Goal: Task Accomplishment & Management: Manage account settings

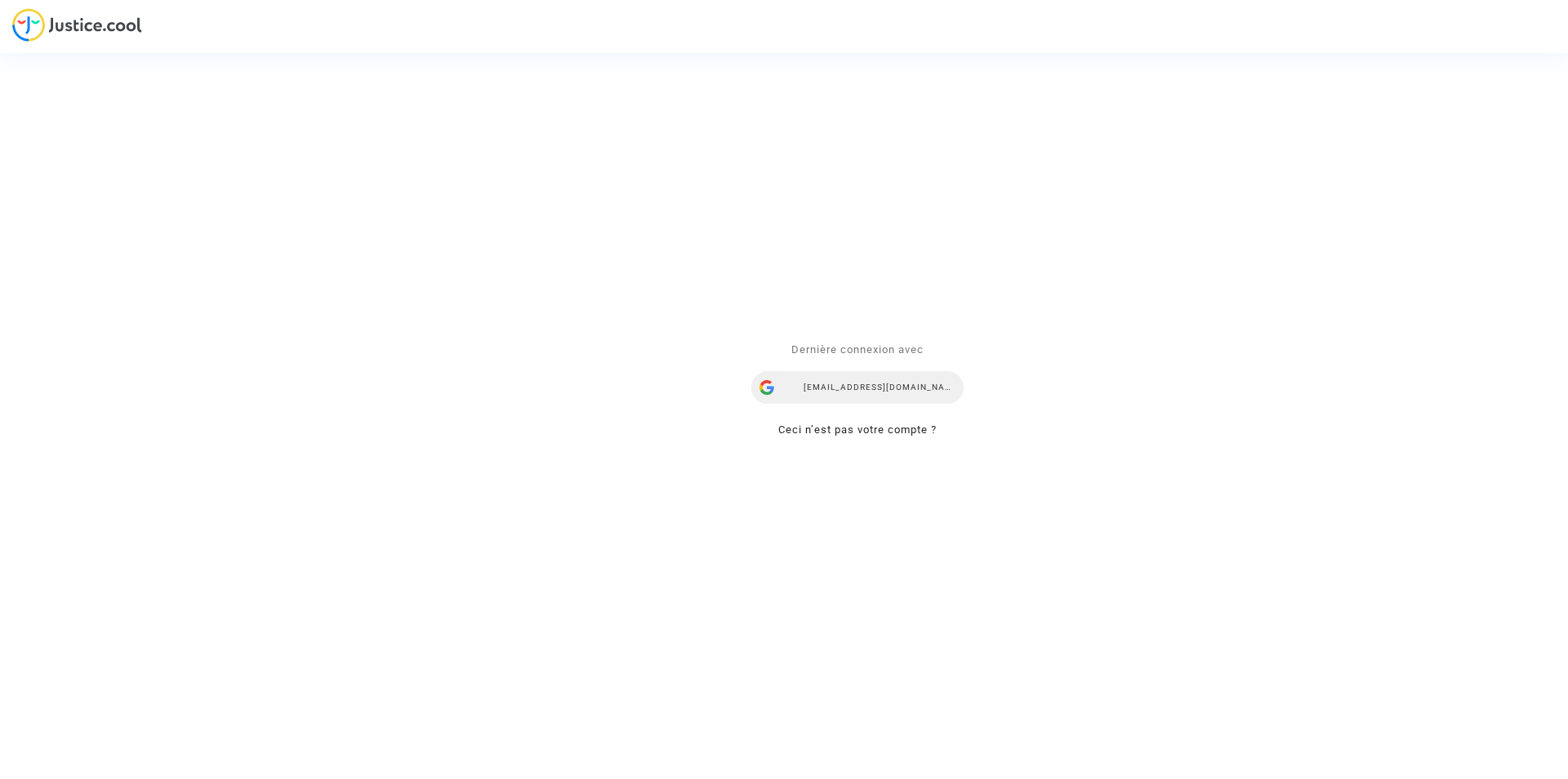
click at [869, 379] on div "ealvarez@reclamaciondevuelos.com" at bounding box center [857, 388] width 212 height 33
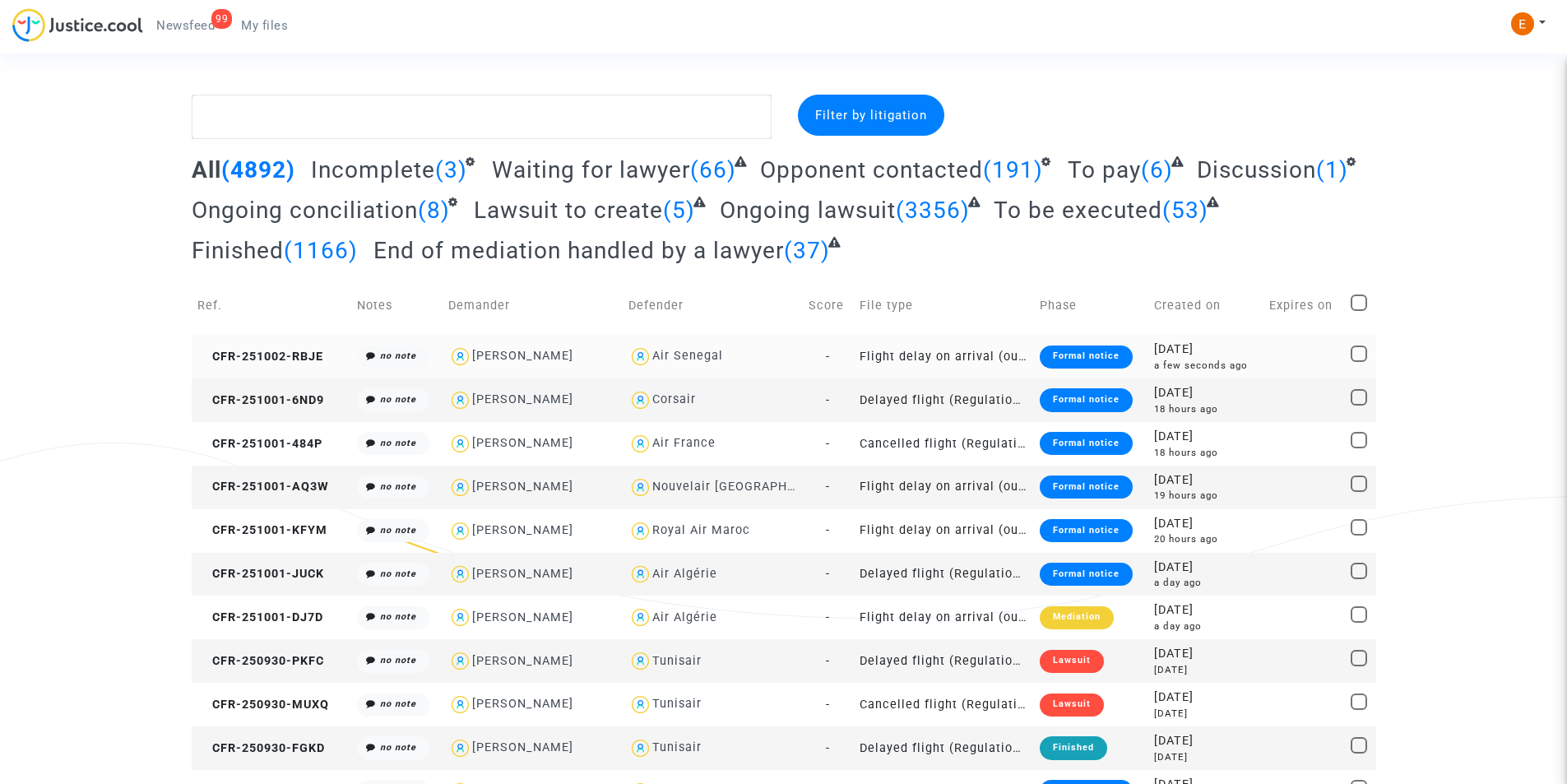
click at [1054, 353] on div "Formal notice" at bounding box center [1086, 357] width 93 height 23
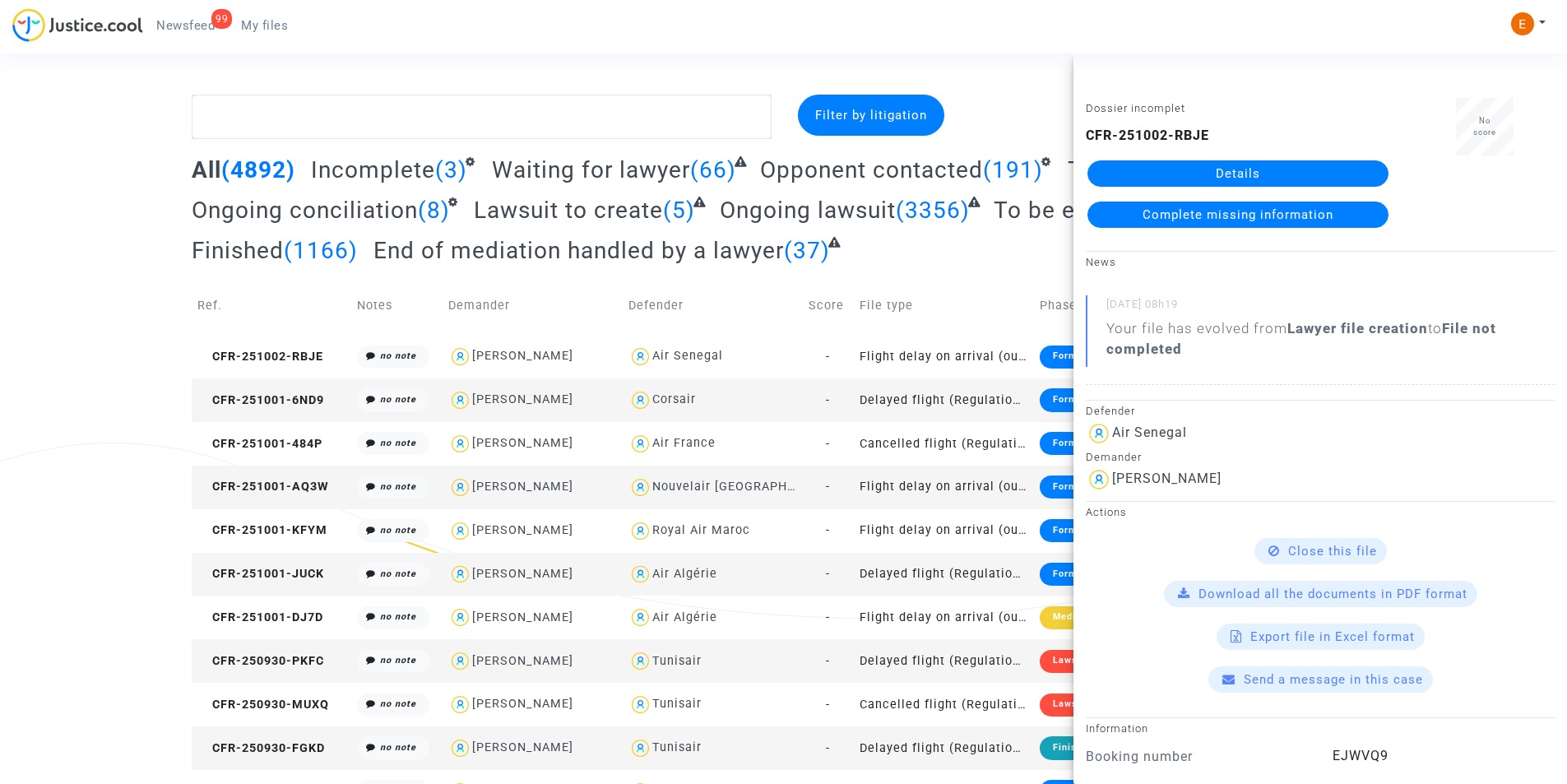
click at [1231, 169] on link "Details" at bounding box center [1238, 174] width 301 height 27
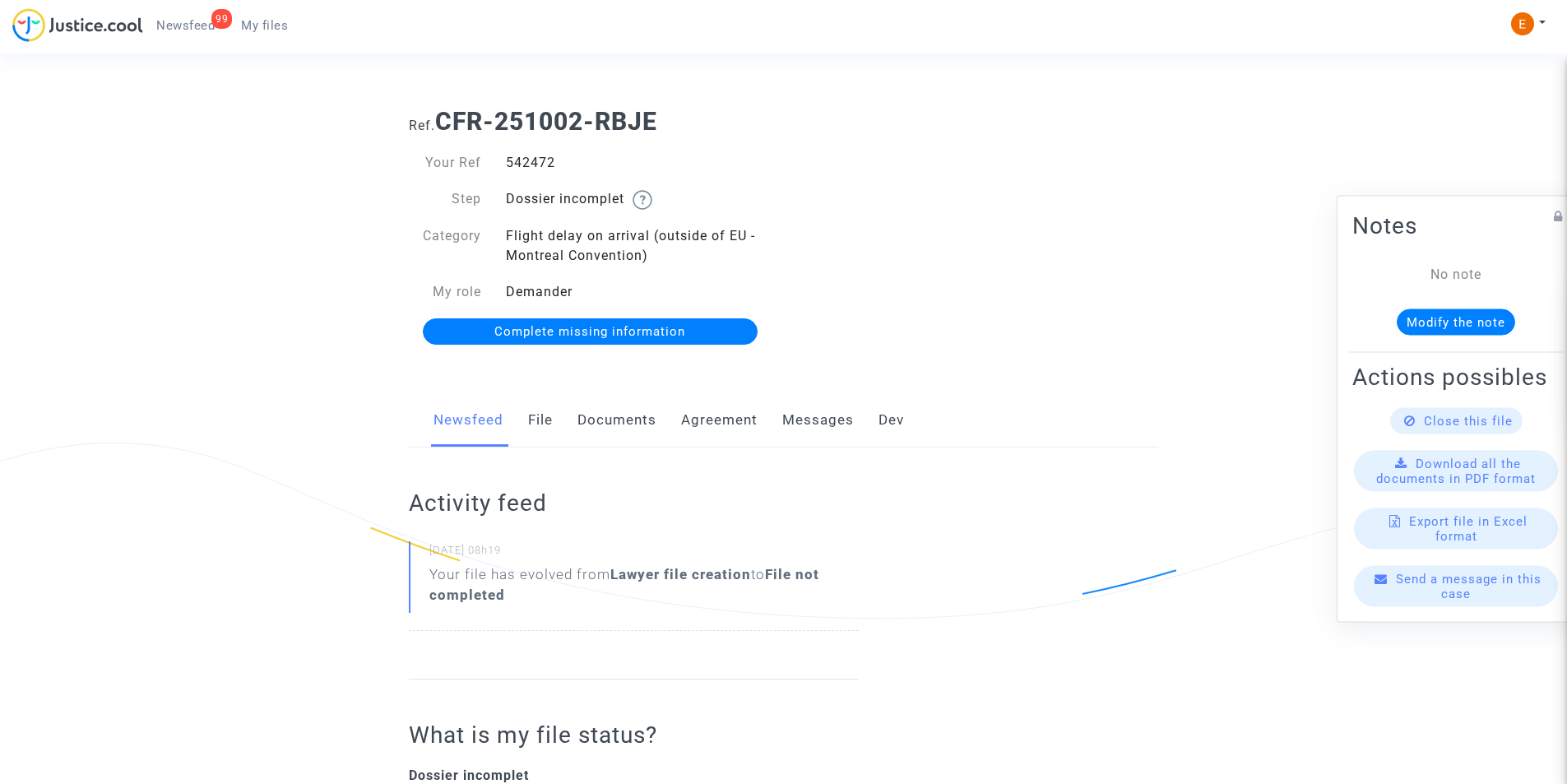
click at [626, 415] on link "Documents" at bounding box center [616, 419] width 79 height 54
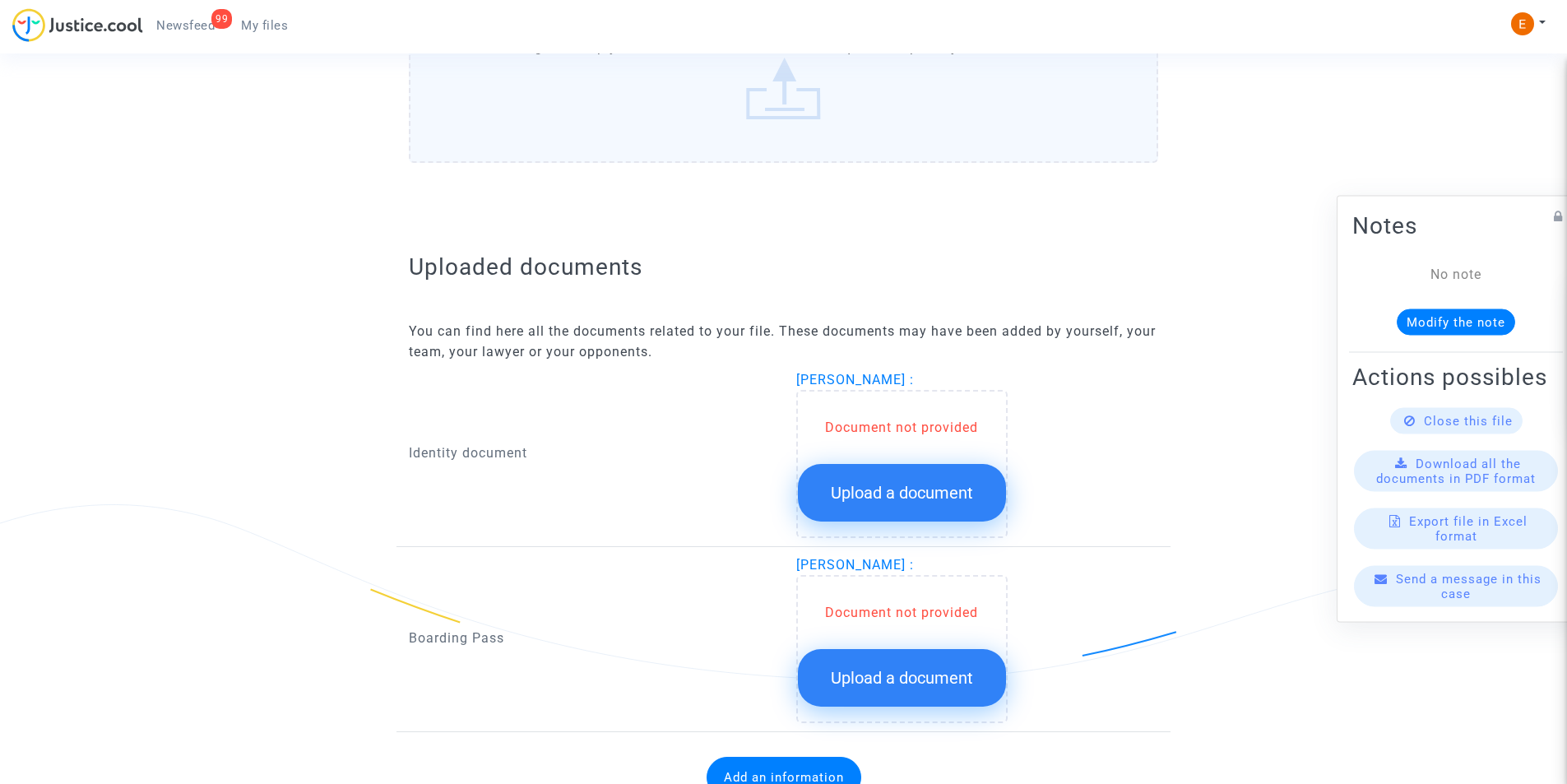
scroll to position [822, 0]
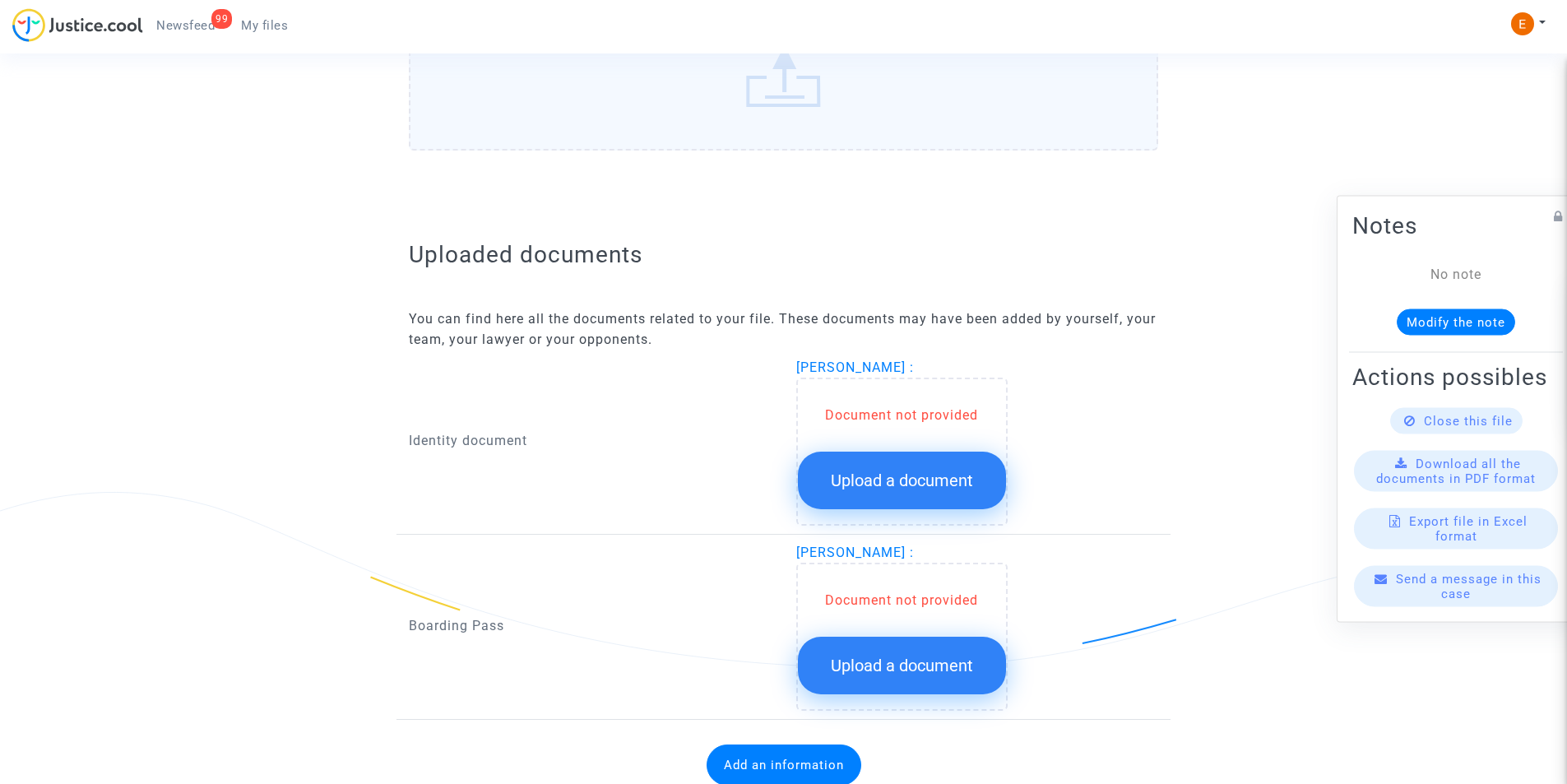
click at [889, 503] on button "Upload a document" at bounding box center [901, 480] width 208 height 57
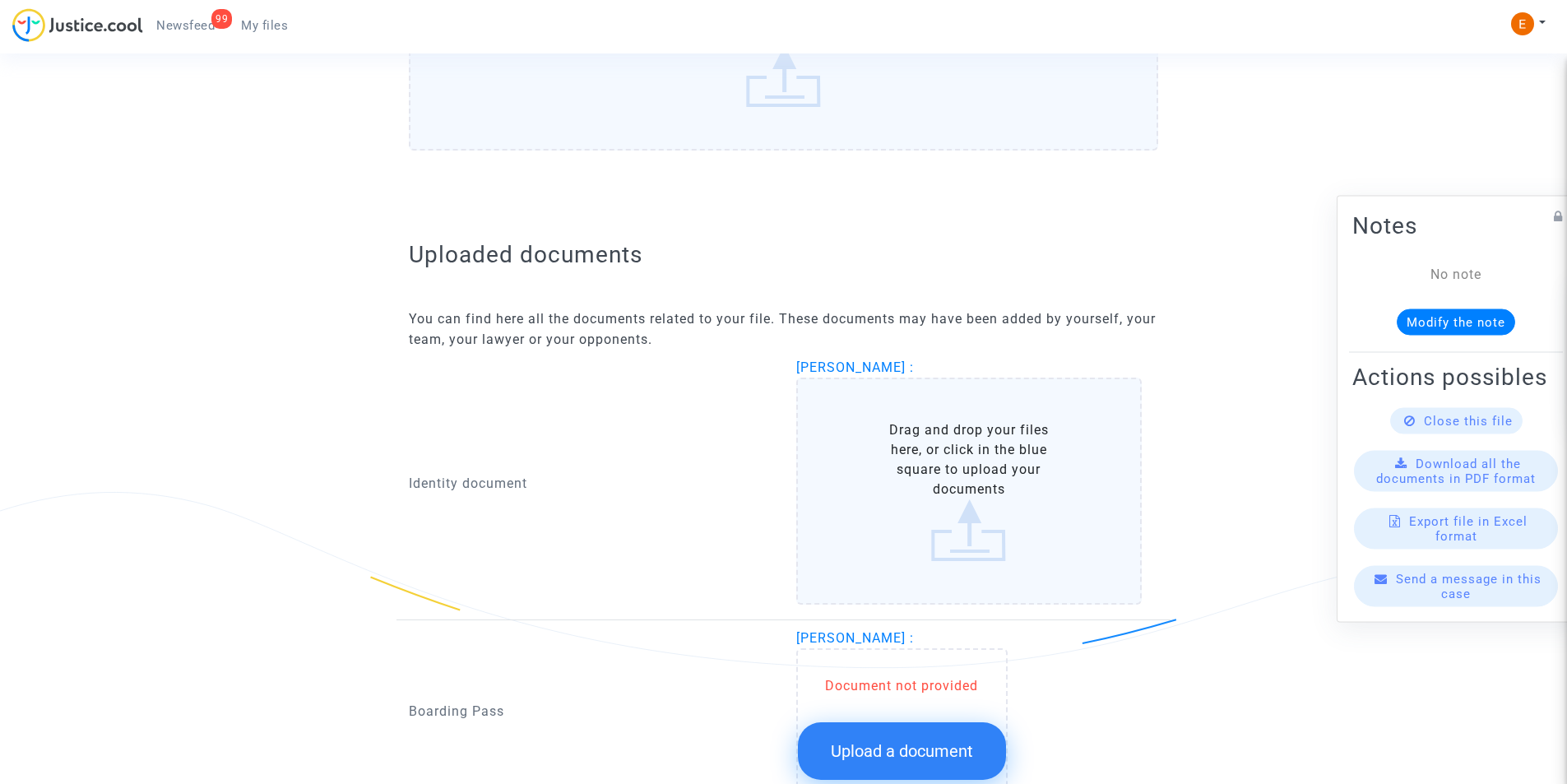
click at [892, 485] on label "Drag and drop your files here, or click in the blue square to upload your docum…" at bounding box center [969, 490] width 346 height 227
click at [0, 0] on input "Drag and drop your files here, or click in the blue square to upload your docum…" at bounding box center [0, 0] width 0 height 0
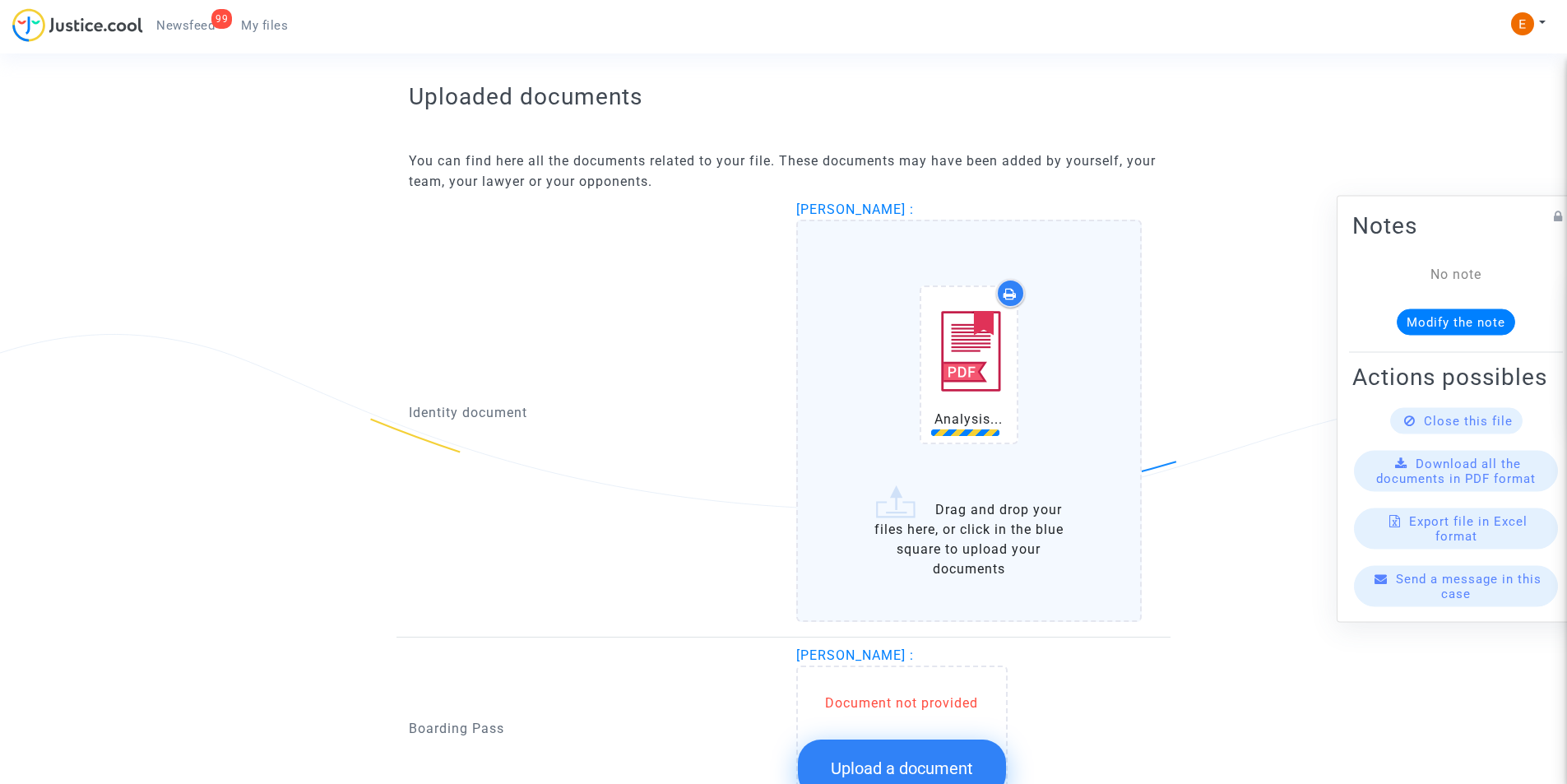
scroll to position [1143, 0]
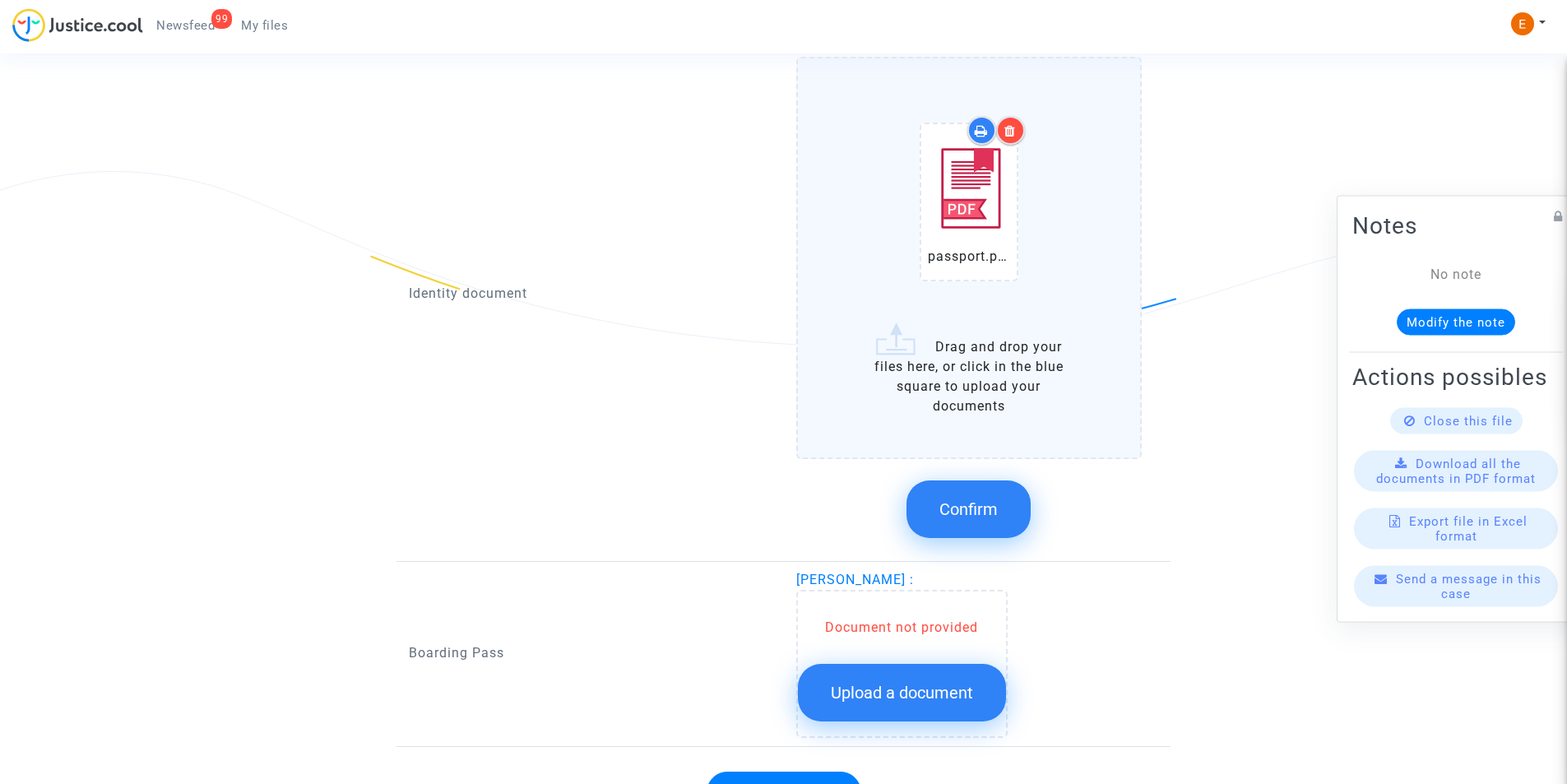
click at [969, 505] on span "Confirm" at bounding box center [969, 509] width 58 height 20
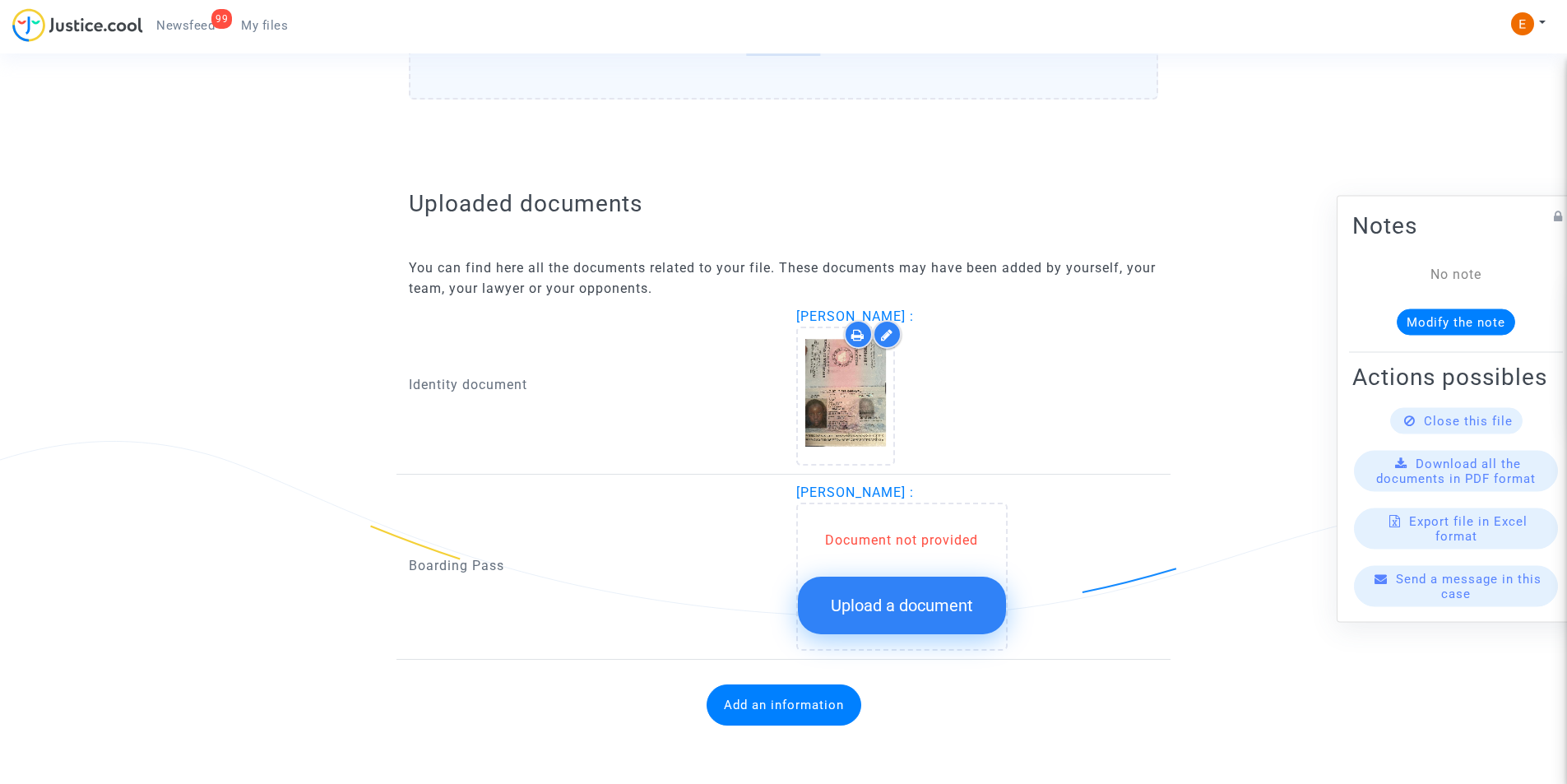
click at [867, 609] on span "Upload a document" at bounding box center [901, 605] width 142 height 20
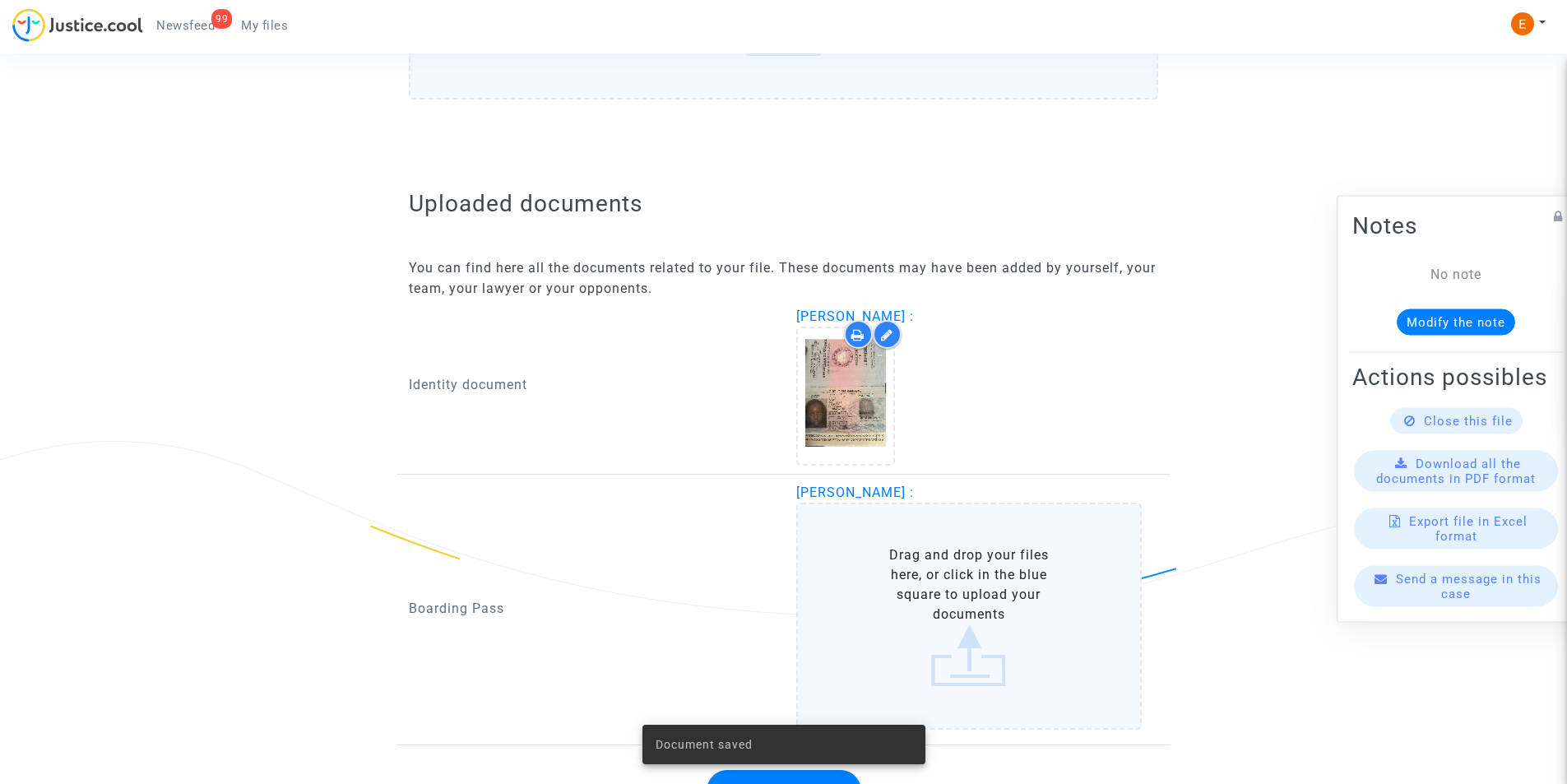
click at [883, 588] on label "Drag and drop your files here, or click in the blue square to upload your docum…" at bounding box center [969, 615] width 346 height 227
click at [0, 0] on input "Drag and drop your files here, or click in the blue square to upload your docum…" at bounding box center [0, 0] width 0 height 0
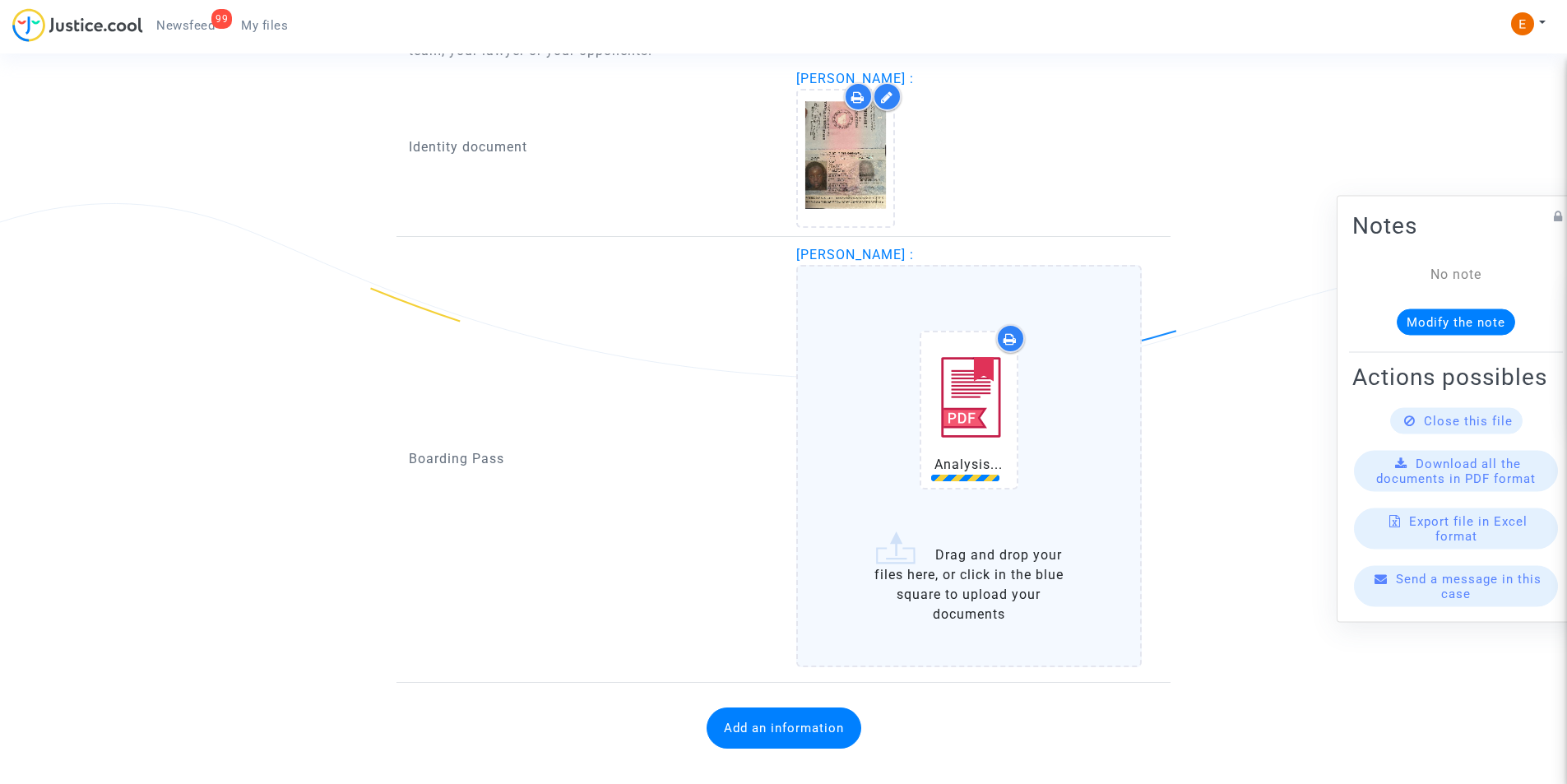
scroll to position [1120, 0]
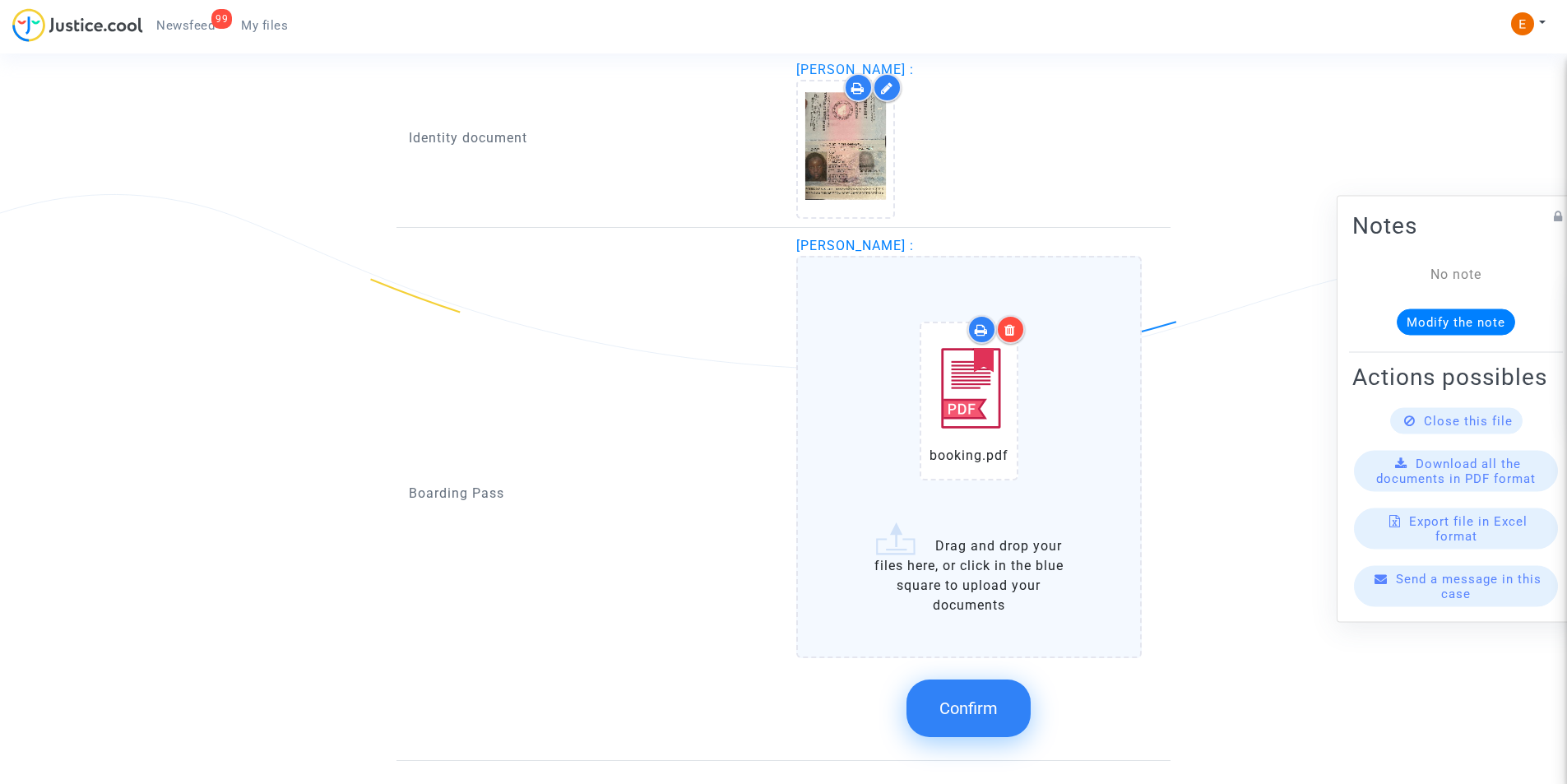
click at [982, 693] on button "Confirm" at bounding box center [969, 708] width 125 height 57
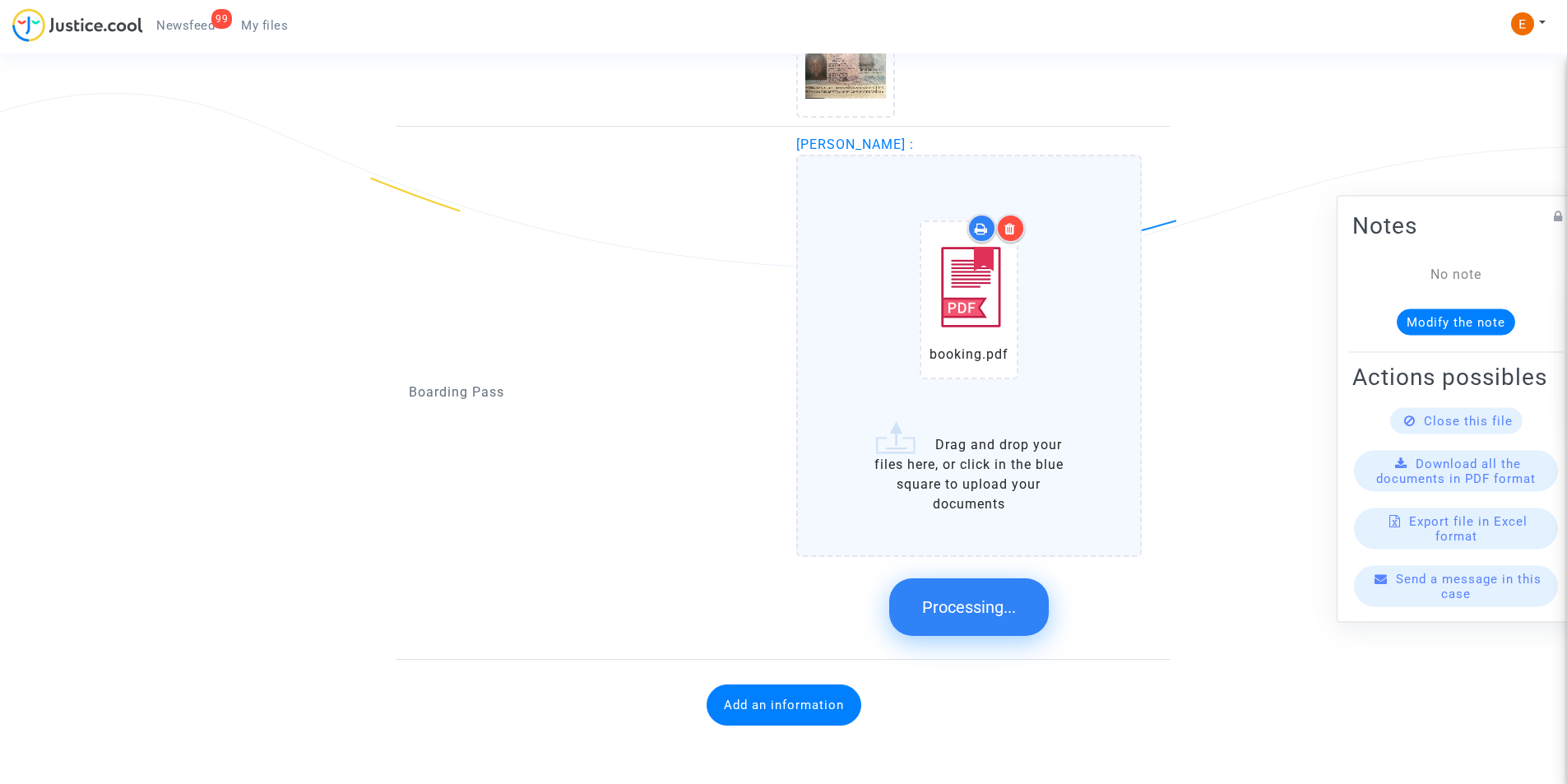
scroll to position [865, 0]
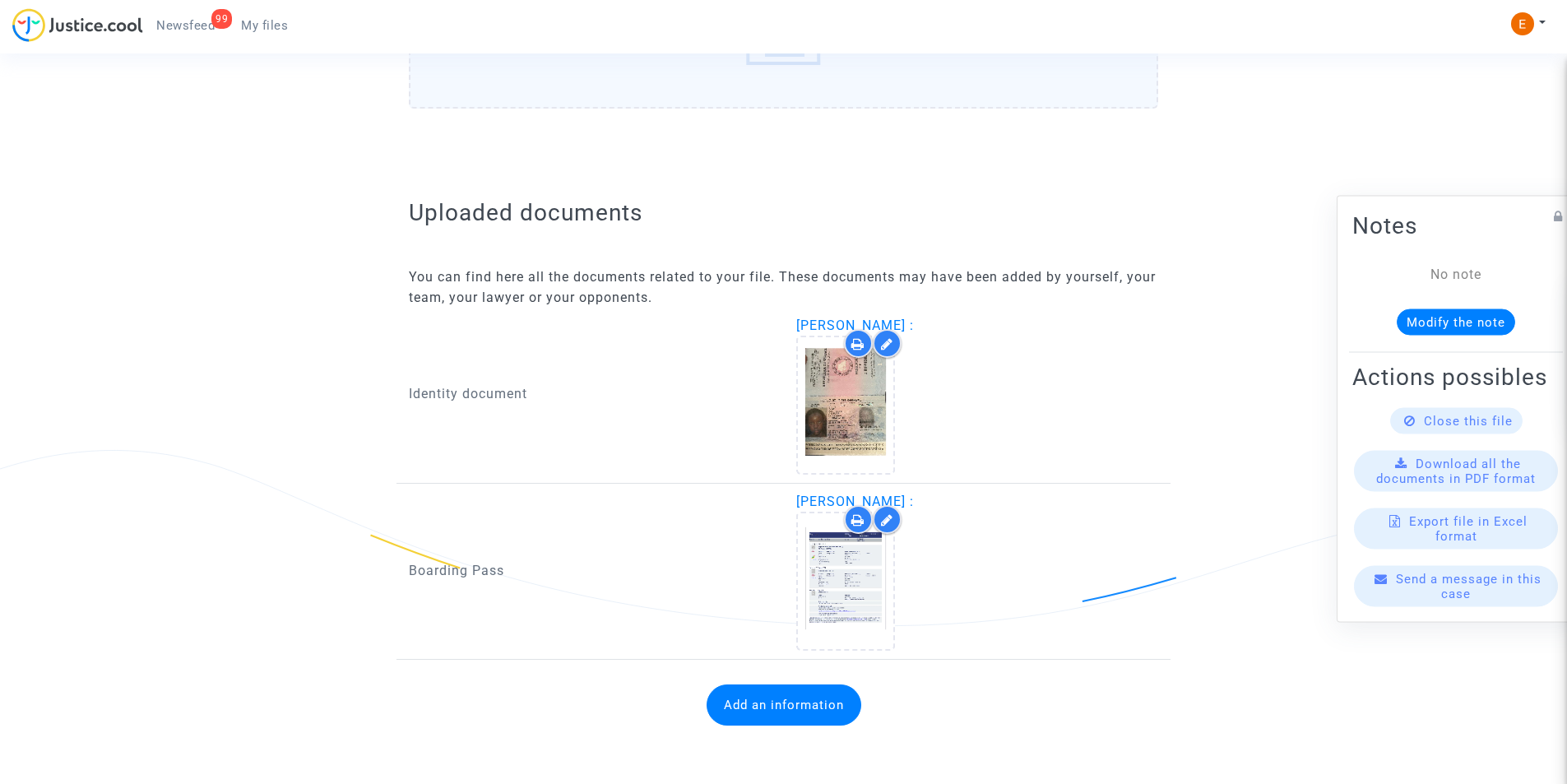
click at [777, 703] on button "Add an information" at bounding box center [784, 705] width 155 height 42
click at [797, 696] on button "Add an information" at bounding box center [784, 705] width 155 height 42
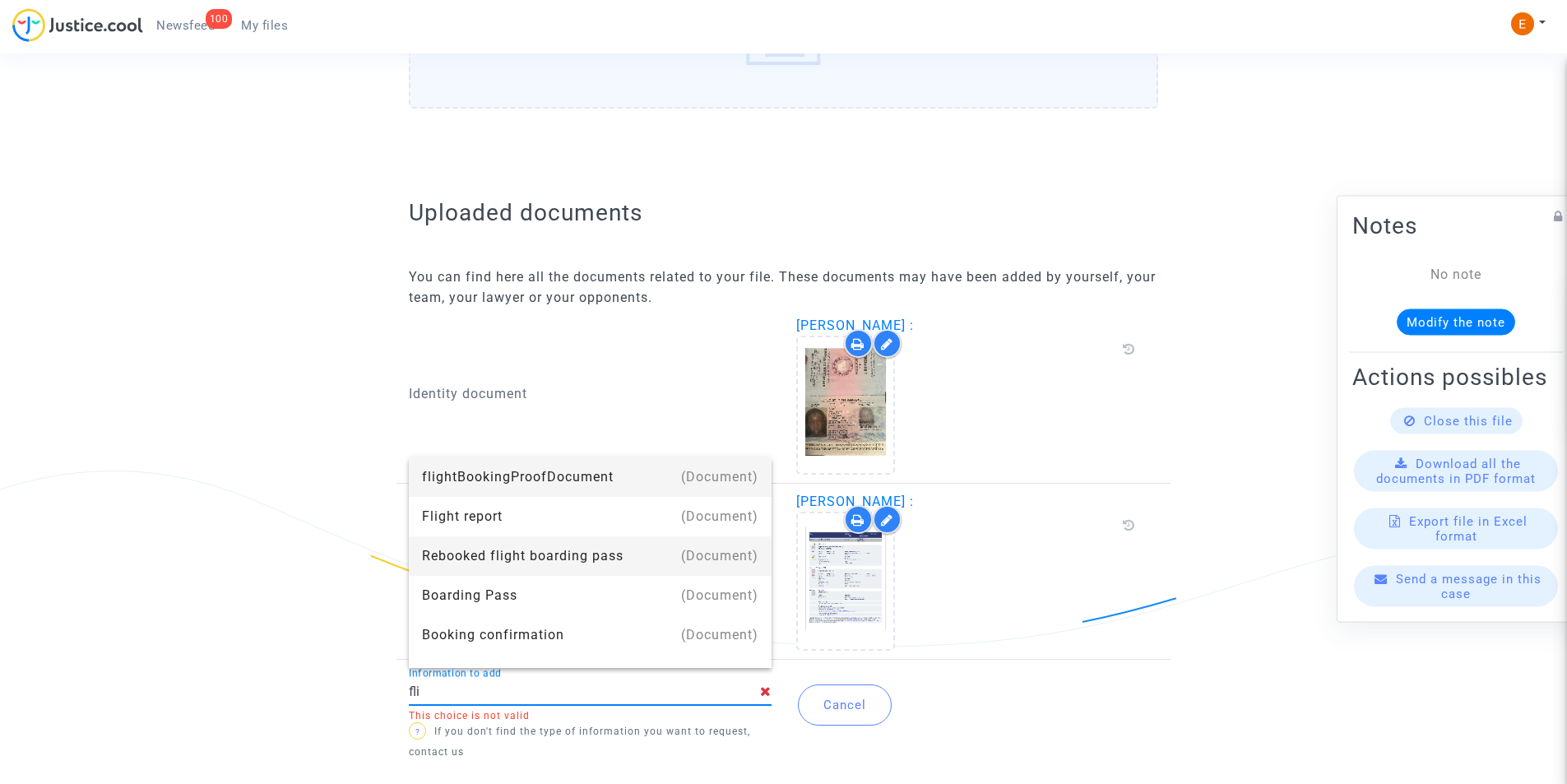
type input "Flight report"
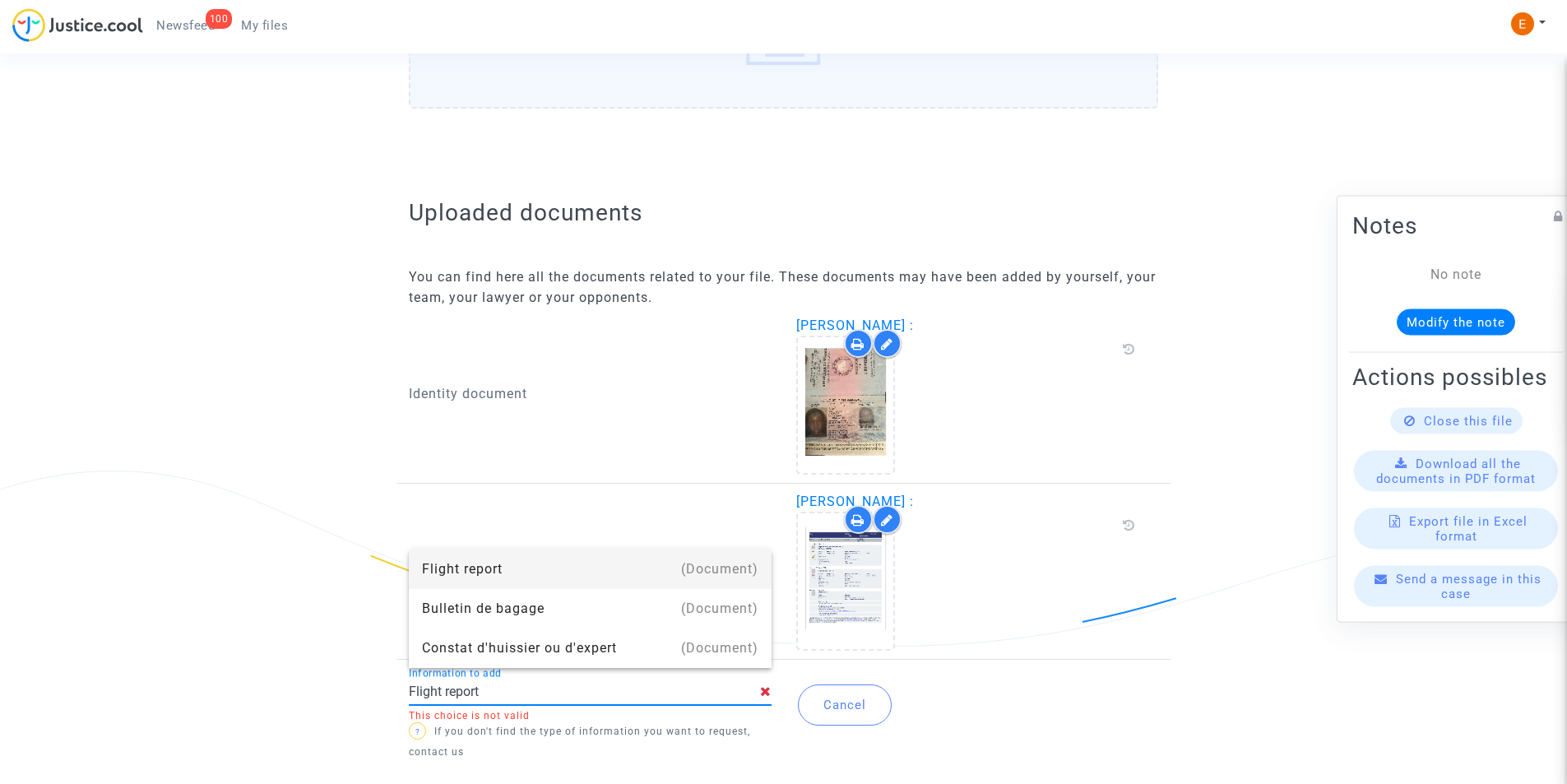
click at [547, 519] on div "Boarding Pass" at bounding box center [590, 571] width 387 height 159
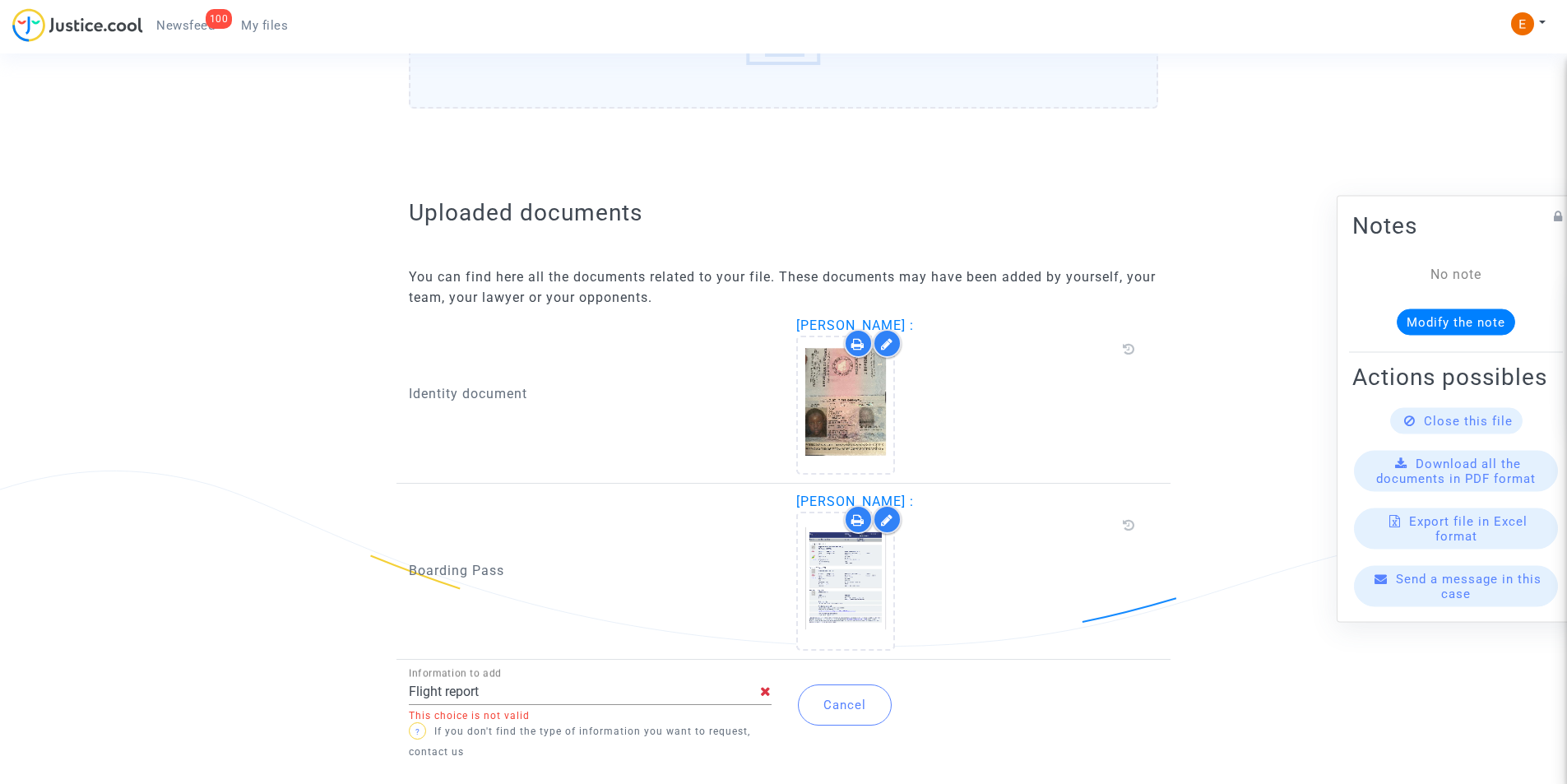
click at [494, 699] on input "Flight report" at bounding box center [584, 692] width 351 height 15
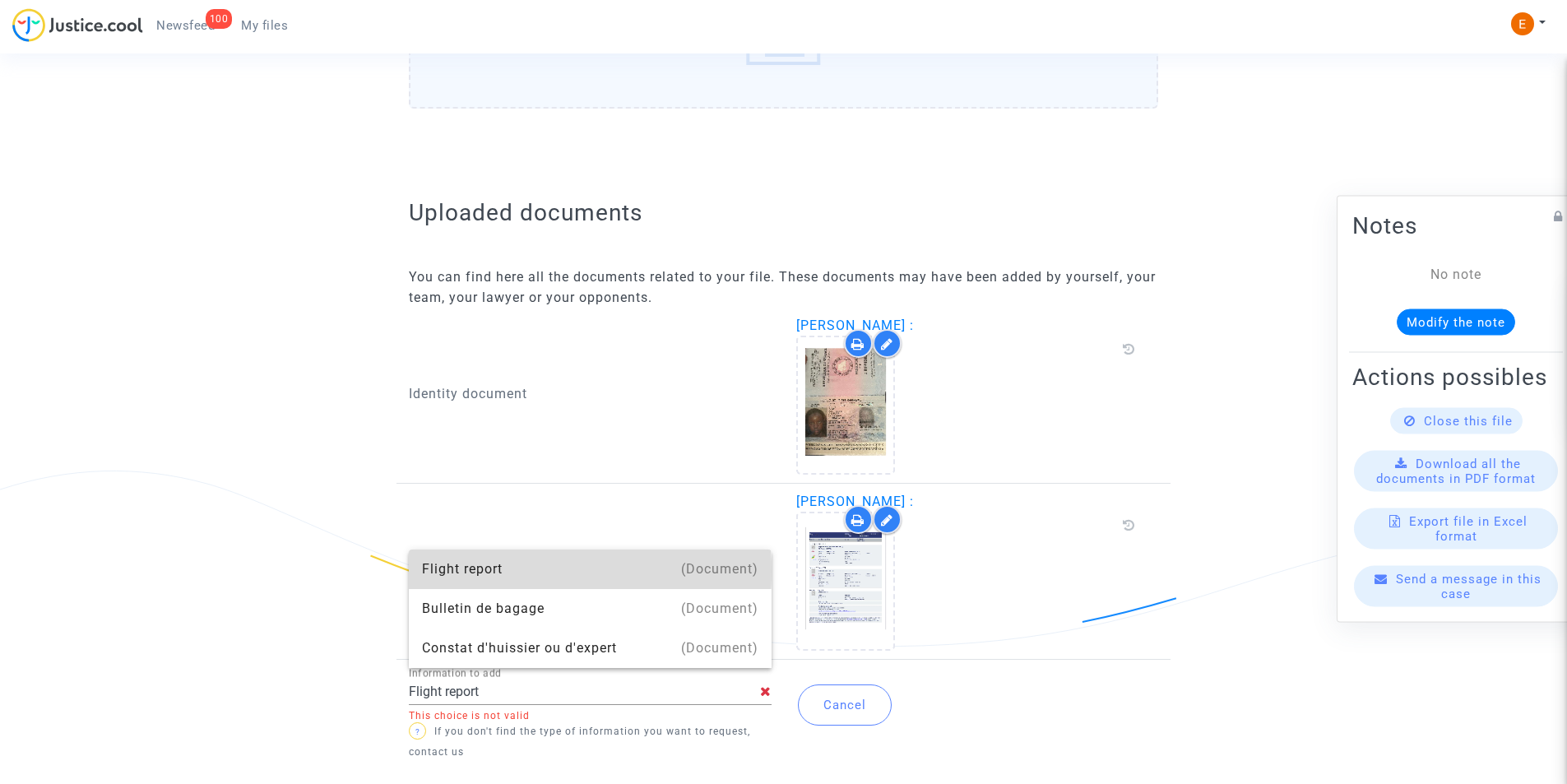
click at [459, 571] on div "Flight report" at bounding box center [590, 569] width 336 height 40
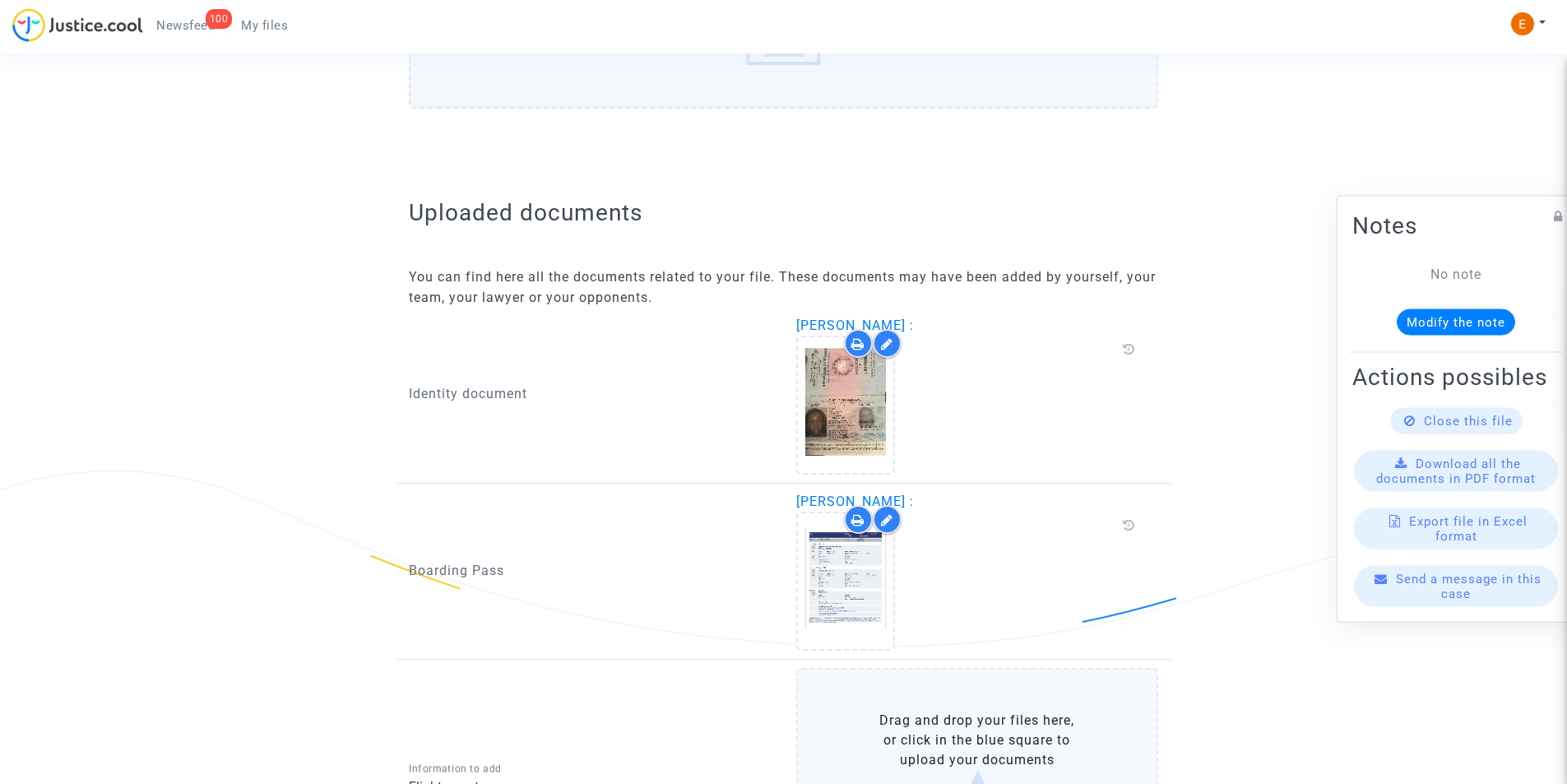
click at [960, 711] on label "Drag and drop your files here, or click in the blue square to upload your docum…" at bounding box center [977, 772] width 363 height 208
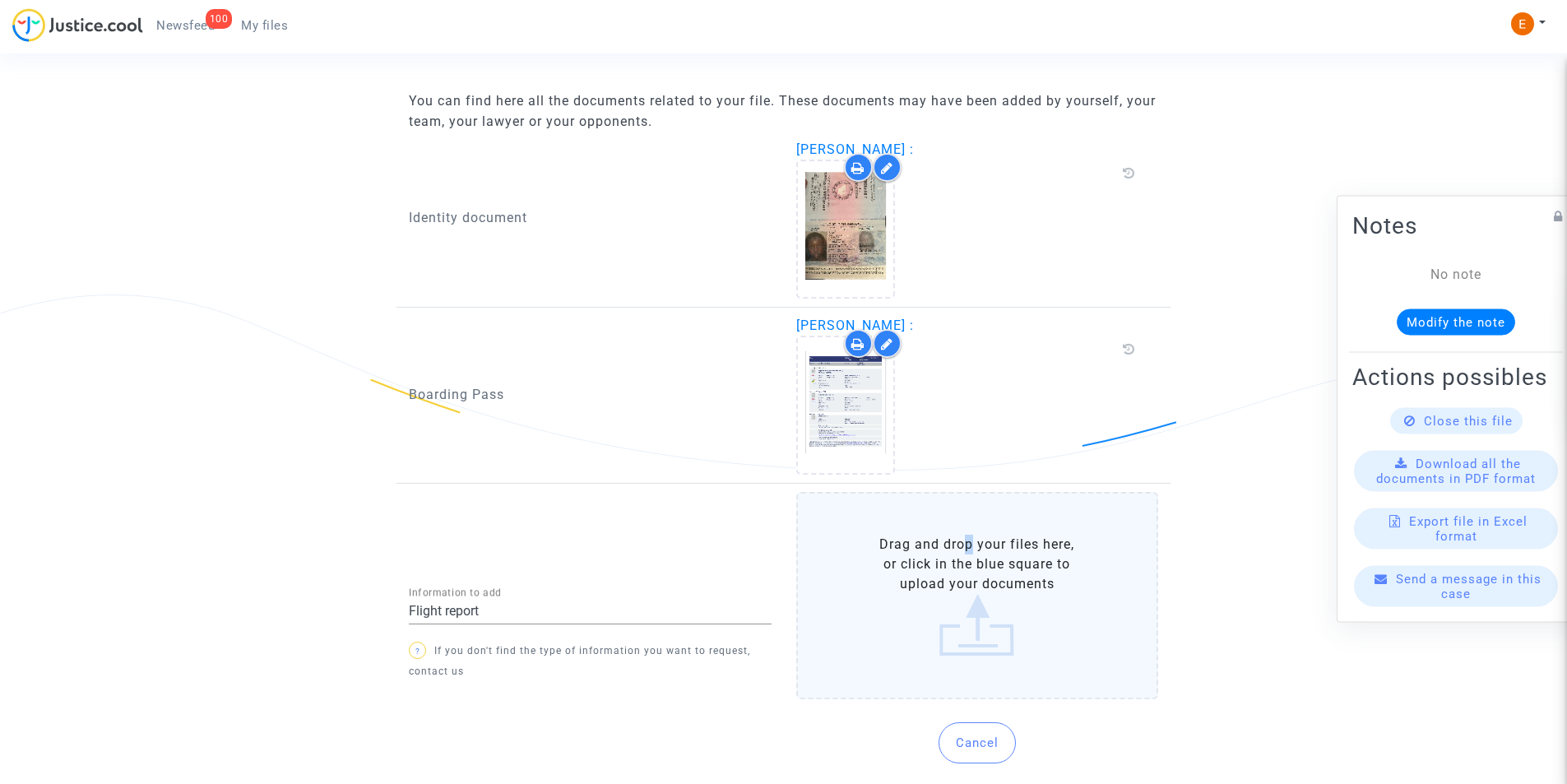
scroll to position [1066, 0]
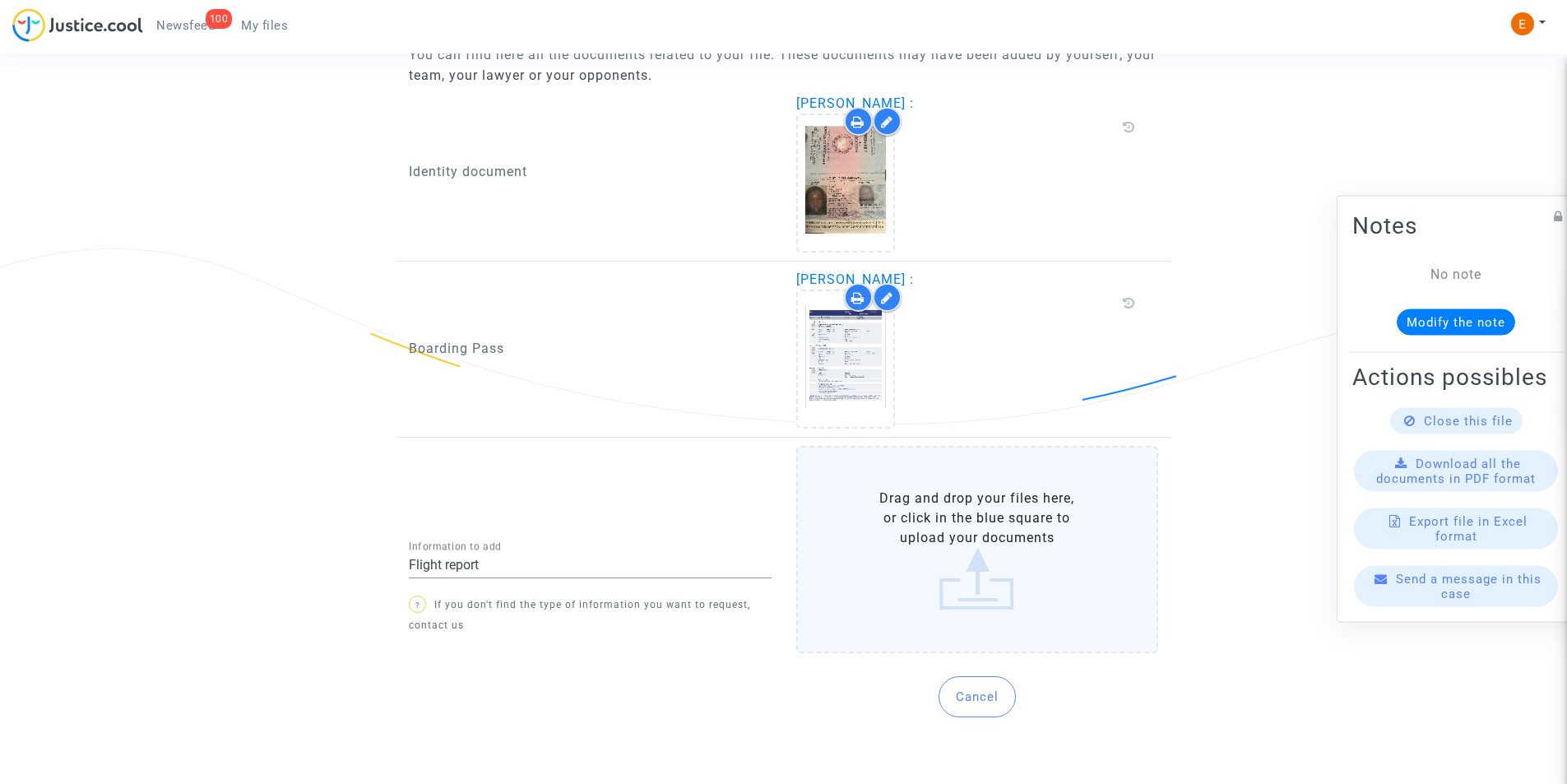
click at [1013, 587] on label "Drag and drop your files here, or click in the blue square to upload your docum…" at bounding box center [977, 550] width 363 height 208
click at [0, 0] on input "Drag and drop your files here, or click in the blue square to upload your docum…" at bounding box center [0, 0] width 0 height 0
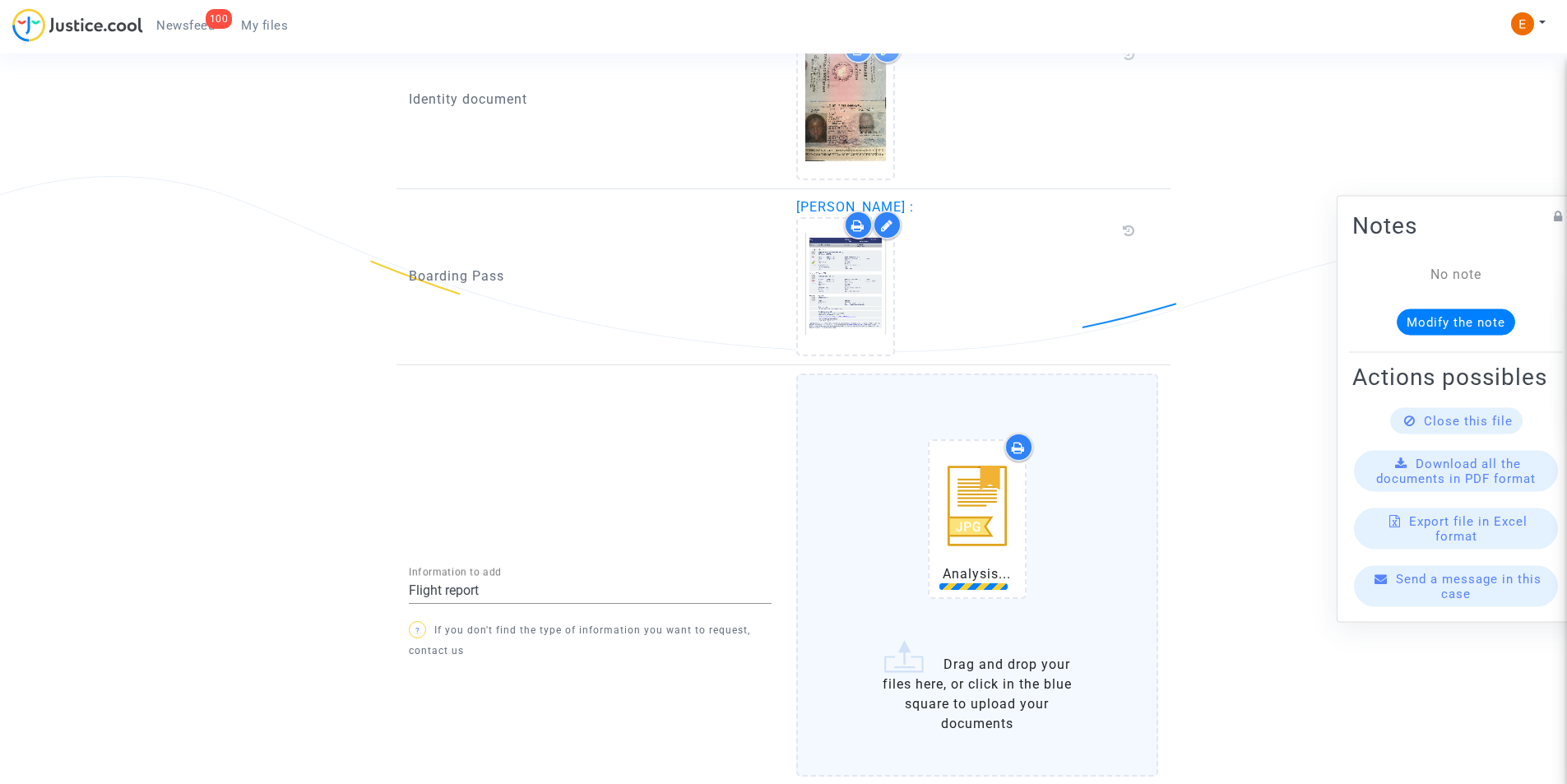
scroll to position [1262, 0]
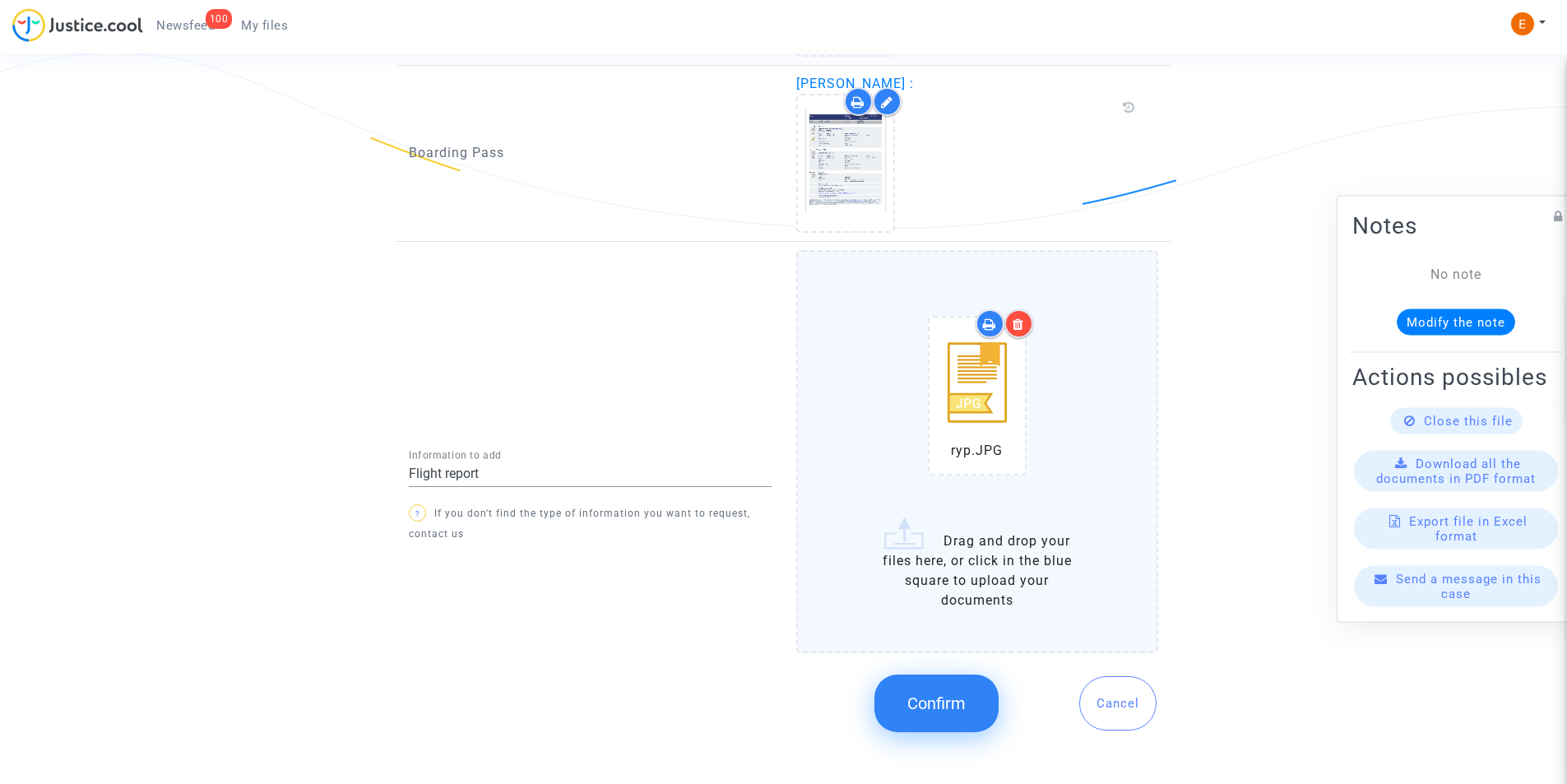
click at [964, 589] on label "ryp.JPG Drag and drop your files here, or click in the blue square to upload yo…" at bounding box center [977, 451] width 363 height 402
click at [0, 0] on input "ryp.JPG Drag and drop your files here, or click in the blue square to upload yo…" at bounding box center [0, 0] width 0 height 0
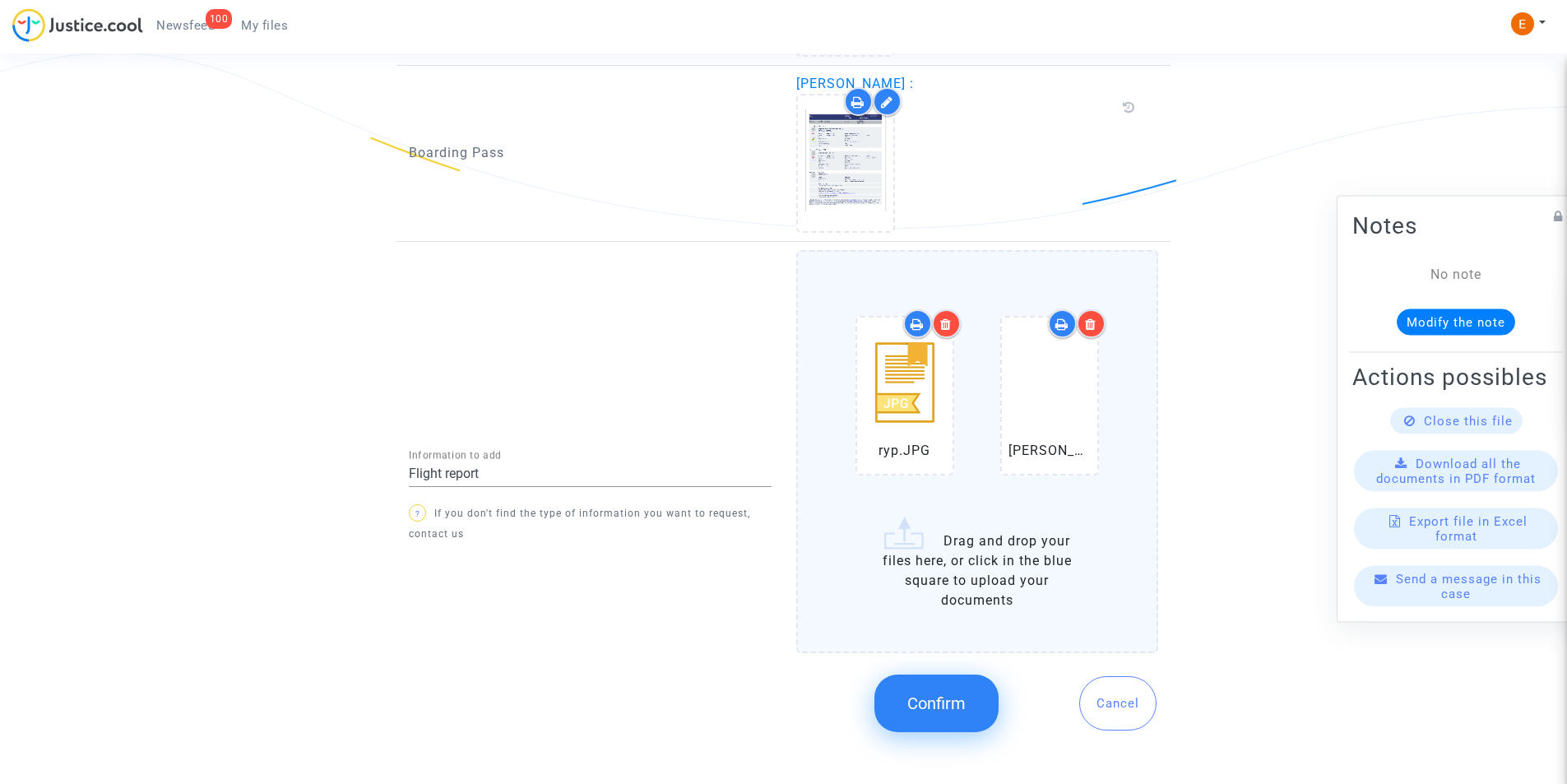
click at [1096, 321] on icon at bounding box center [1091, 324] width 12 height 13
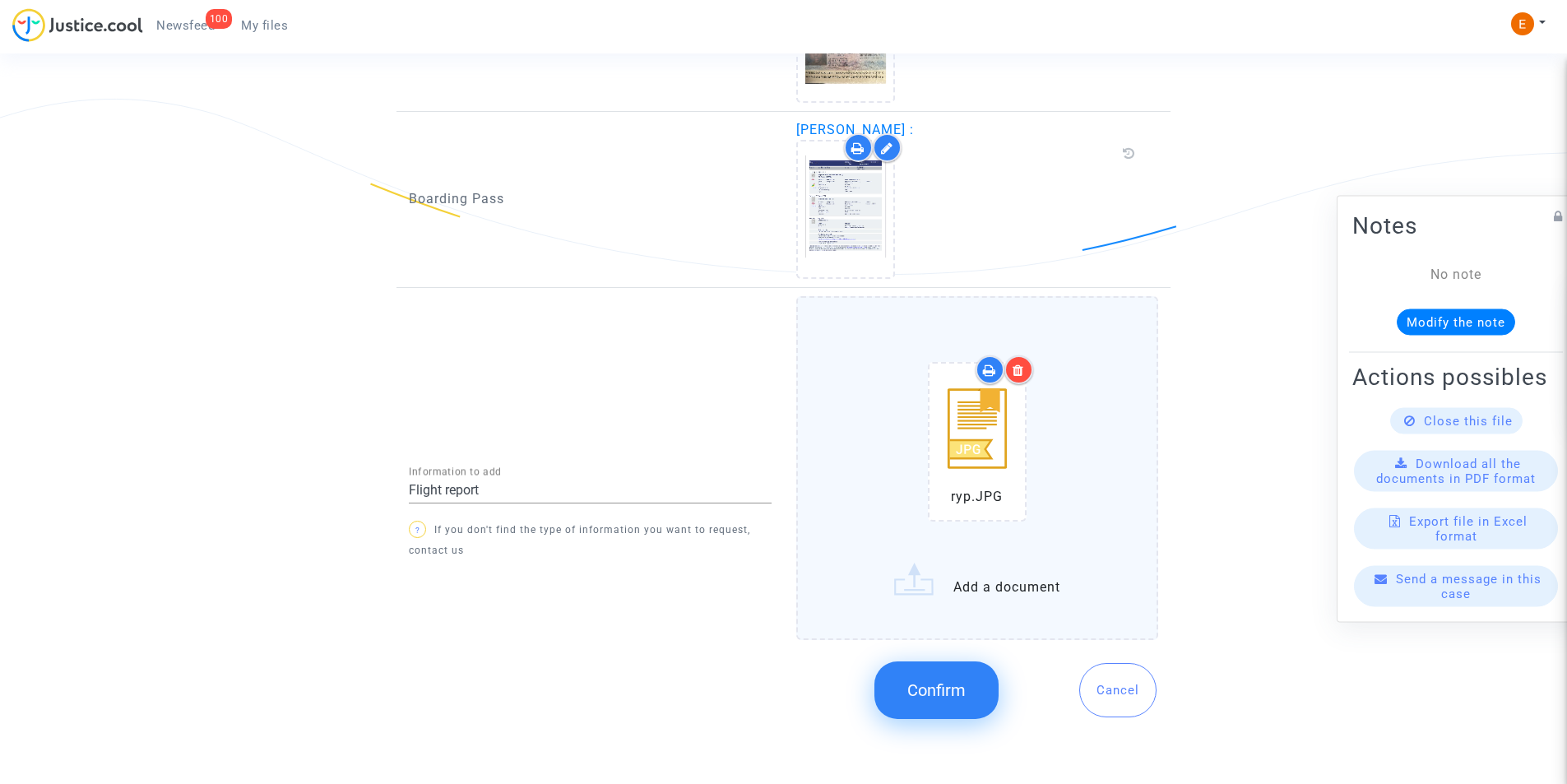
scroll to position [1215, 0]
click at [1090, 513] on div "ryp.JPG" at bounding box center [977, 444] width 293 height 211
click at [0, 0] on input "ryp.JPG Add a document" at bounding box center [0, 0] width 0 height 0
click at [941, 563] on label "ryp.JPG Add a document" at bounding box center [977, 467] width 363 height 343
click at [0, 0] on input "ryp.JPG Add a document" at bounding box center [0, 0] width 0 height 0
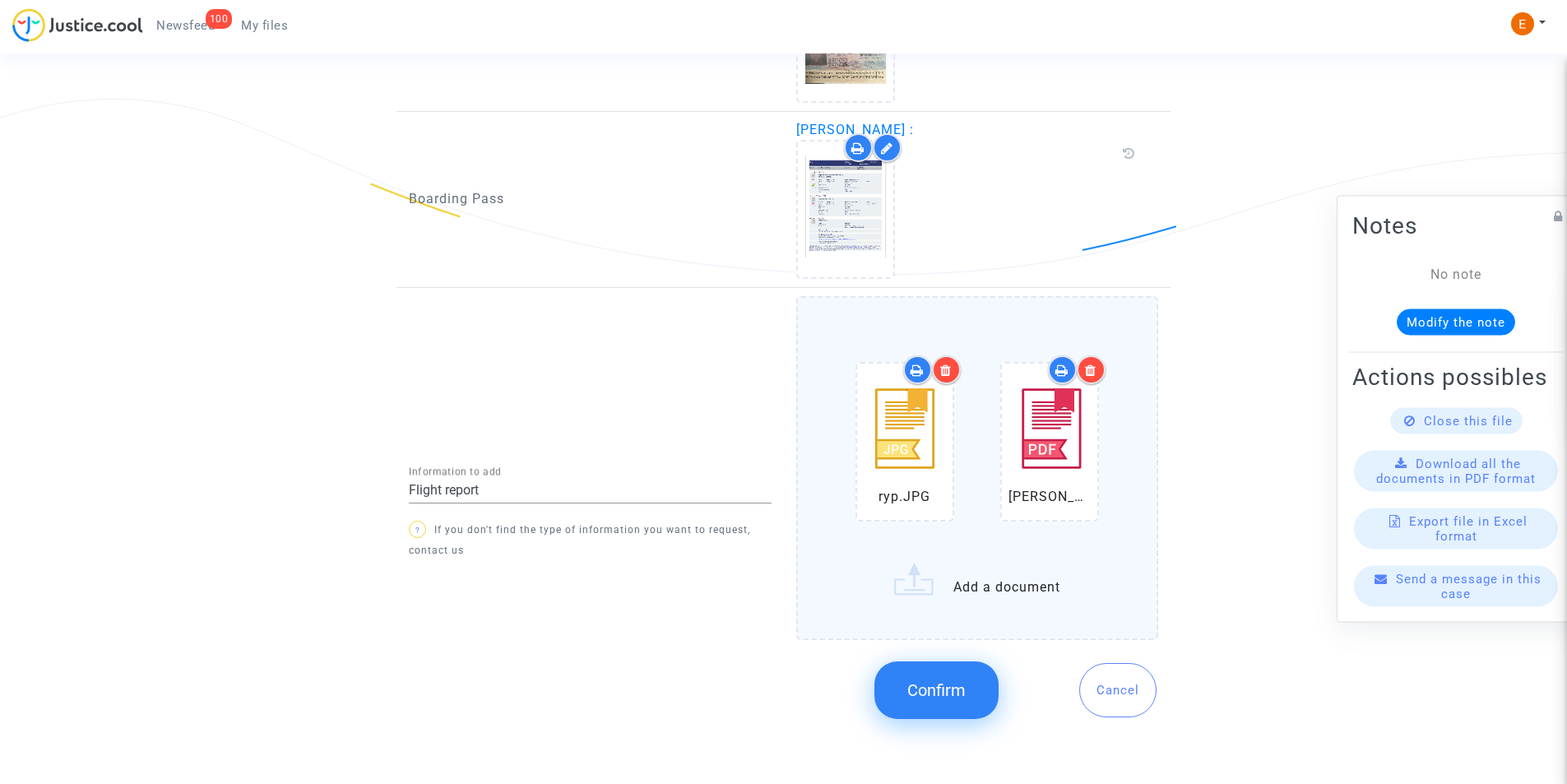
click at [951, 699] on span "Confirm" at bounding box center [936, 690] width 58 height 20
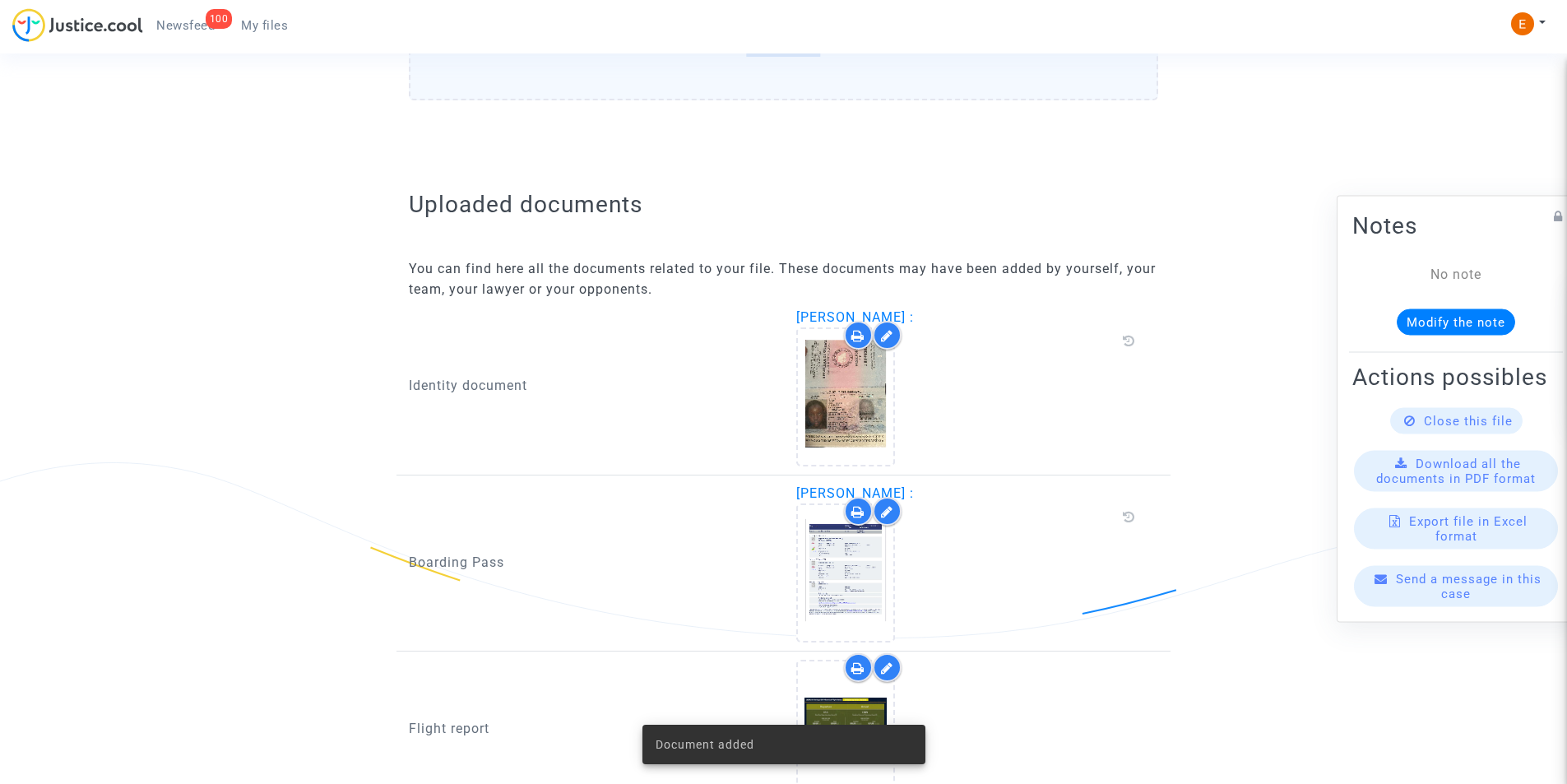
scroll to position [1001, 0]
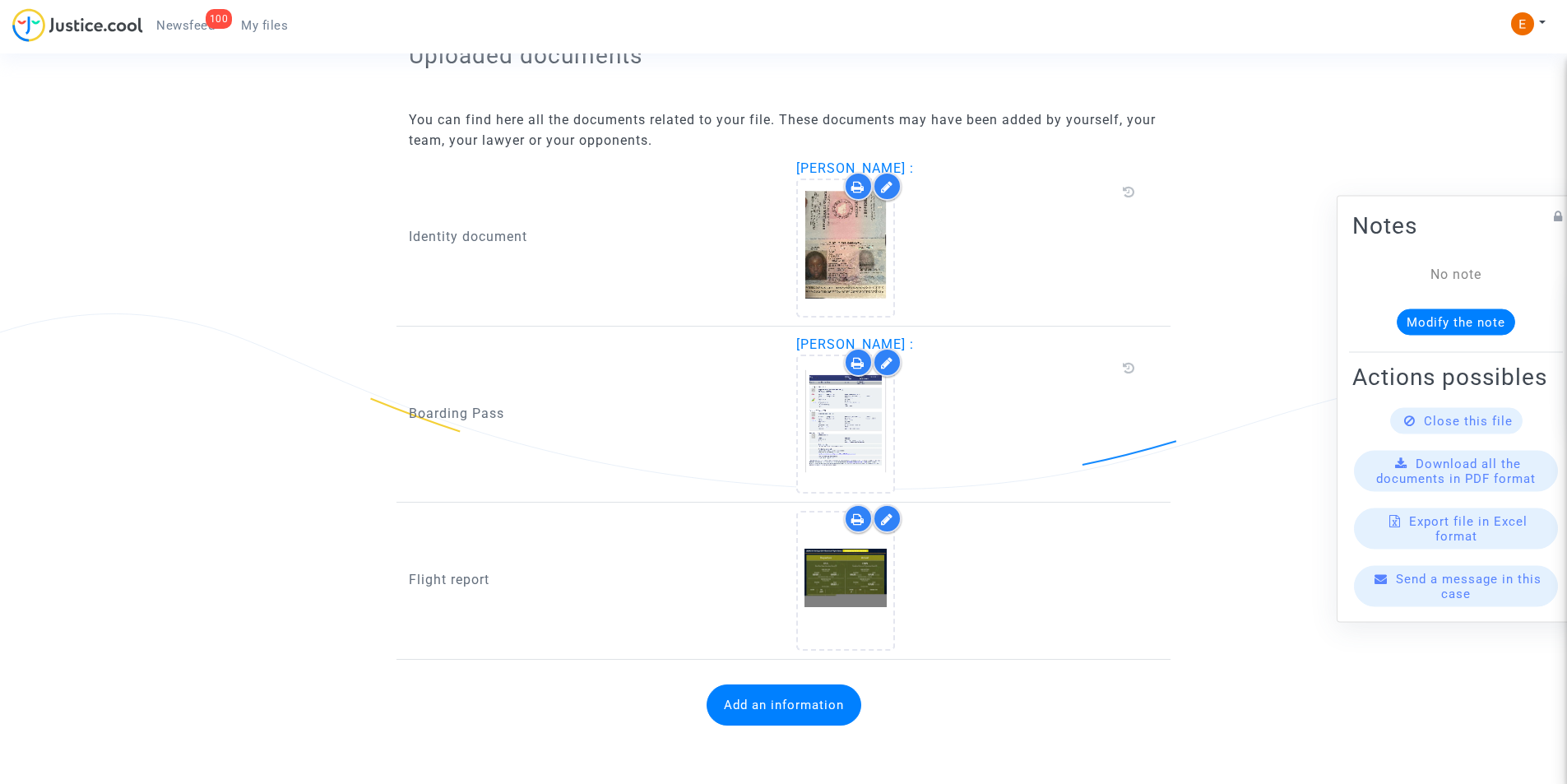
click at [982, 573] on div at bounding box center [969, 580] width 346 height 139
click at [817, 586] on div at bounding box center [845, 580] width 96 height 52
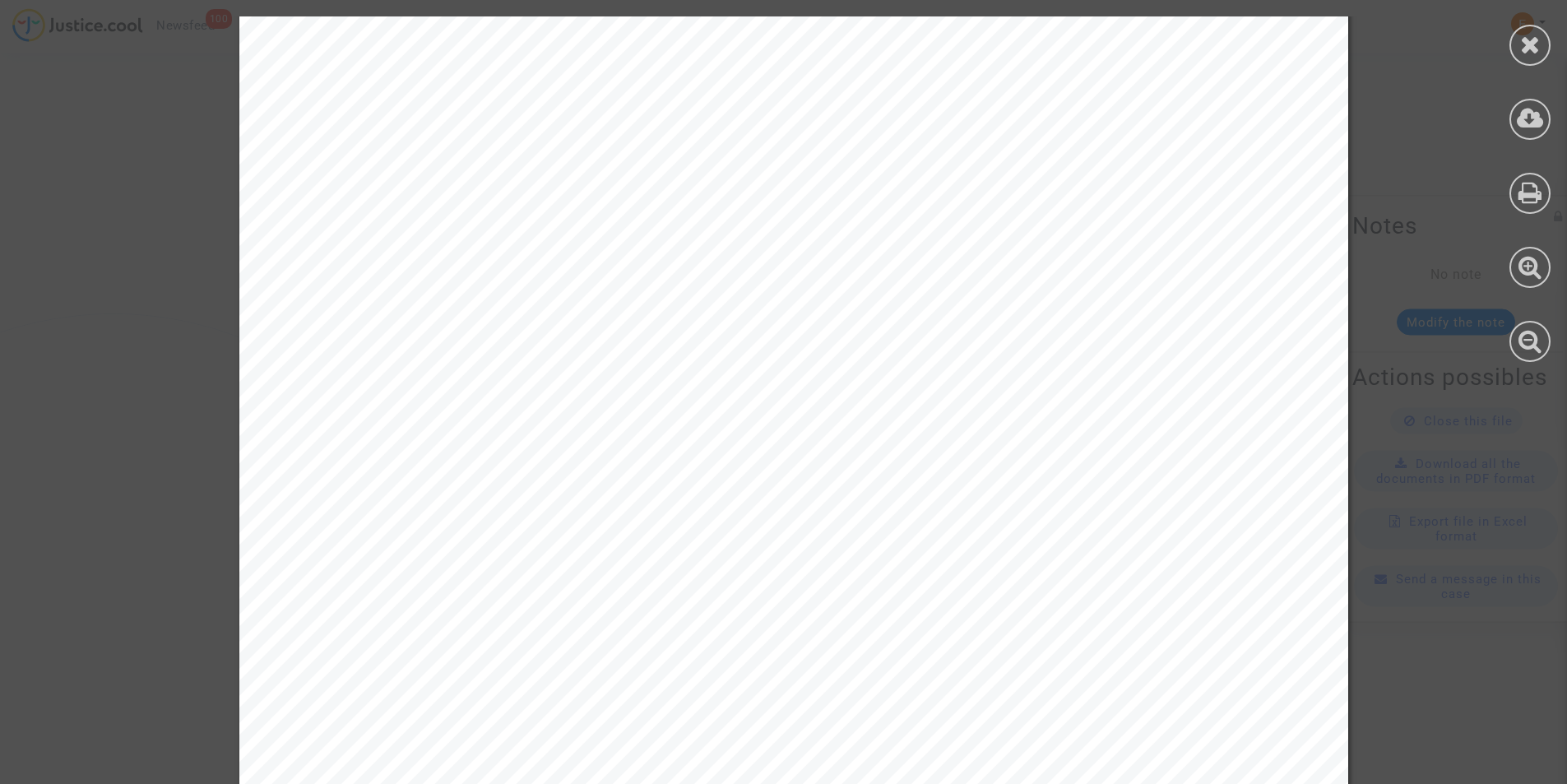
scroll to position [2399, 0]
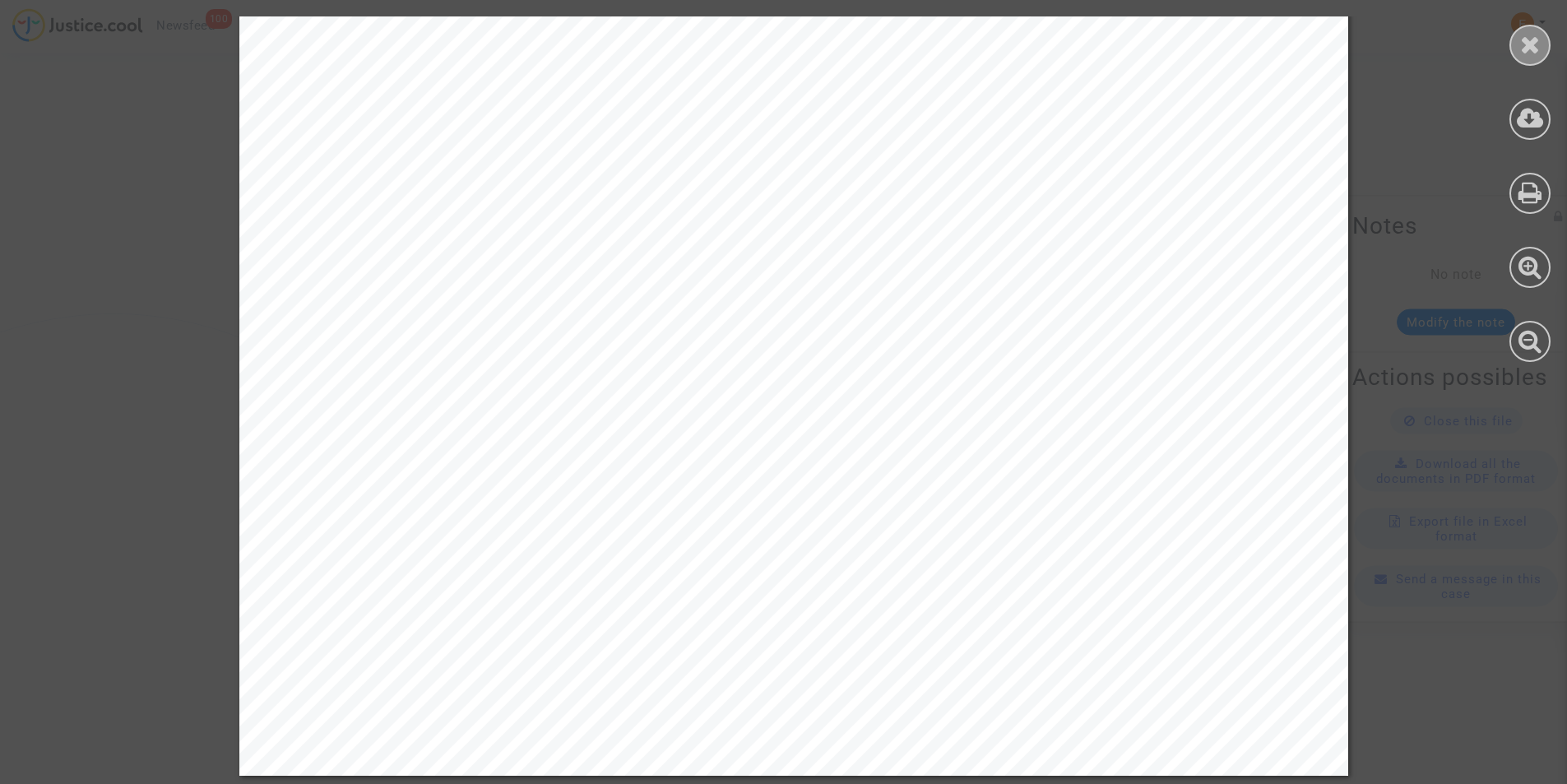
click at [1542, 47] on div at bounding box center [1530, 46] width 42 height 42
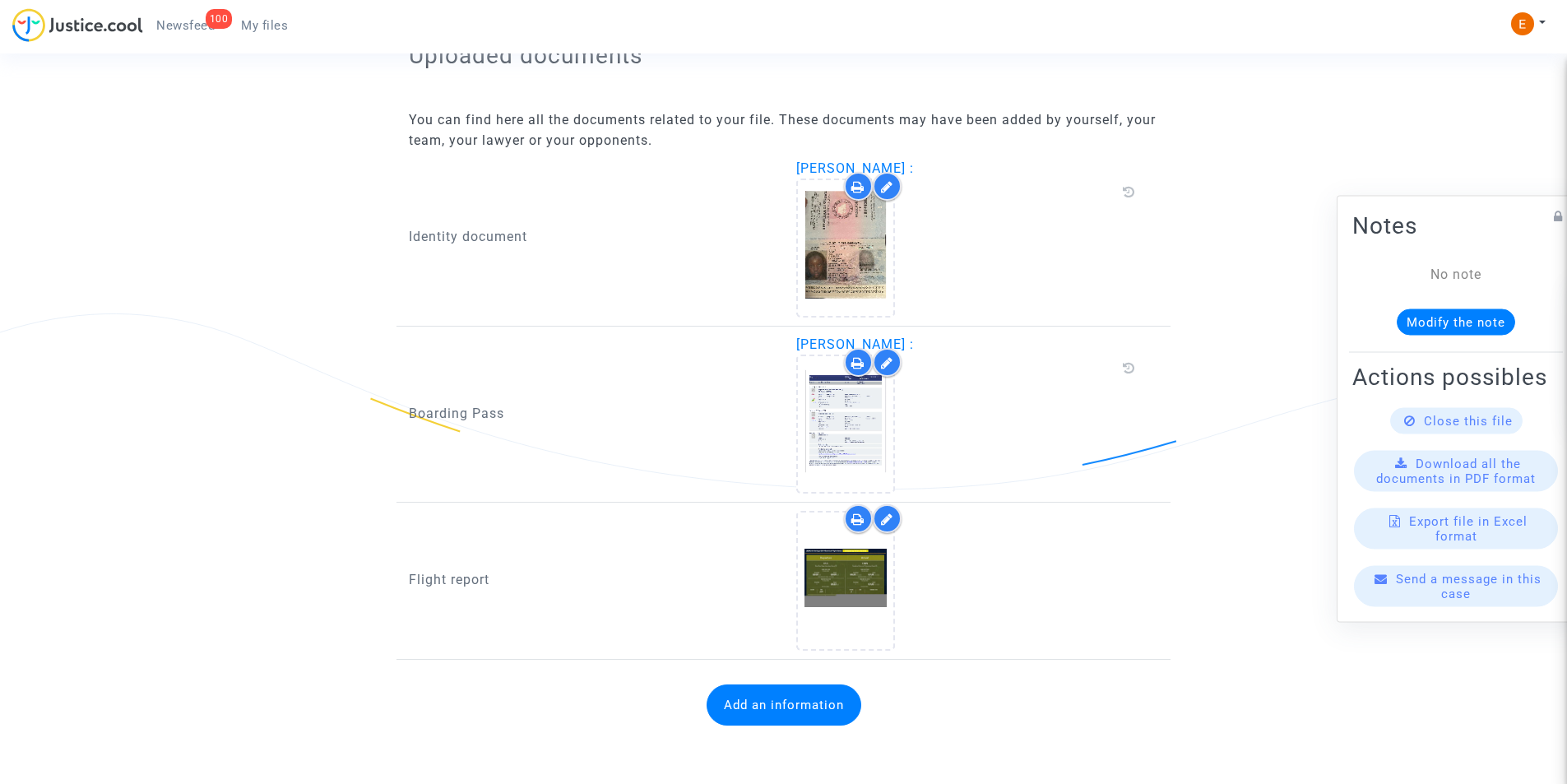
click at [895, 517] on div at bounding box center [887, 518] width 29 height 29
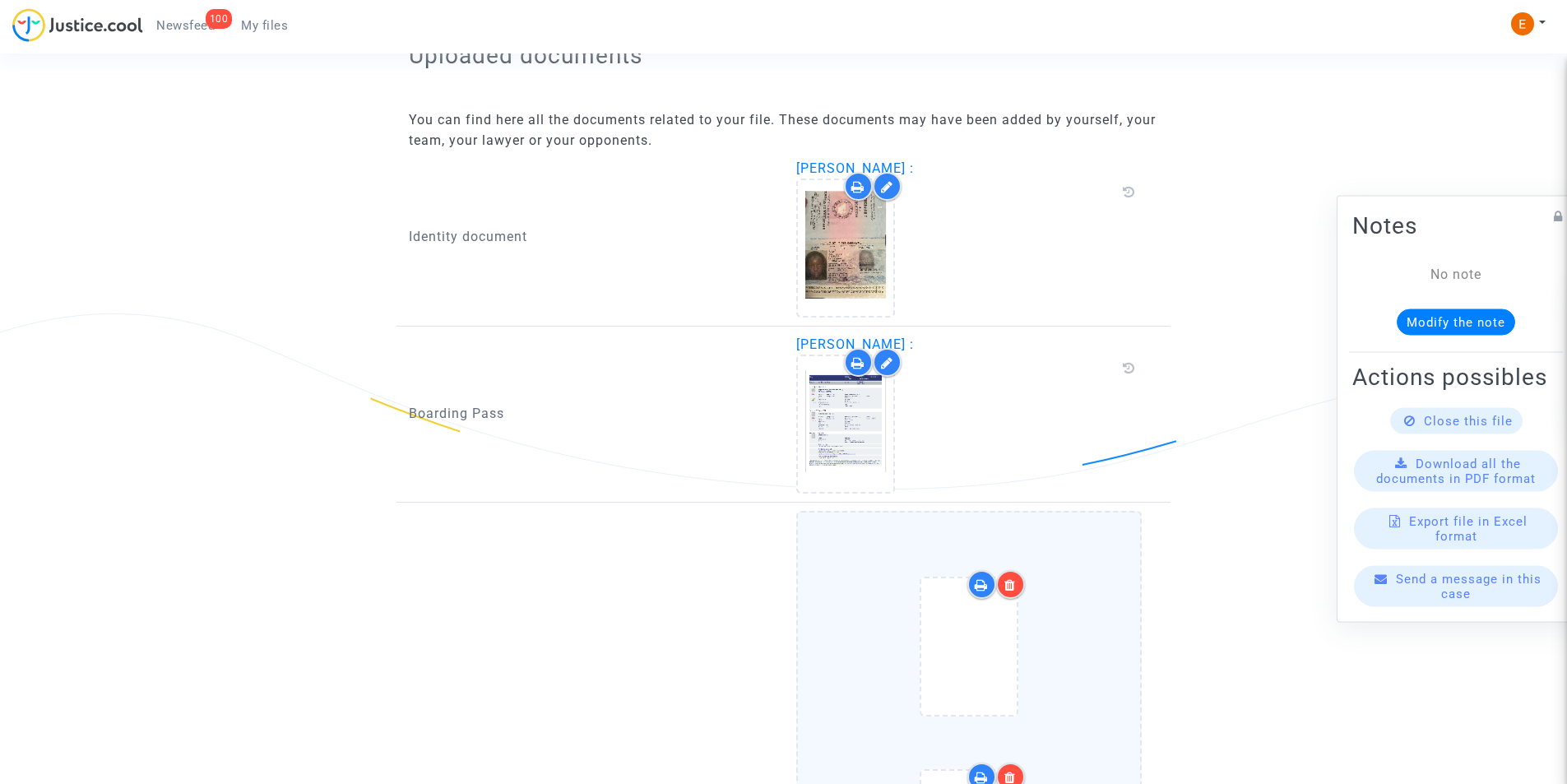
click at [1009, 583] on icon at bounding box center [1010, 585] width 12 height 13
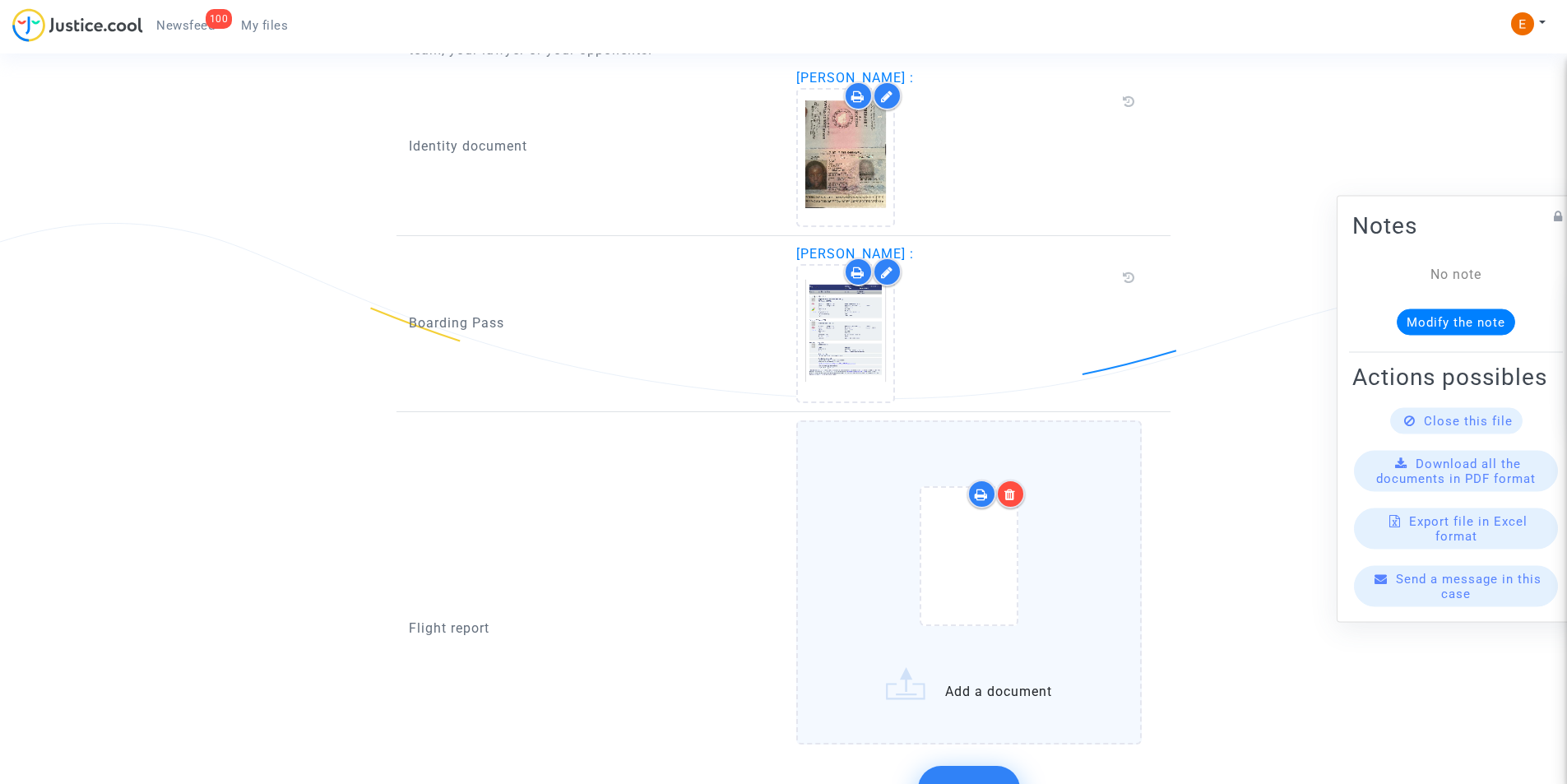
scroll to position [1165, 0]
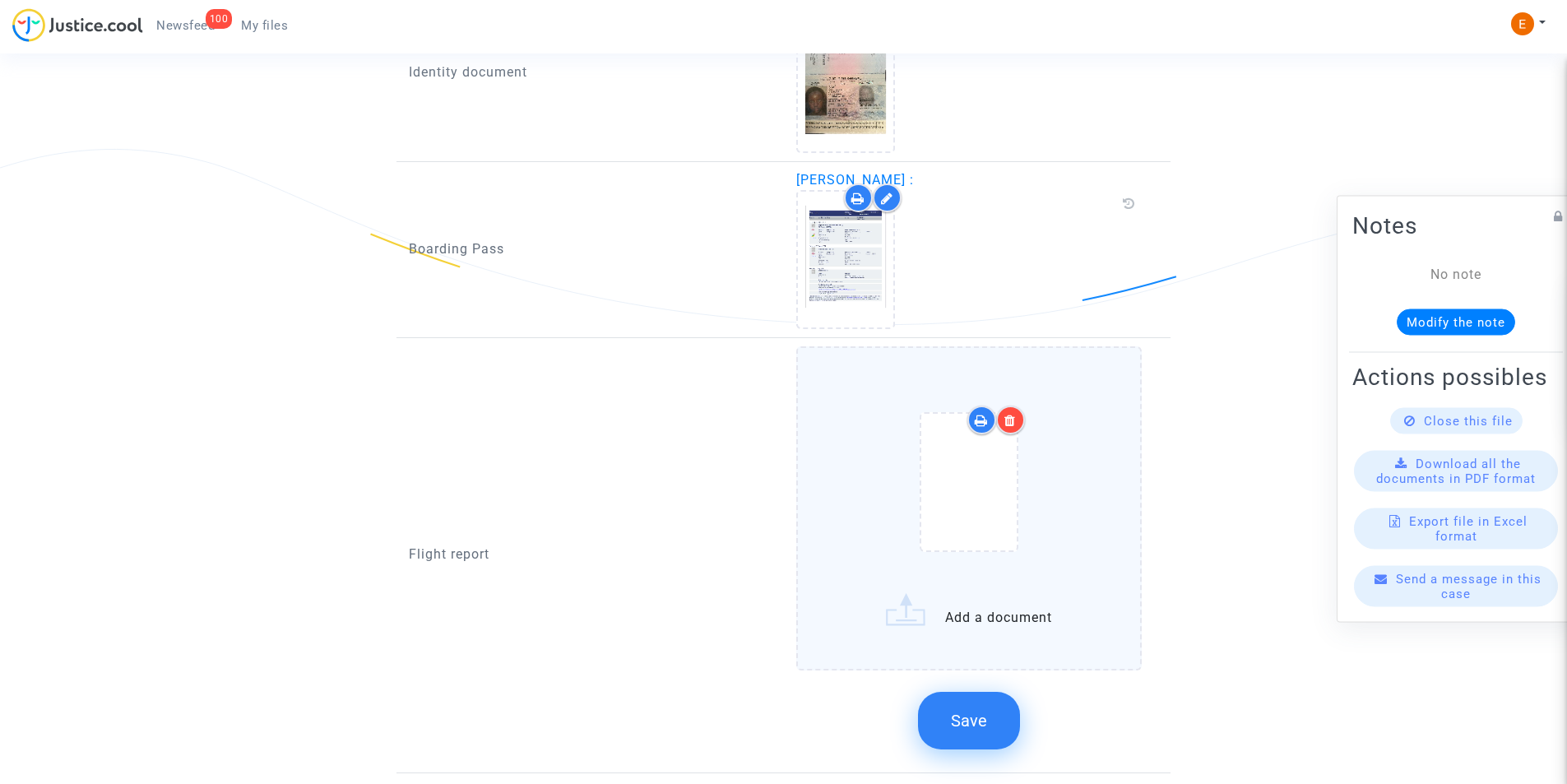
click at [1005, 619] on label "Add a document" at bounding box center [969, 507] width 346 height 323
click at [0, 0] on input "Add a document" at bounding box center [0, 0] width 0 height 0
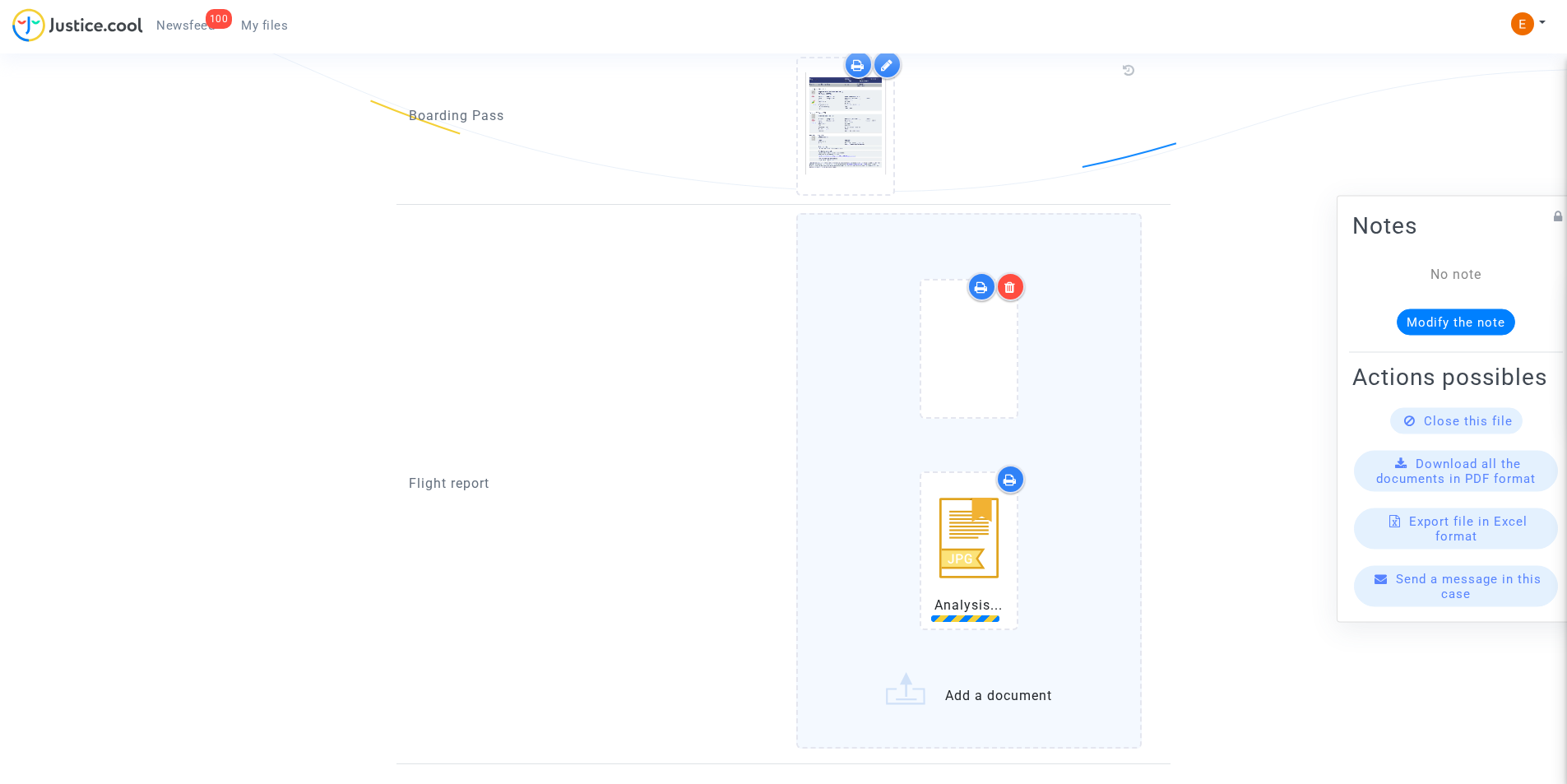
scroll to position [1330, 0]
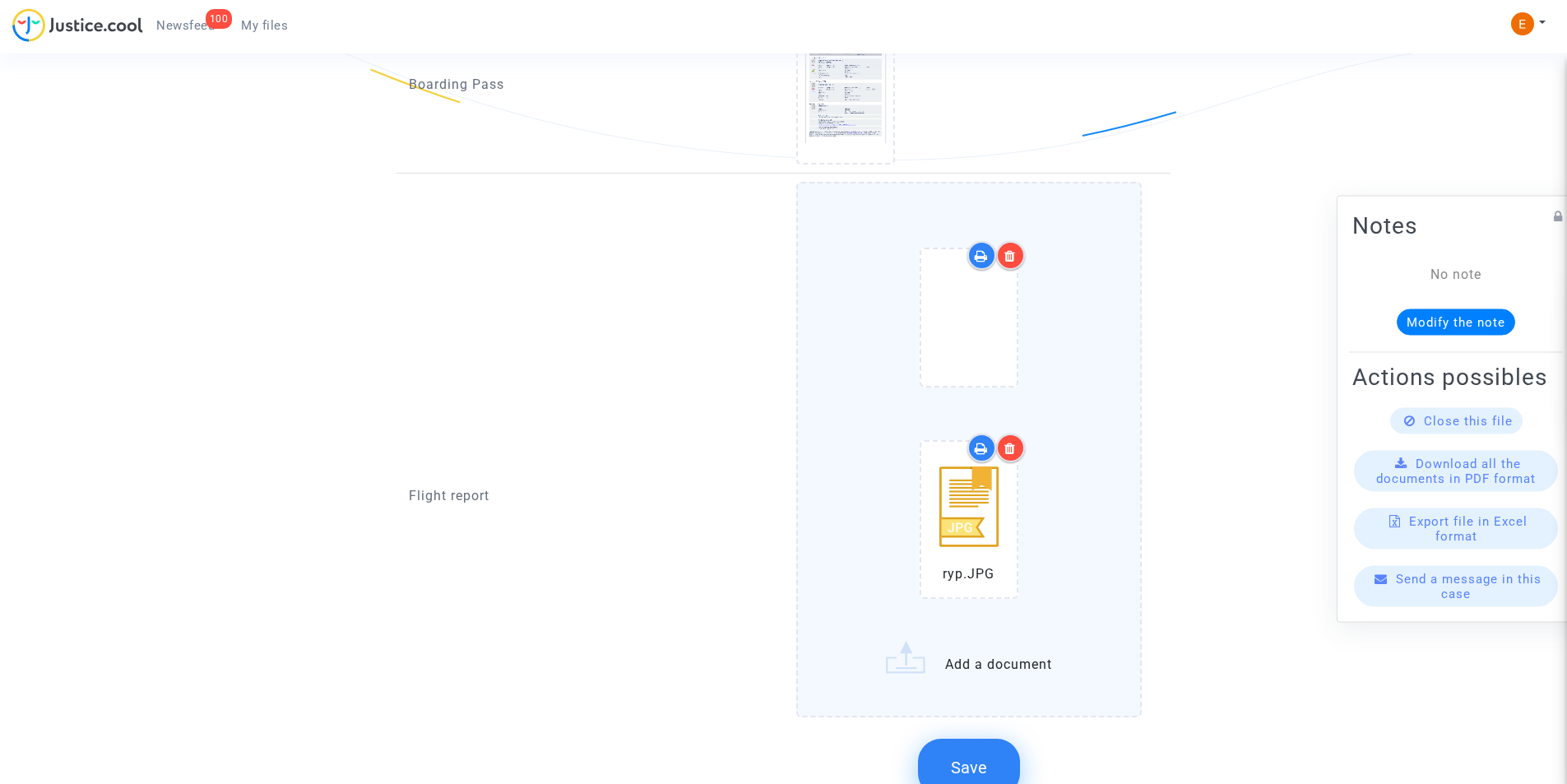
click at [972, 760] on span "Save" at bounding box center [970, 767] width 37 height 20
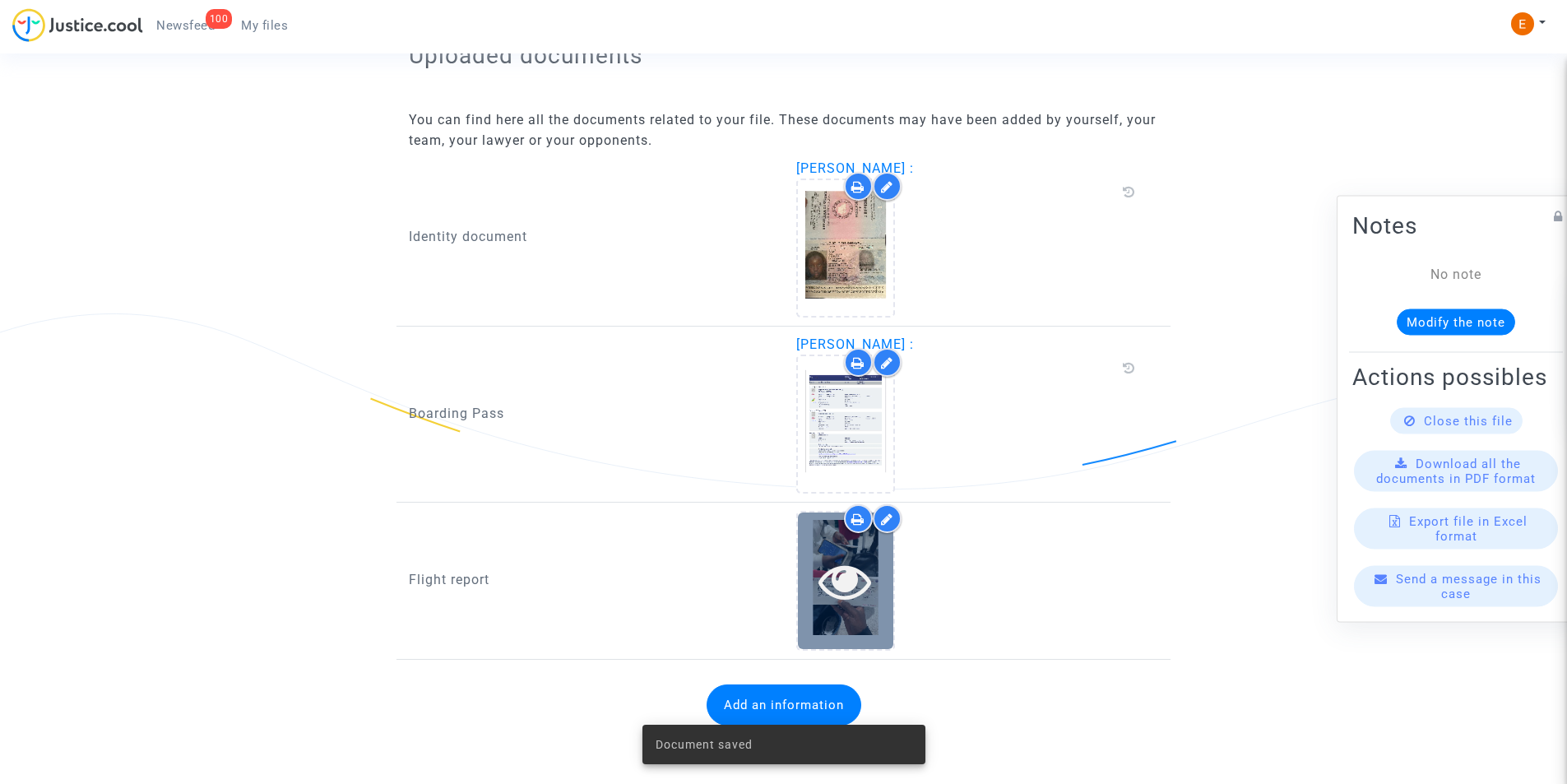
click at [867, 595] on icon at bounding box center [845, 580] width 53 height 52
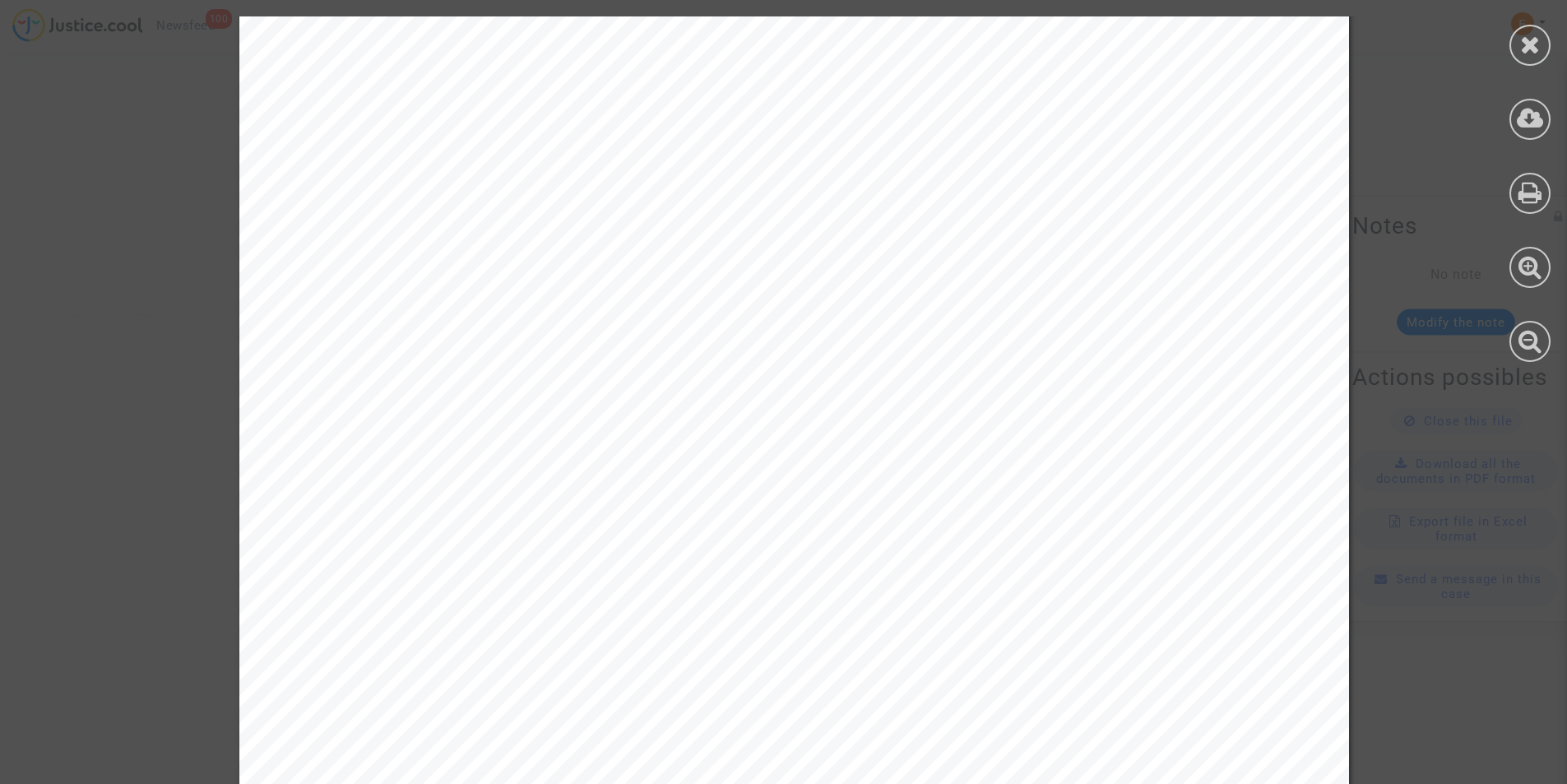
scroll to position [2220, 0]
click at [1530, 46] on icon at bounding box center [1530, 45] width 21 height 25
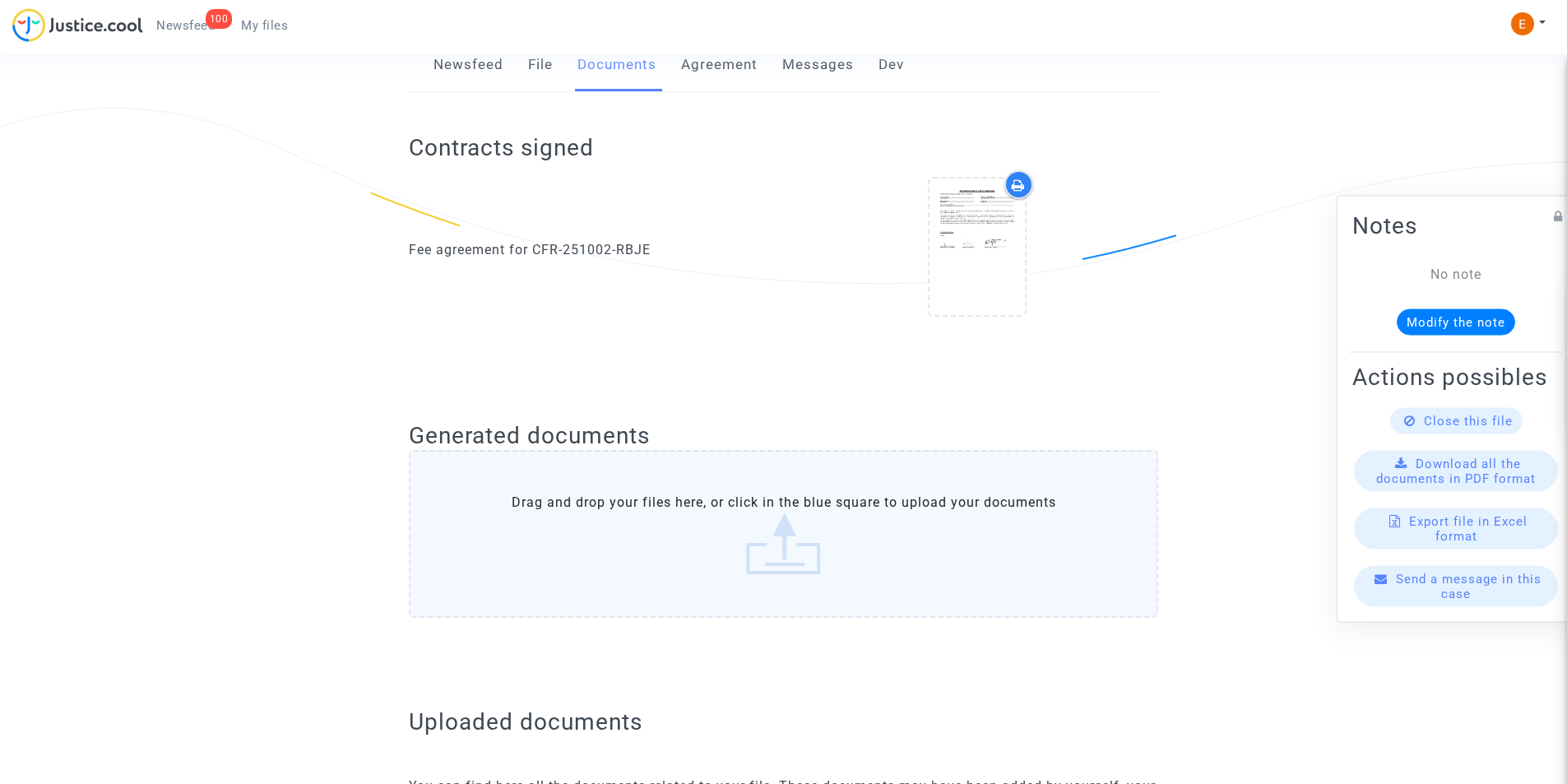
scroll to position [261, 0]
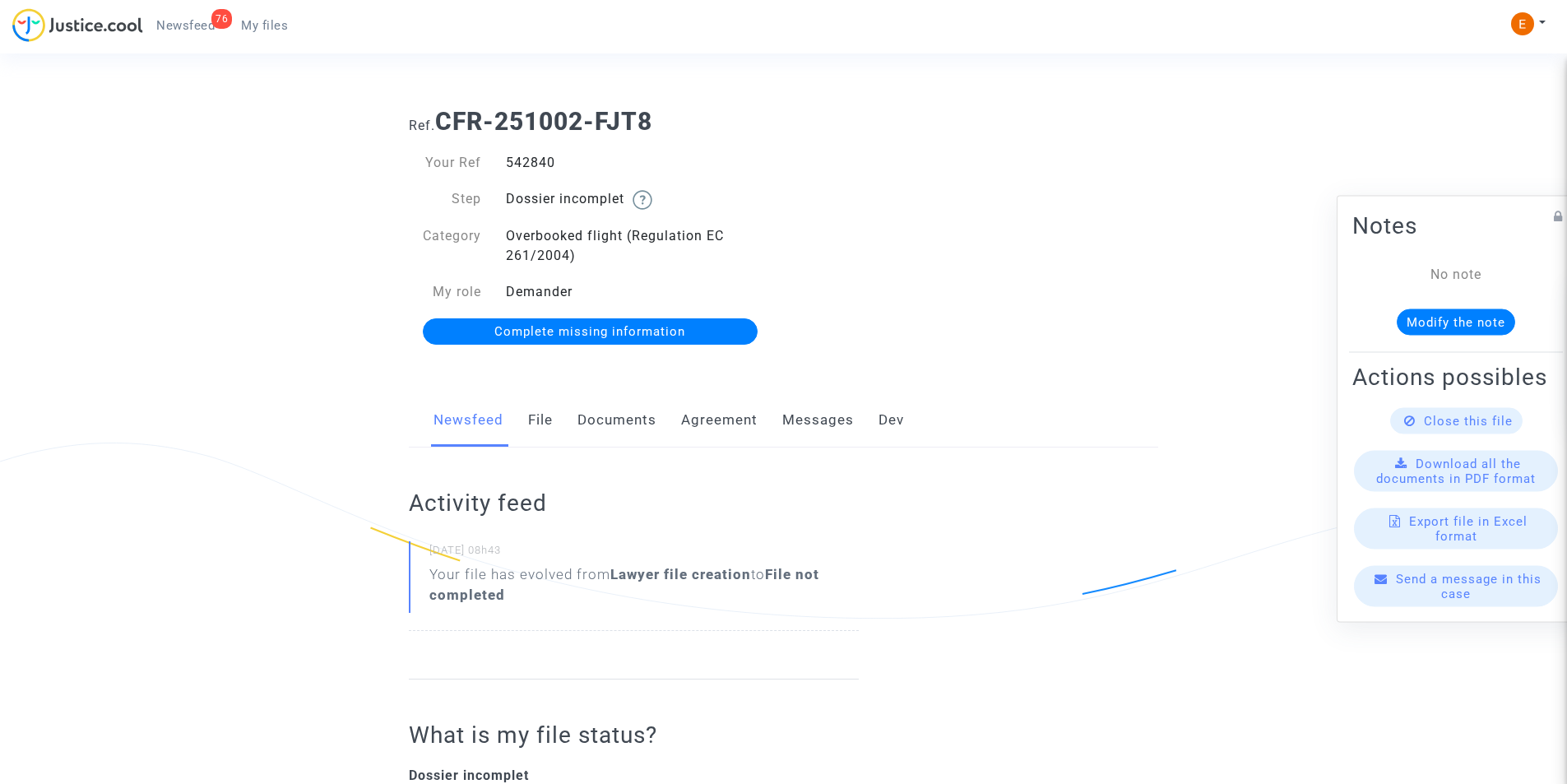
click at [628, 410] on link "Documents" at bounding box center [616, 419] width 79 height 54
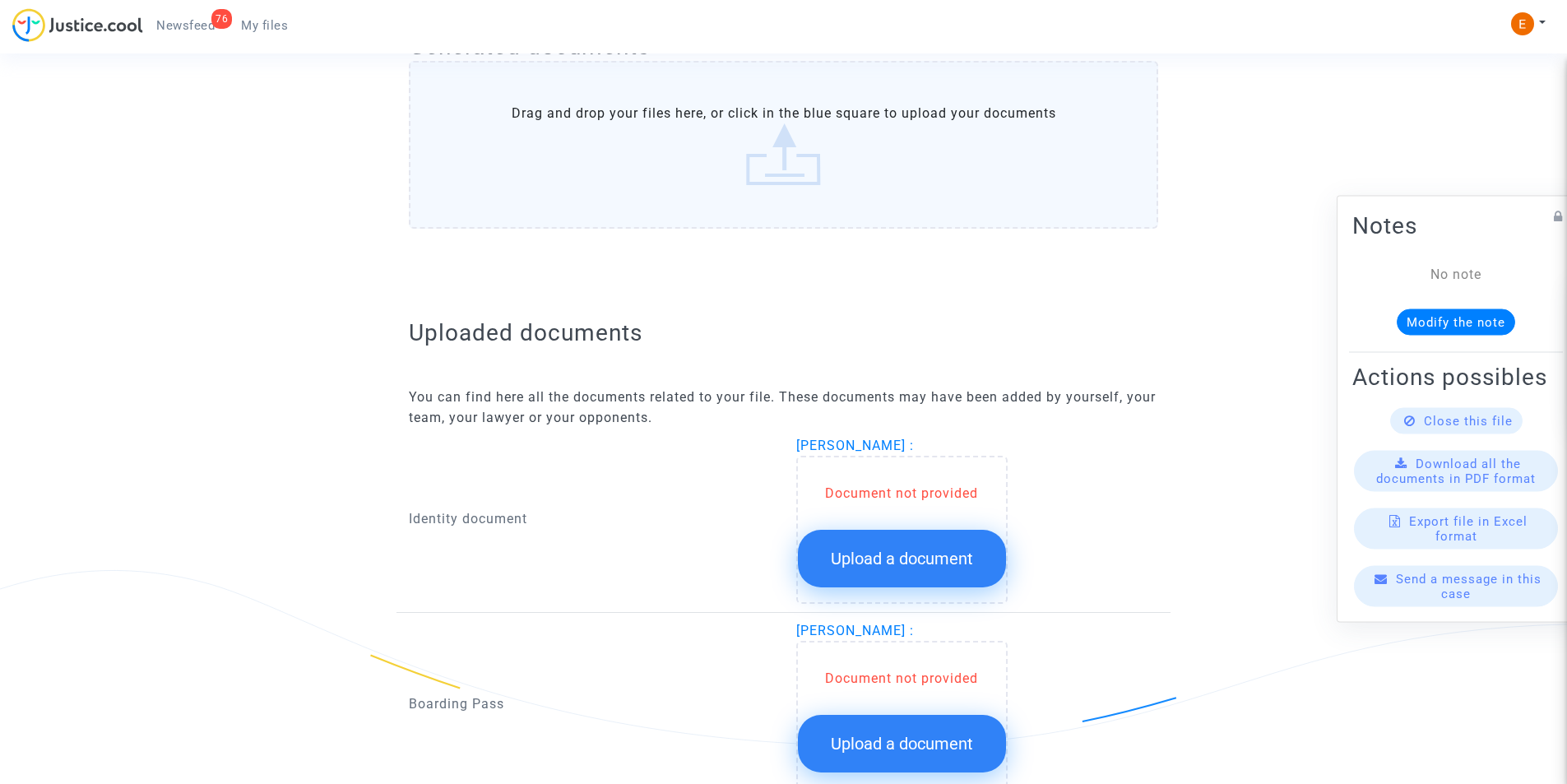
scroll to position [882, 0]
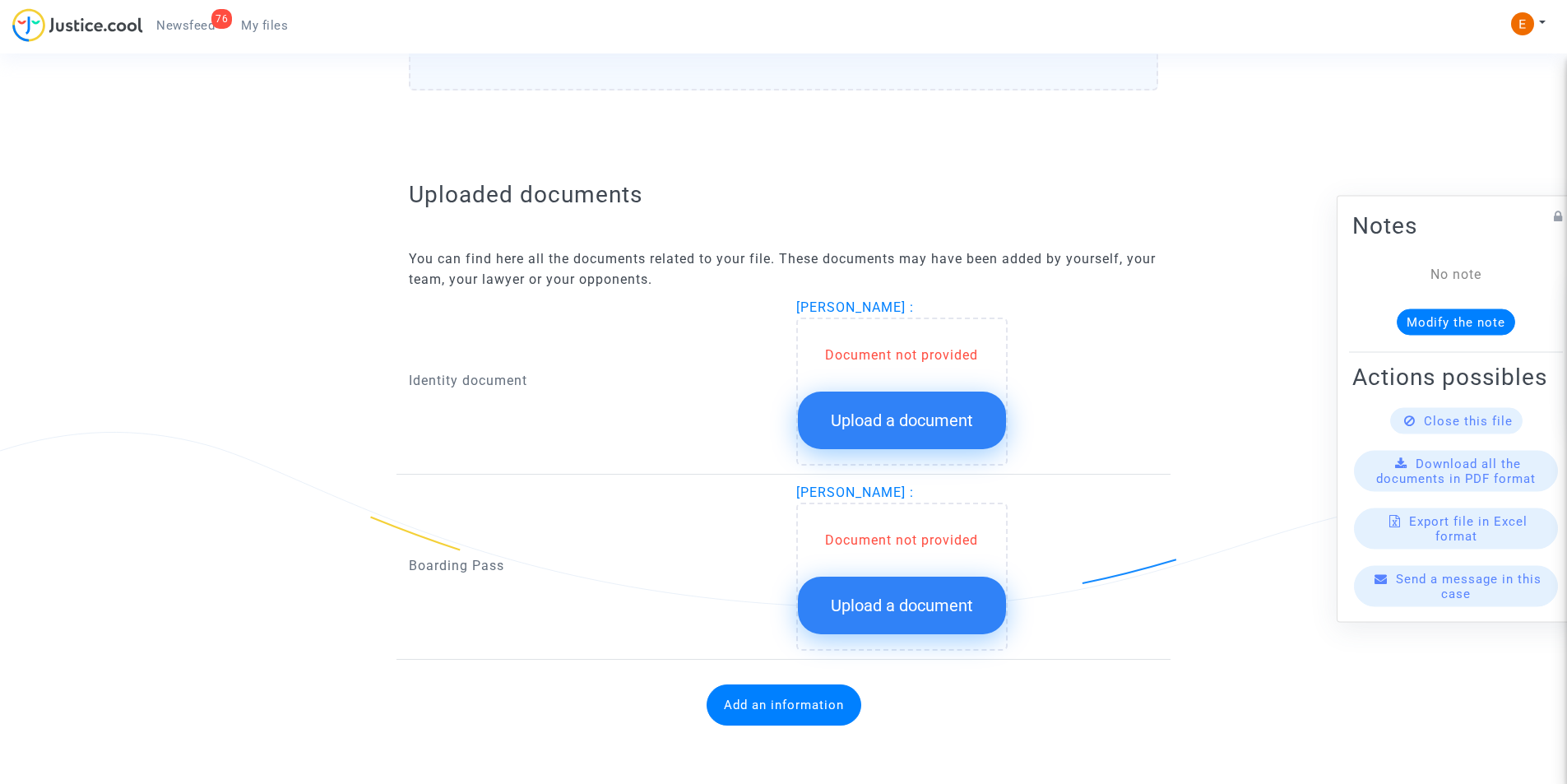
click at [901, 413] on span "Upload a document" at bounding box center [901, 420] width 142 height 20
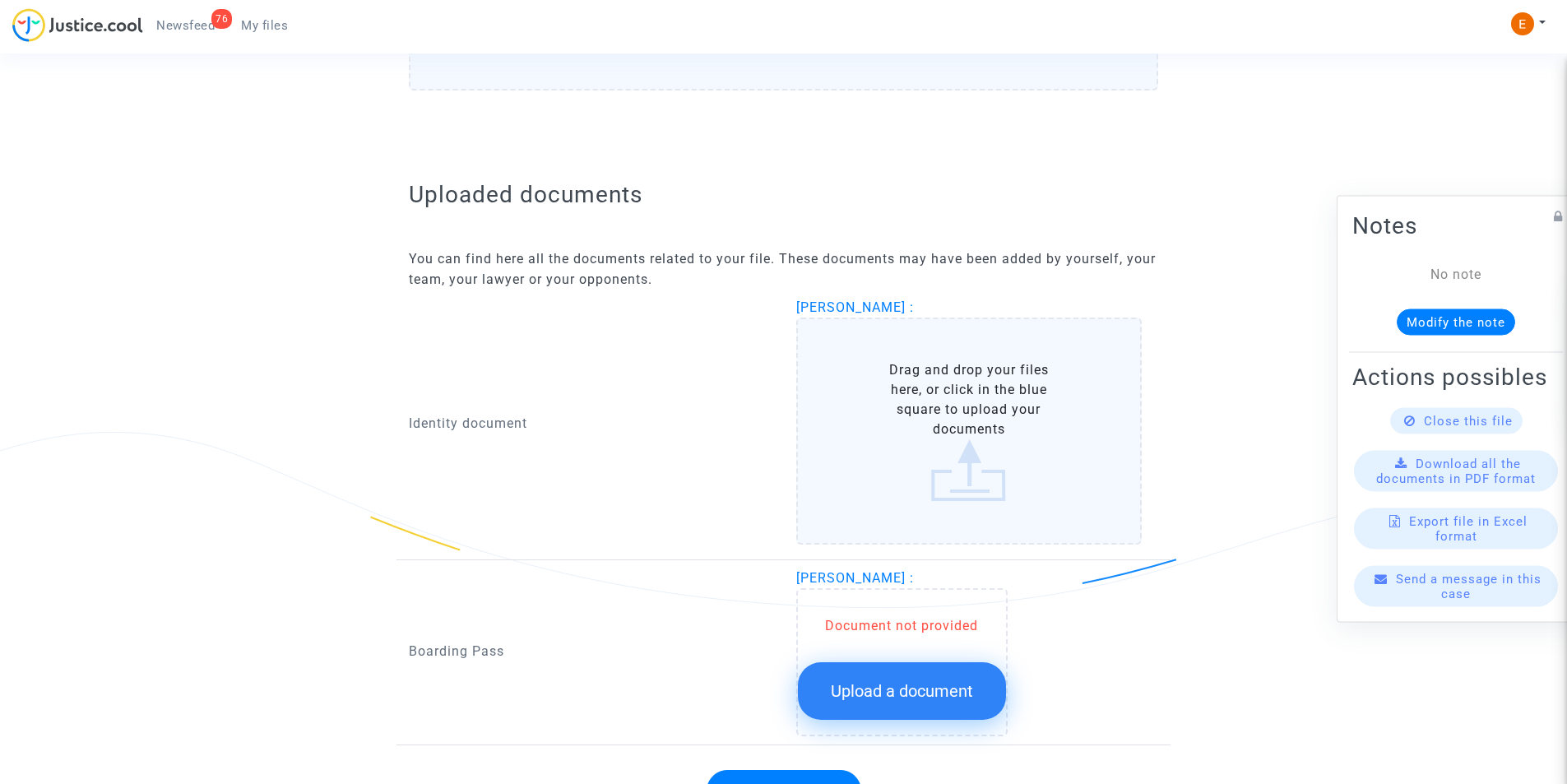
click at [903, 413] on label "Drag and drop your files here, or click in the blue square to upload your docum…" at bounding box center [969, 430] width 346 height 227
click at [0, 0] on input "Drag and drop your files here, or click in the blue square to upload your docum…" at bounding box center [0, 0] width 0 height 0
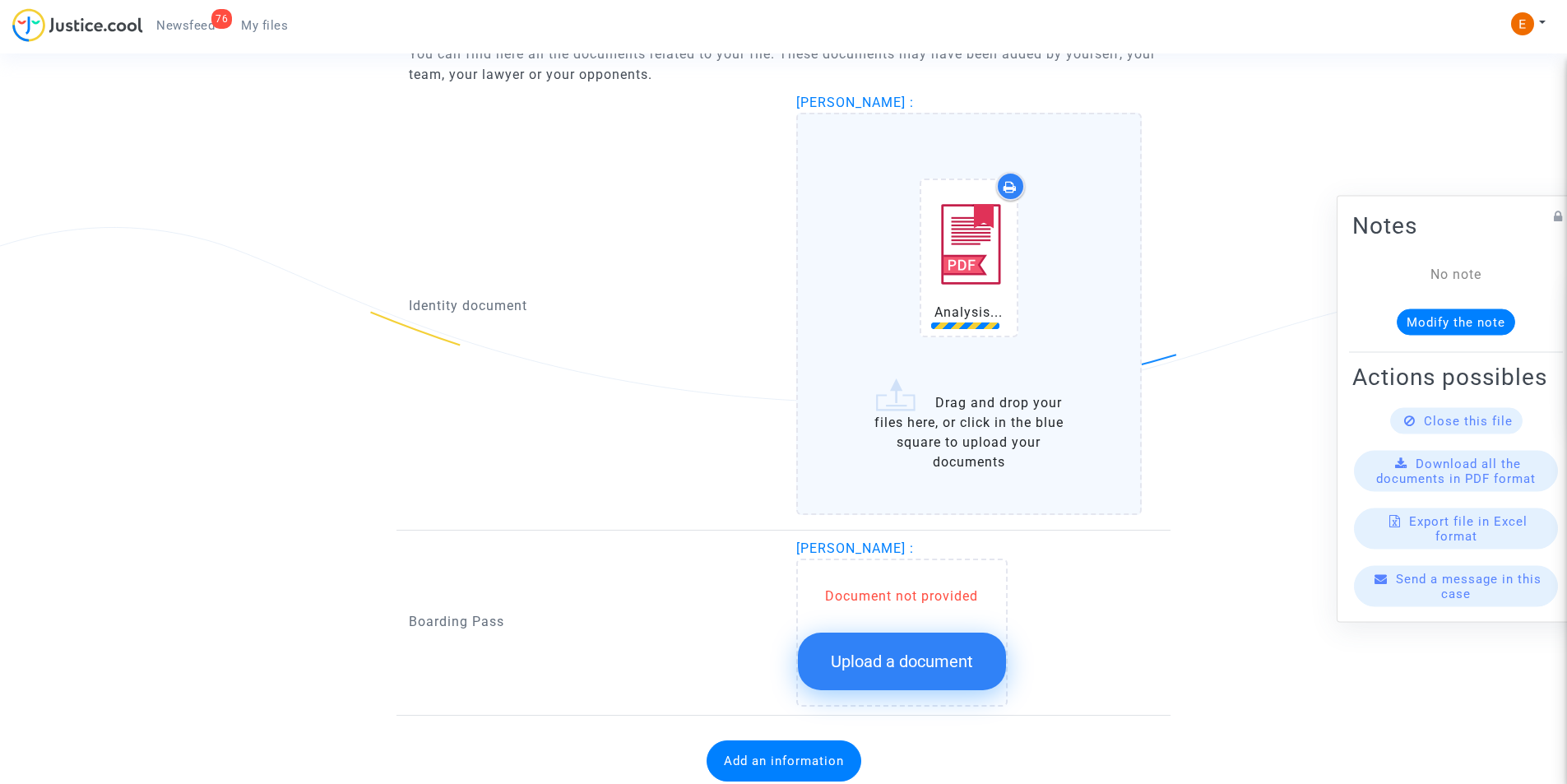
scroll to position [1129, 0]
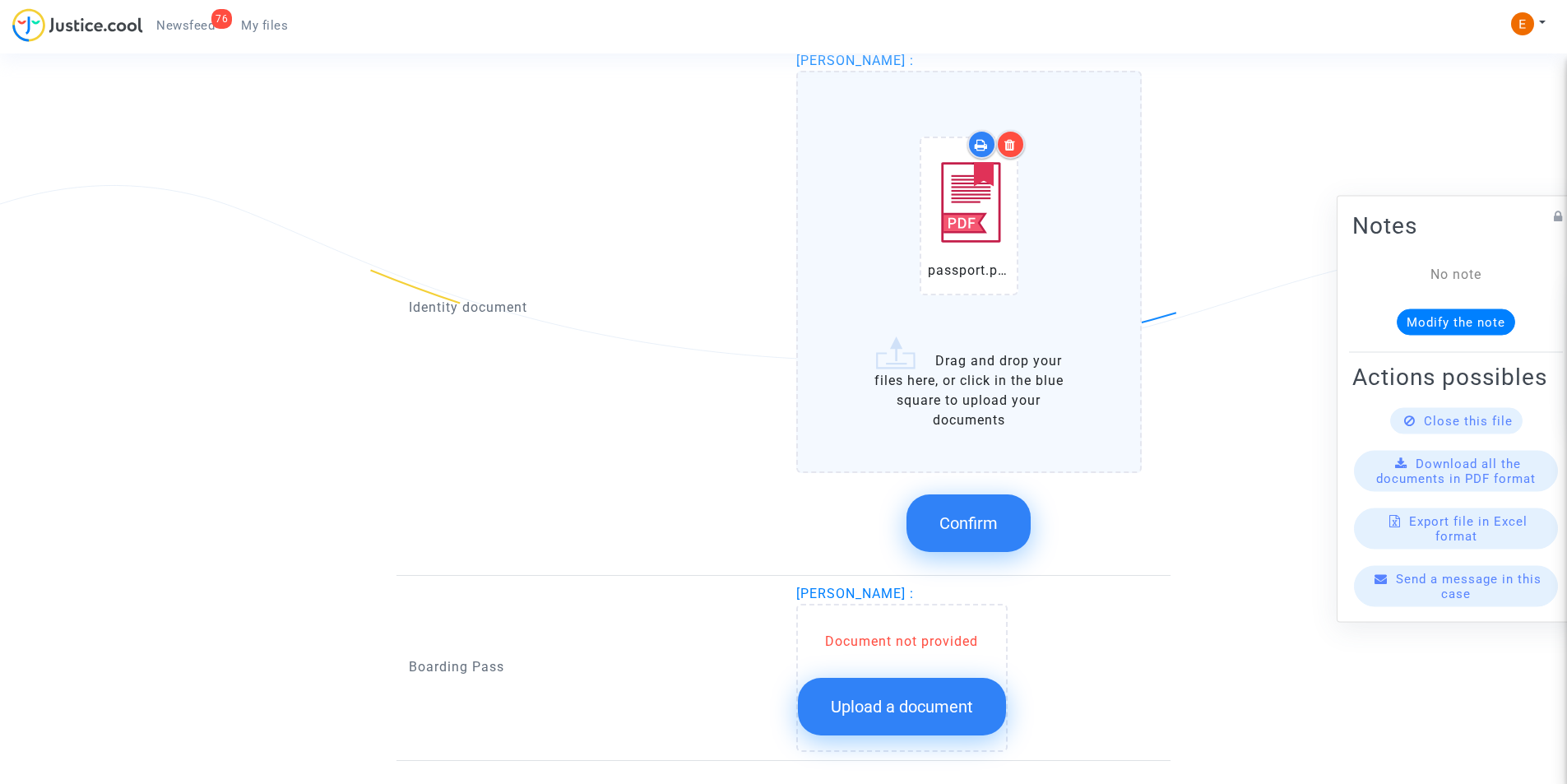
click at [941, 522] on span "Confirm" at bounding box center [969, 523] width 58 height 20
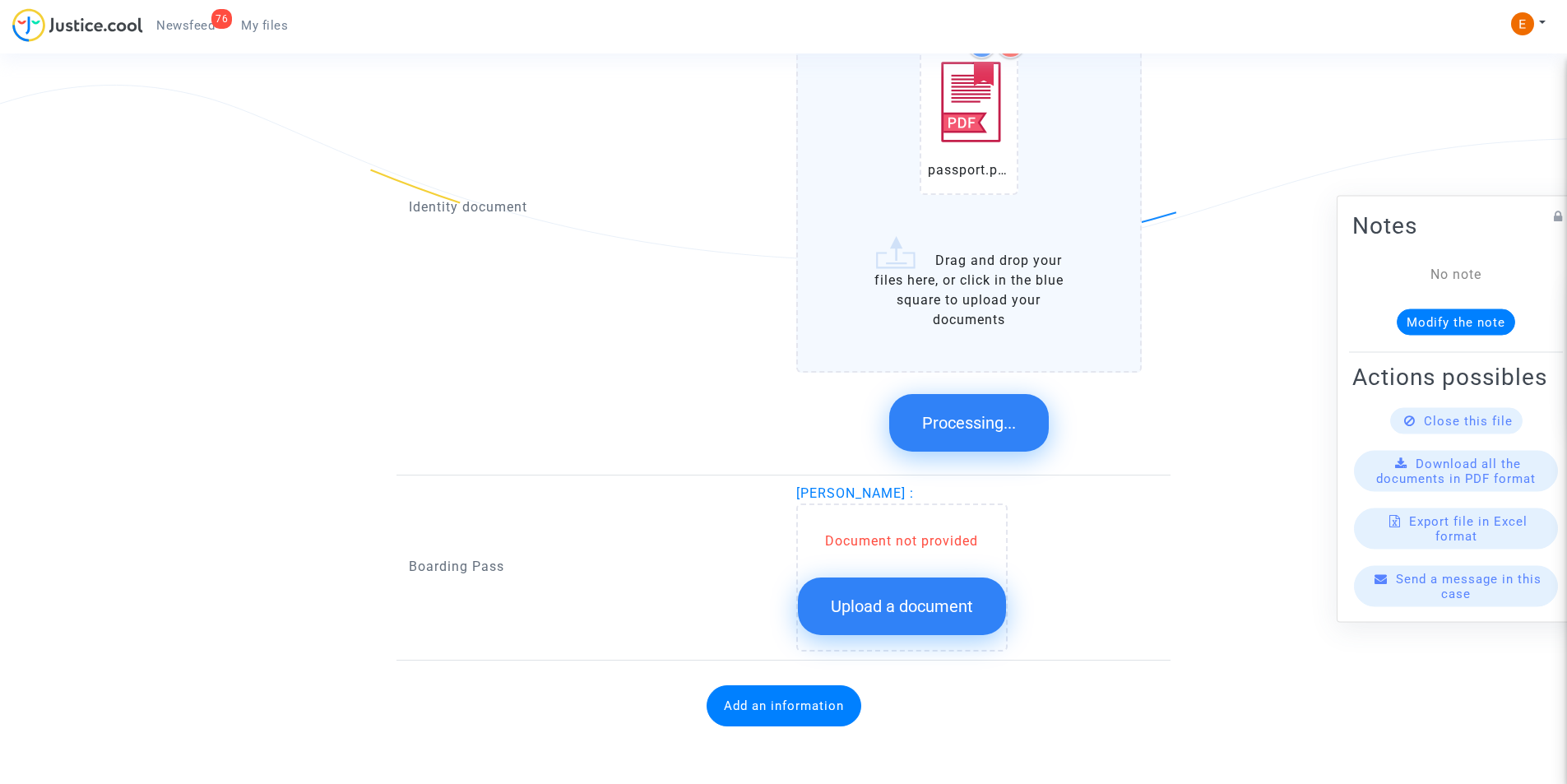
scroll to position [873, 0]
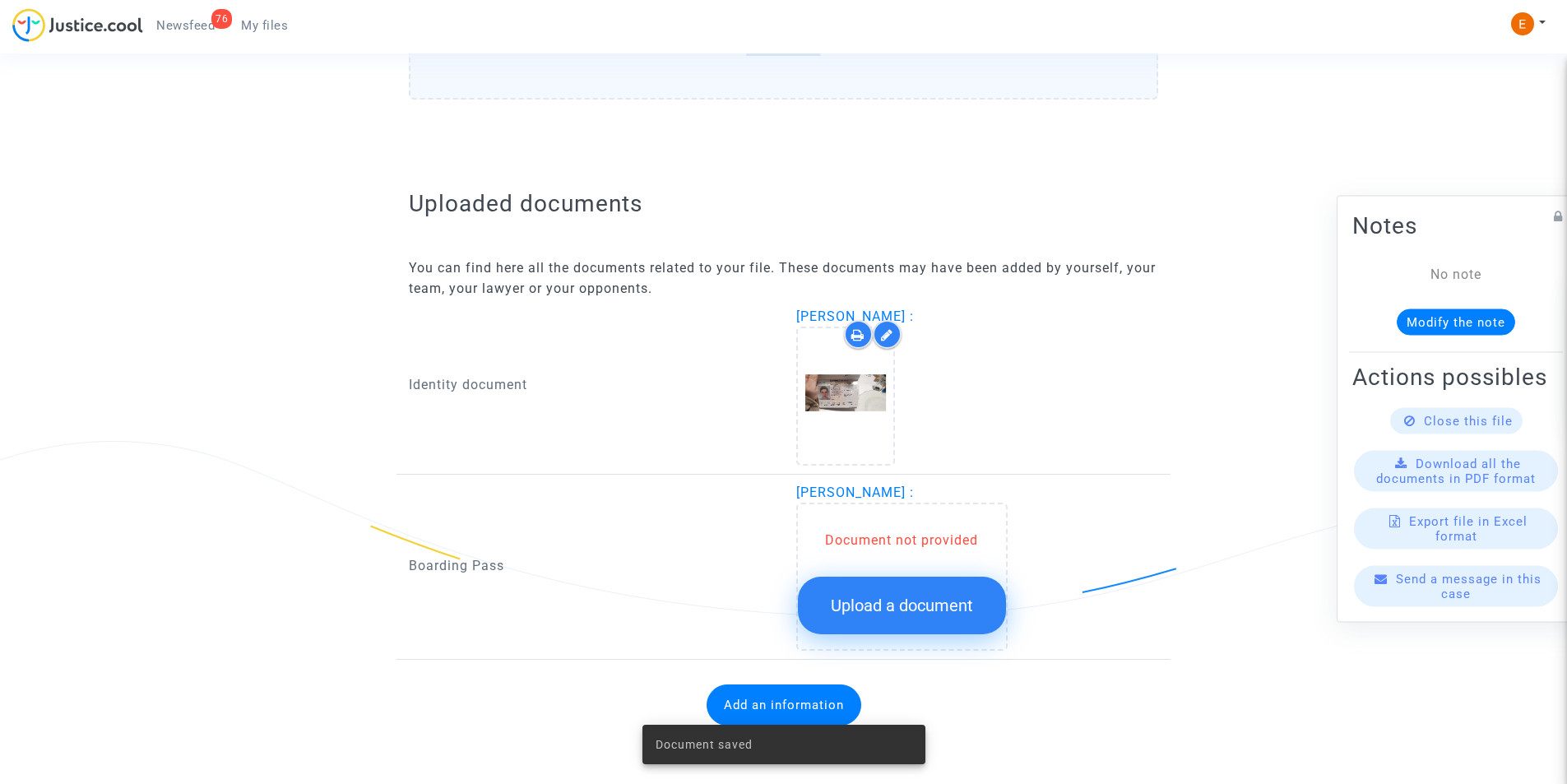
click at [941, 602] on span "Upload a document" at bounding box center [901, 605] width 142 height 20
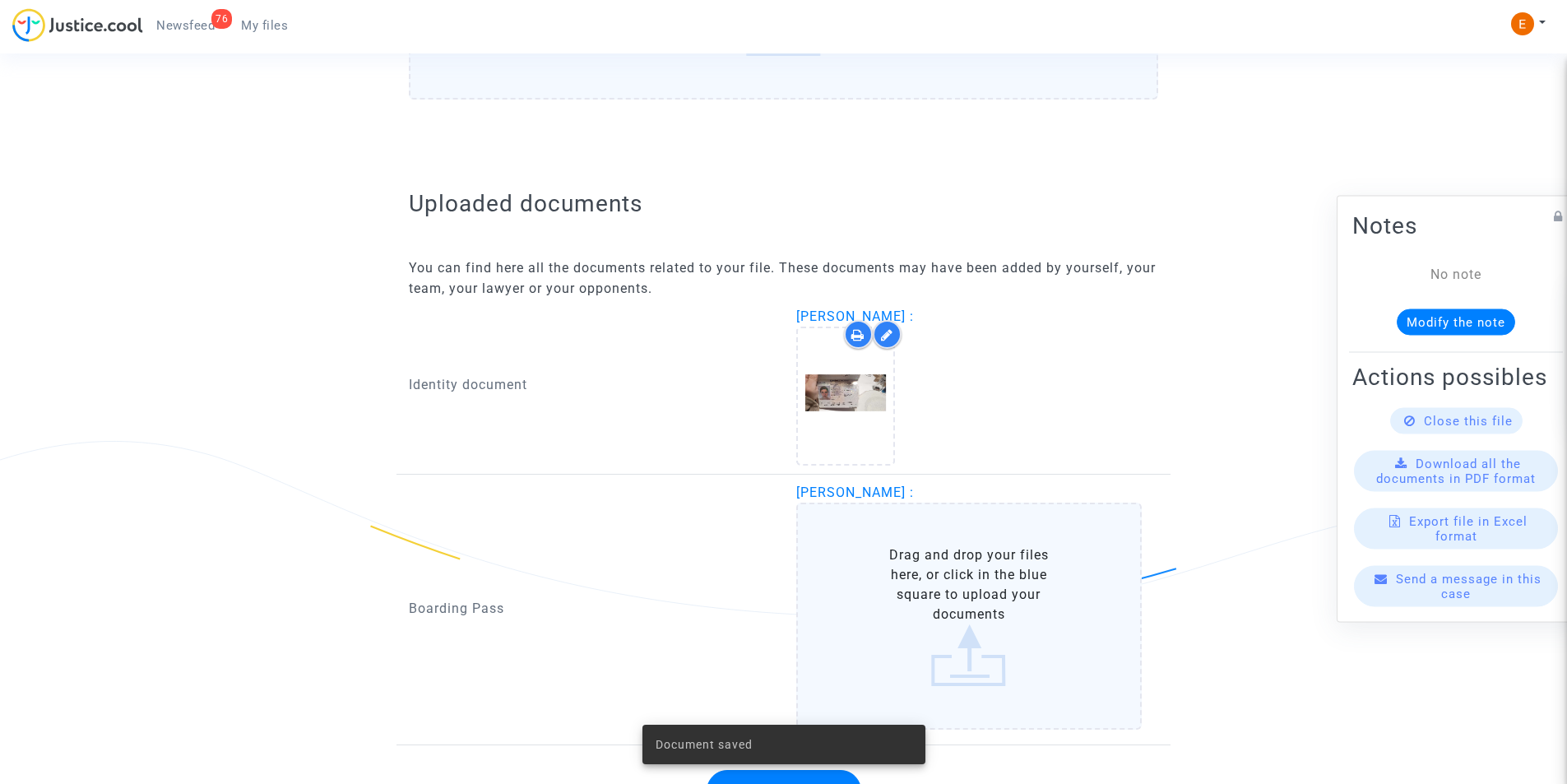
click at [941, 602] on label "Drag and drop your files here, or click in the blue square to upload your docum…" at bounding box center [969, 615] width 346 height 227
click at [0, 0] on input "Drag and drop your files here, or click in the blue square to upload your docum…" at bounding box center [0, 0] width 0 height 0
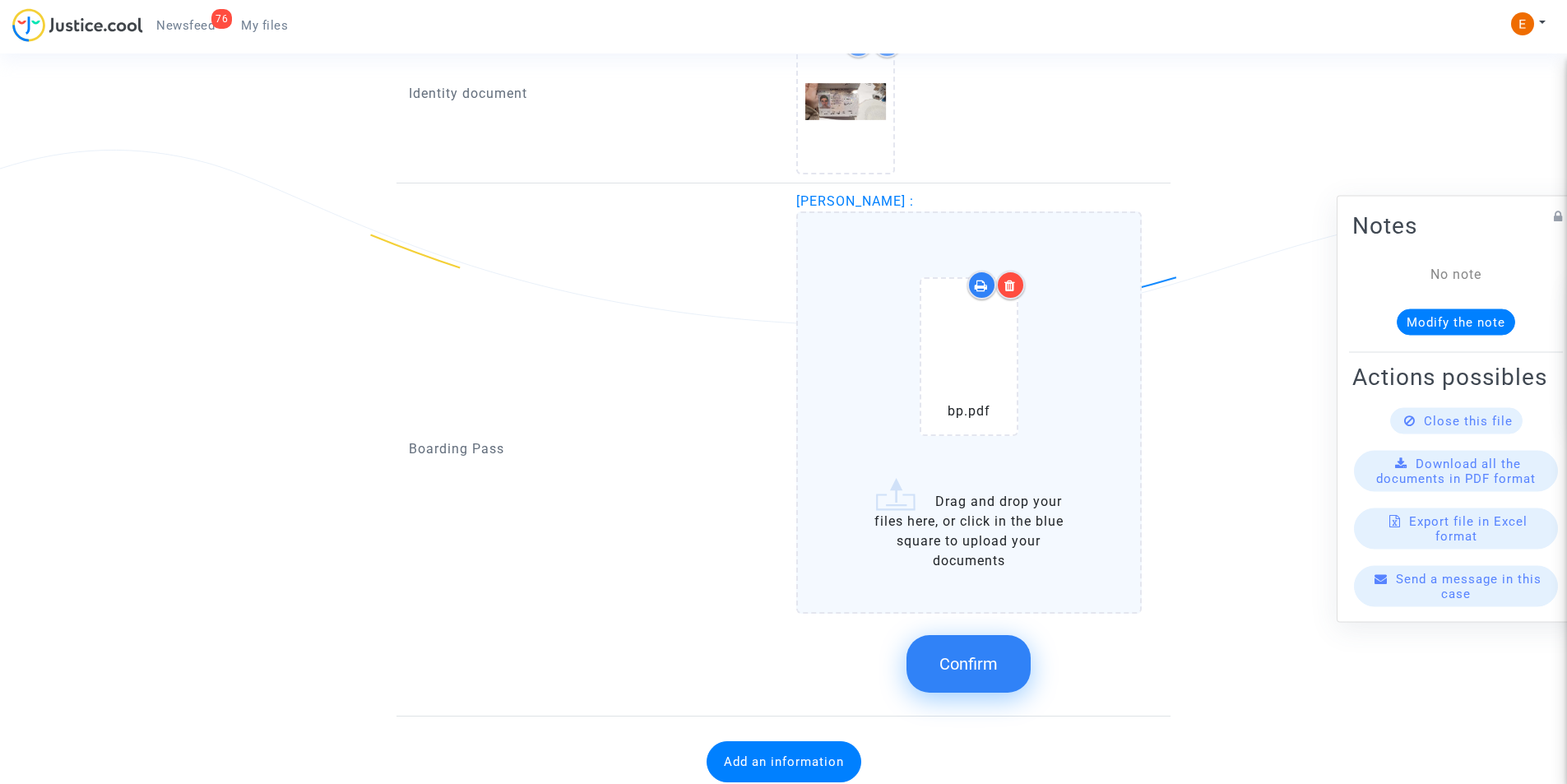
scroll to position [1216, 0]
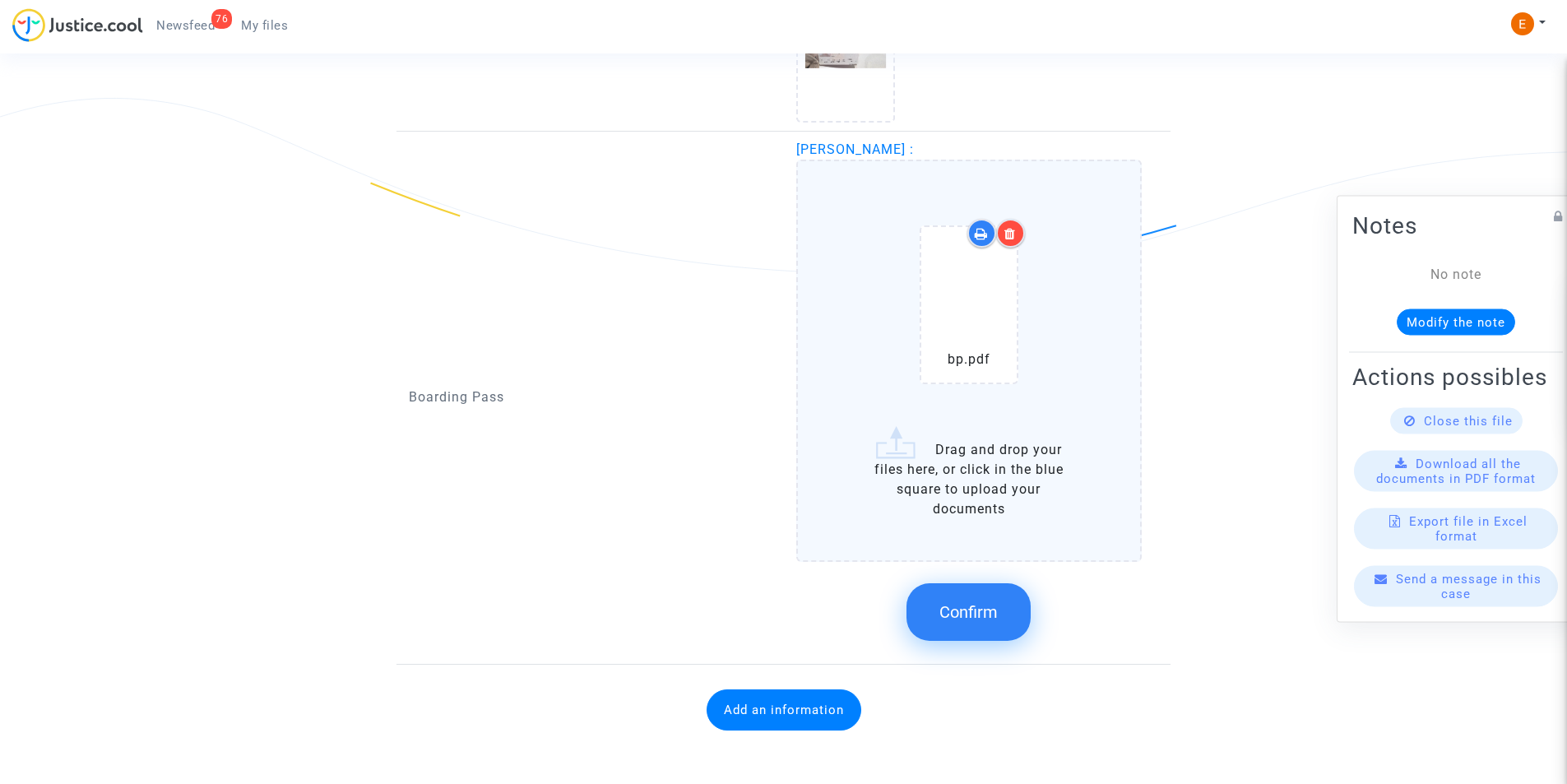
click at [956, 605] on span "Confirm" at bounding box center [969, 612] width 58 height 20
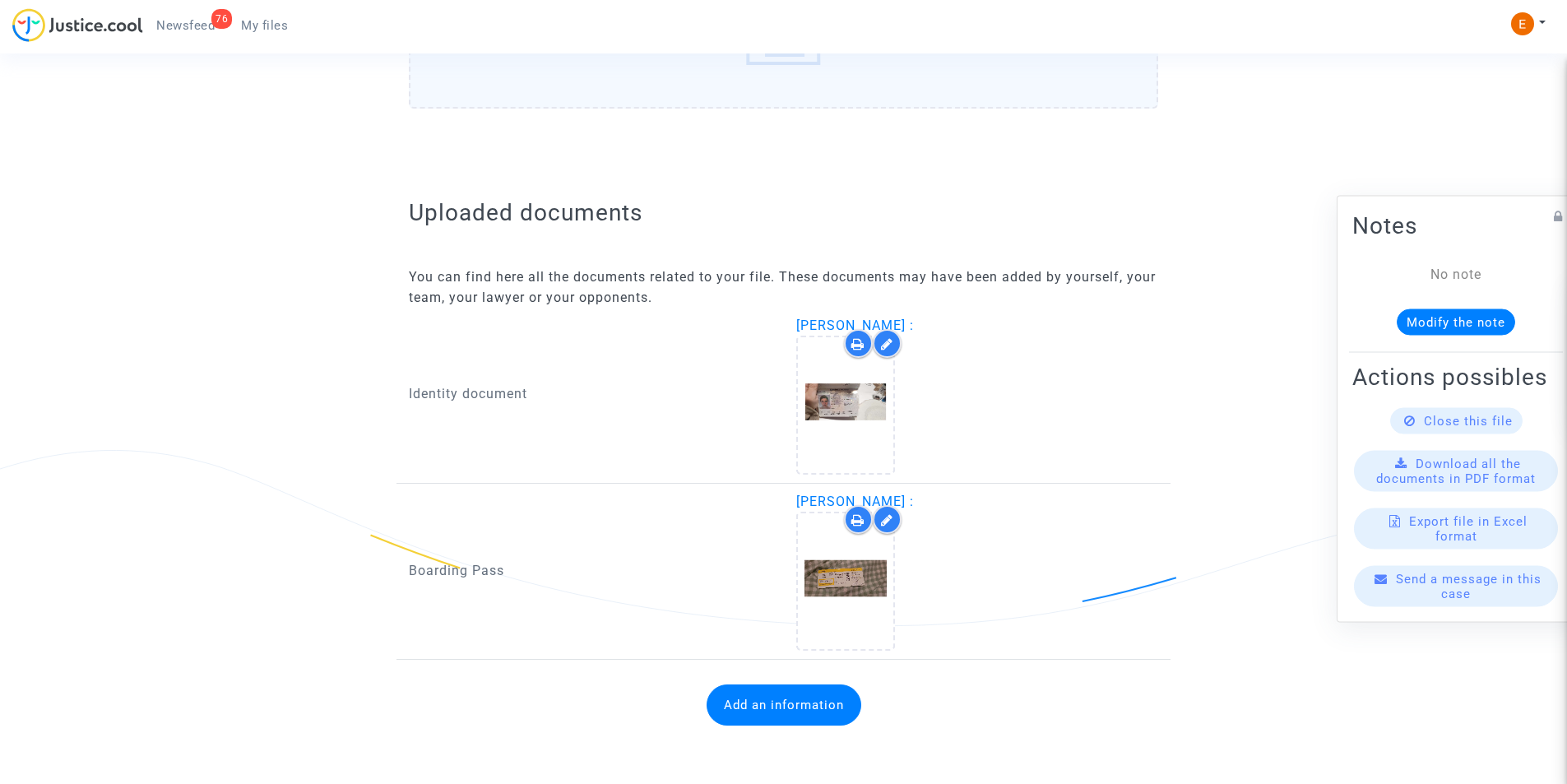
scroll to position [865, 0]
click at [772, 709] on button "Add an information" at bounding box center [784, 705] width 155 height 42
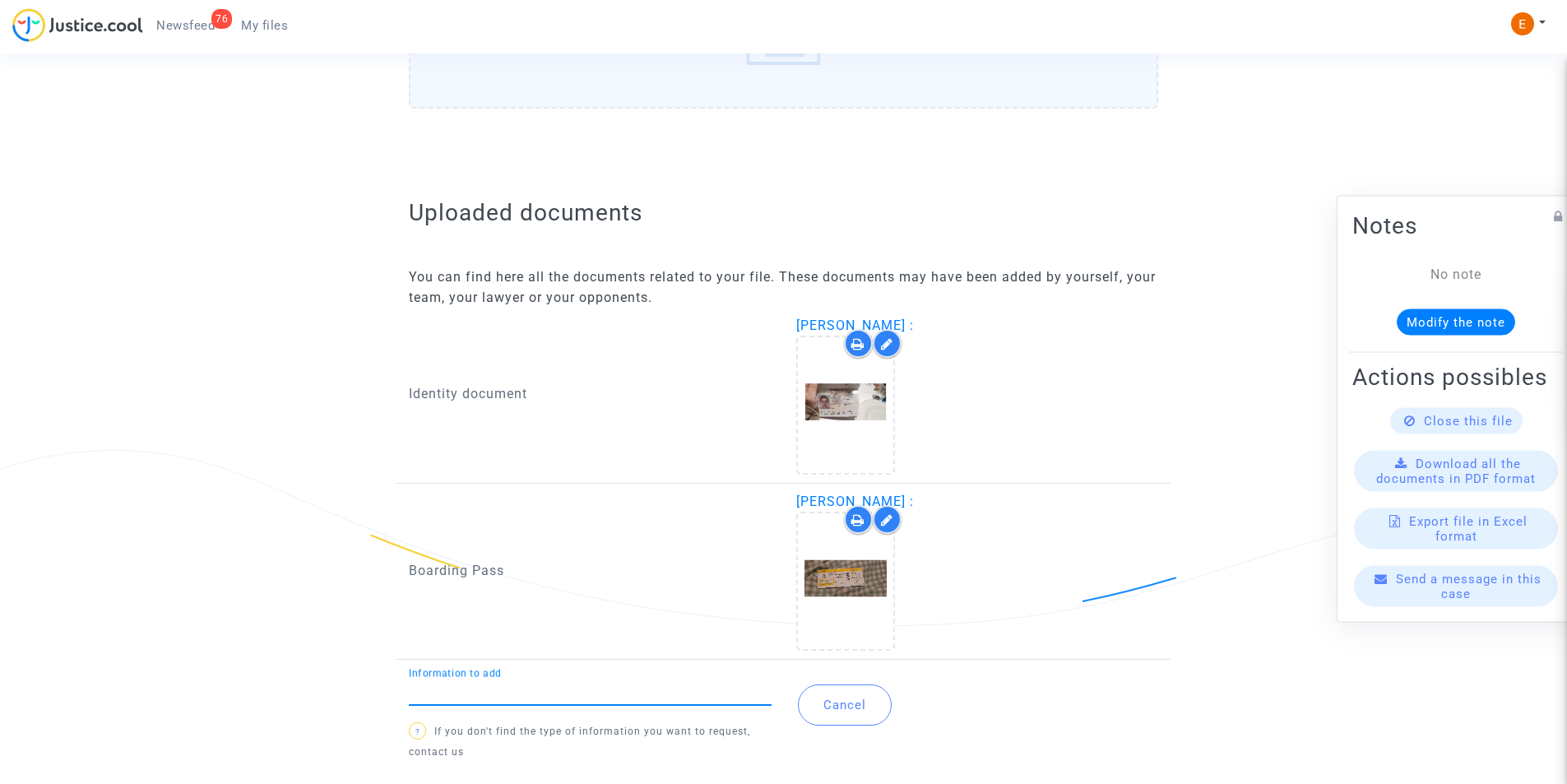
click at [588, 693] on input "Information to add" at bounding box center [590, 692] width 363 height 15
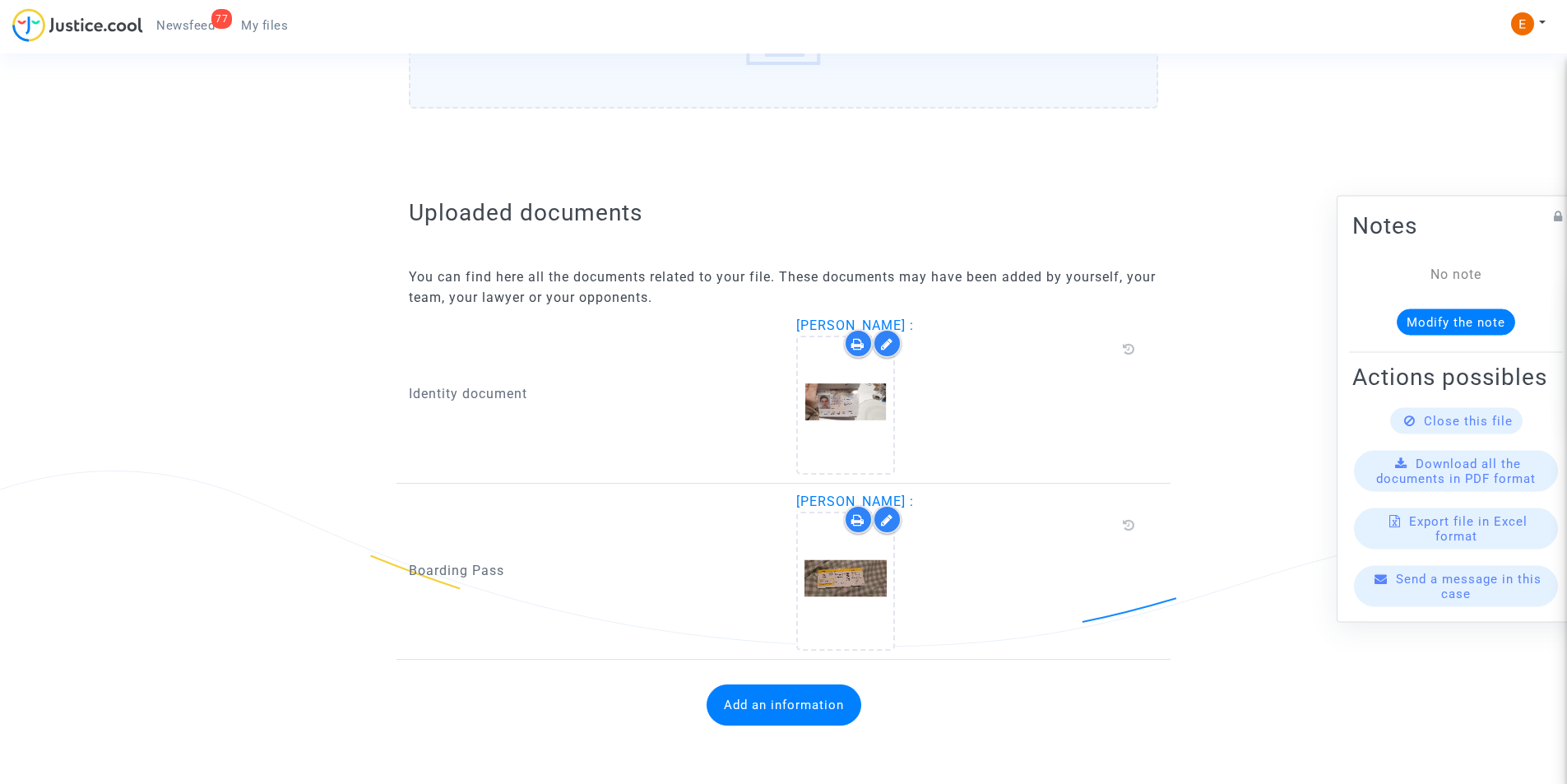
click at [717, 701] on button "Add an information" at bounding box center [784, 705] width 155 height 42
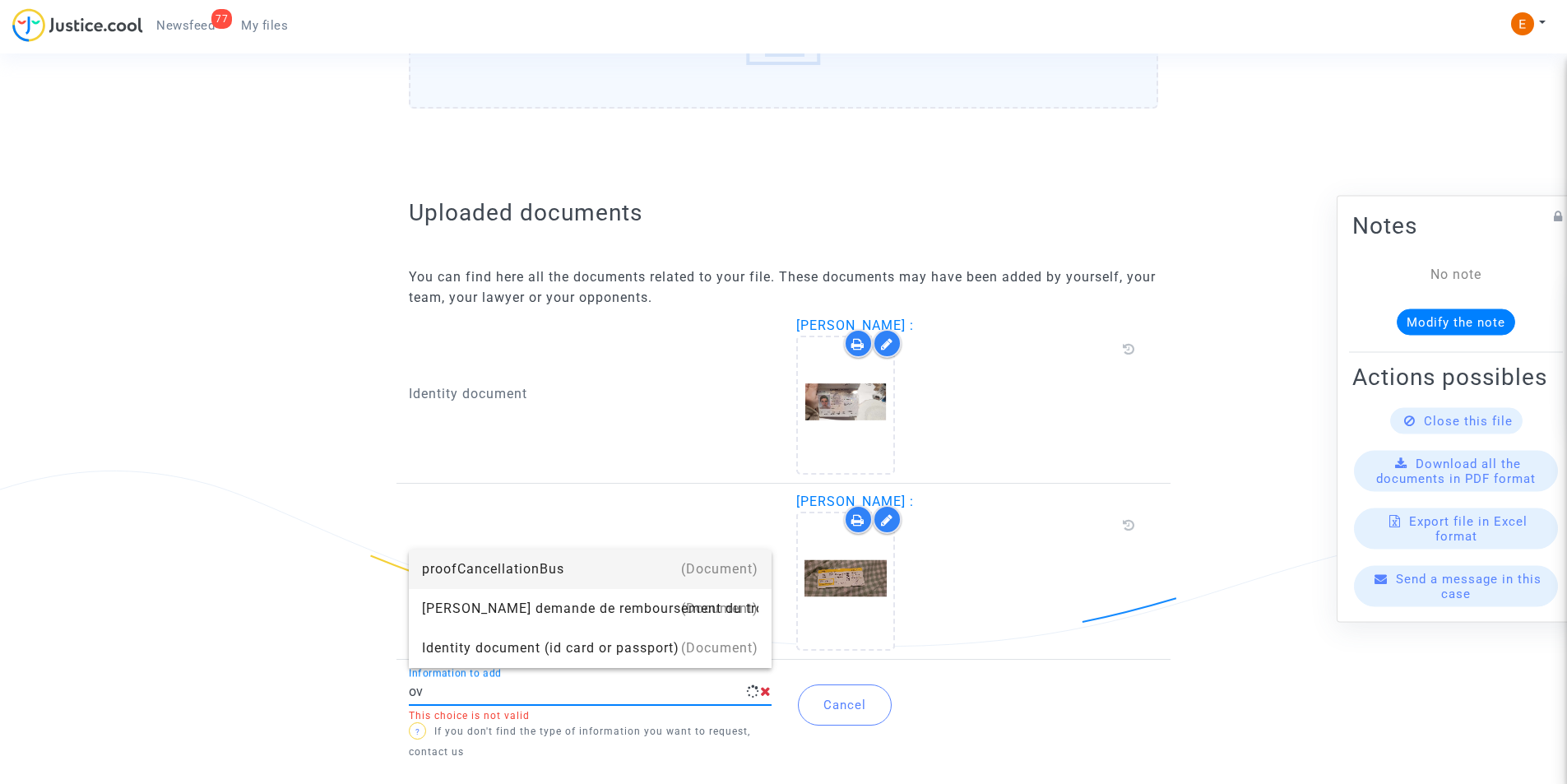
type input "o"
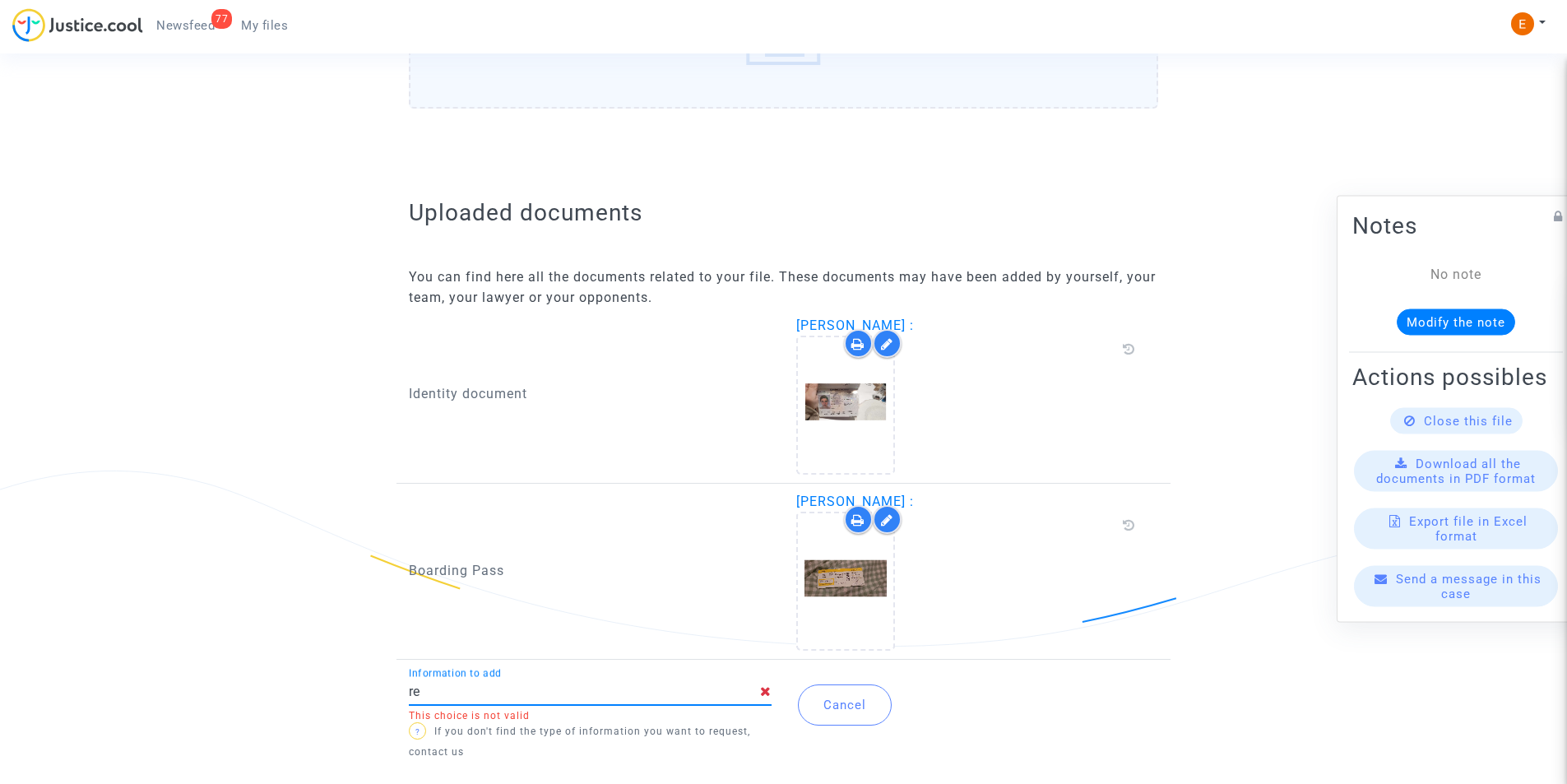
type input "r"
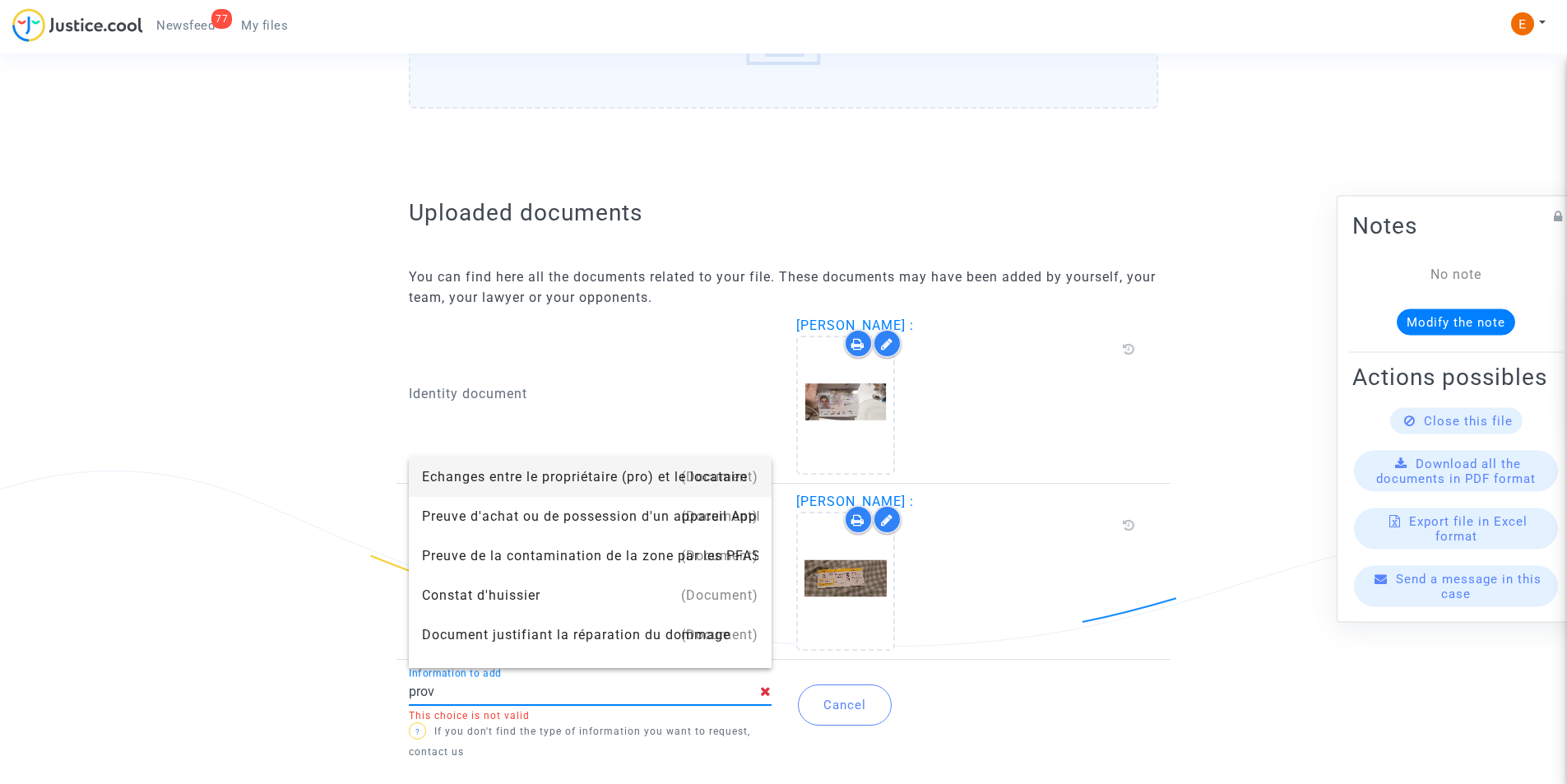
type input "prove"
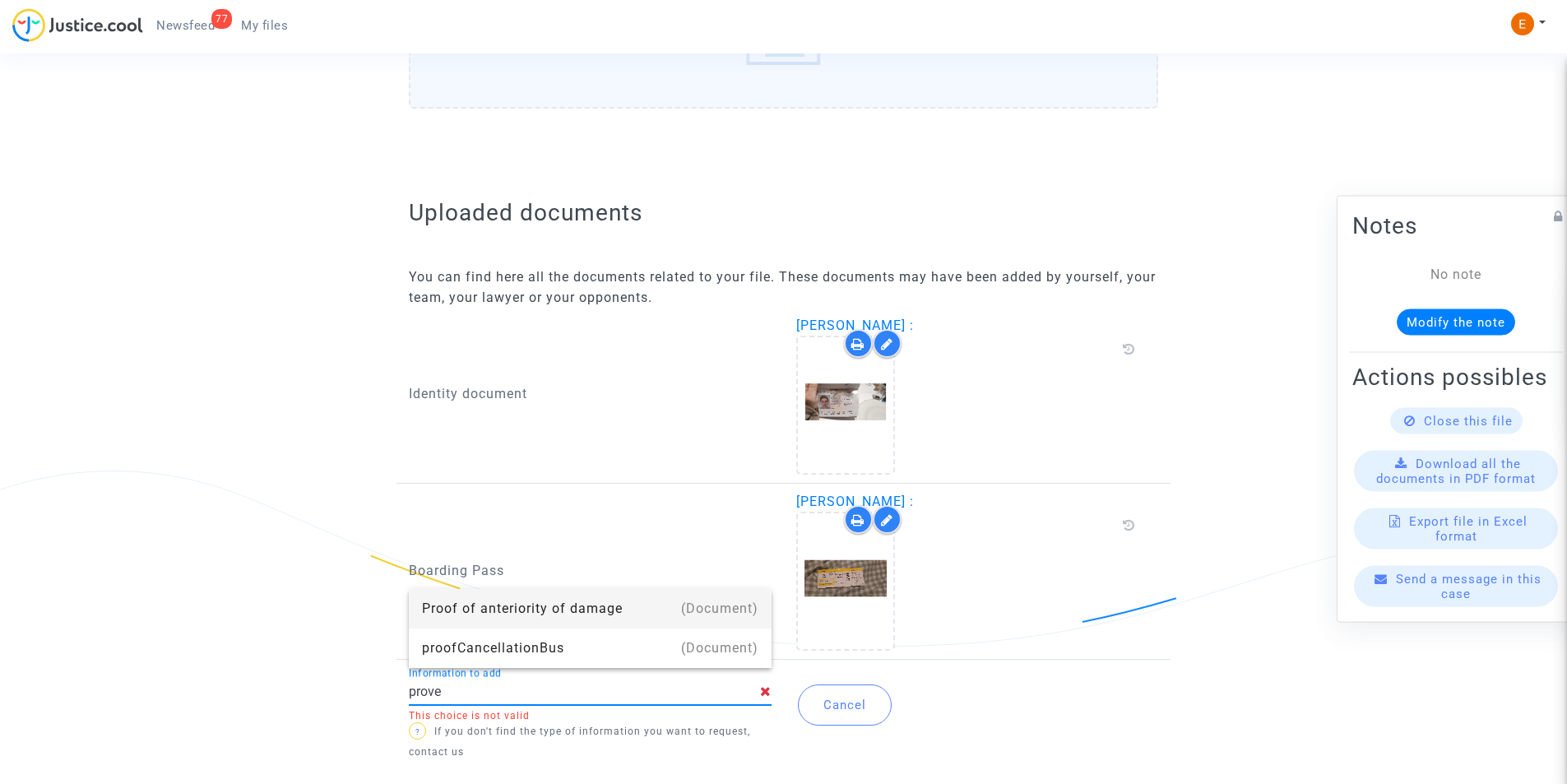
drag, startPoint x: 471, startPoint y: 698, endPoint x: 356, endPoint y: 708, distance: 115.4
click at [356, 708] on ng-component "Ref. CFR-251002-FJT8 Your Ref 542840 Step Dossier complet en attente de vérific…" at bounding box center [784, 33] width 1185 height 1565
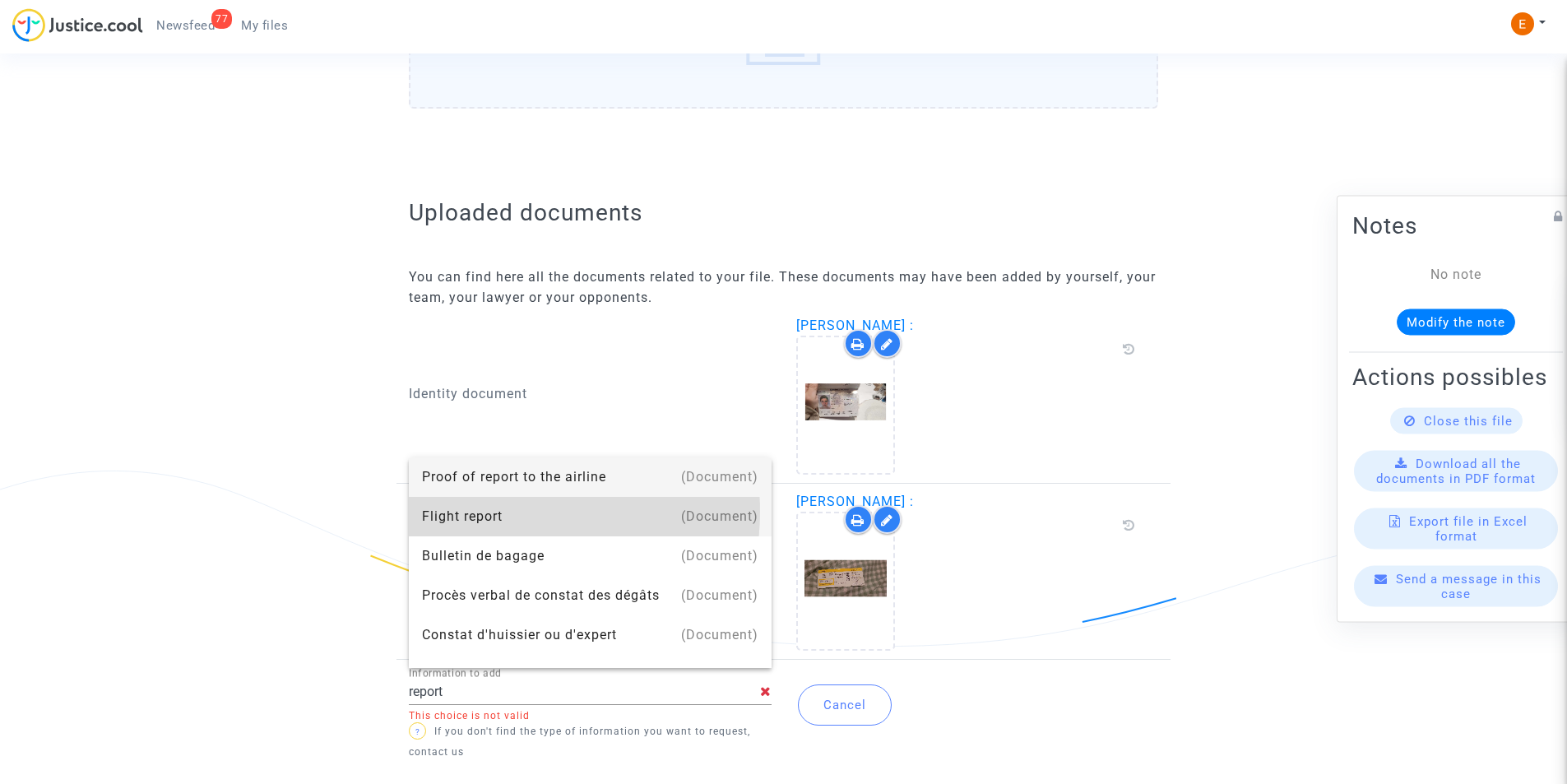
click at [496, 512] on div "Flight report" at bounding box center [590, 517] width 336 height 40
type input "Flight report"
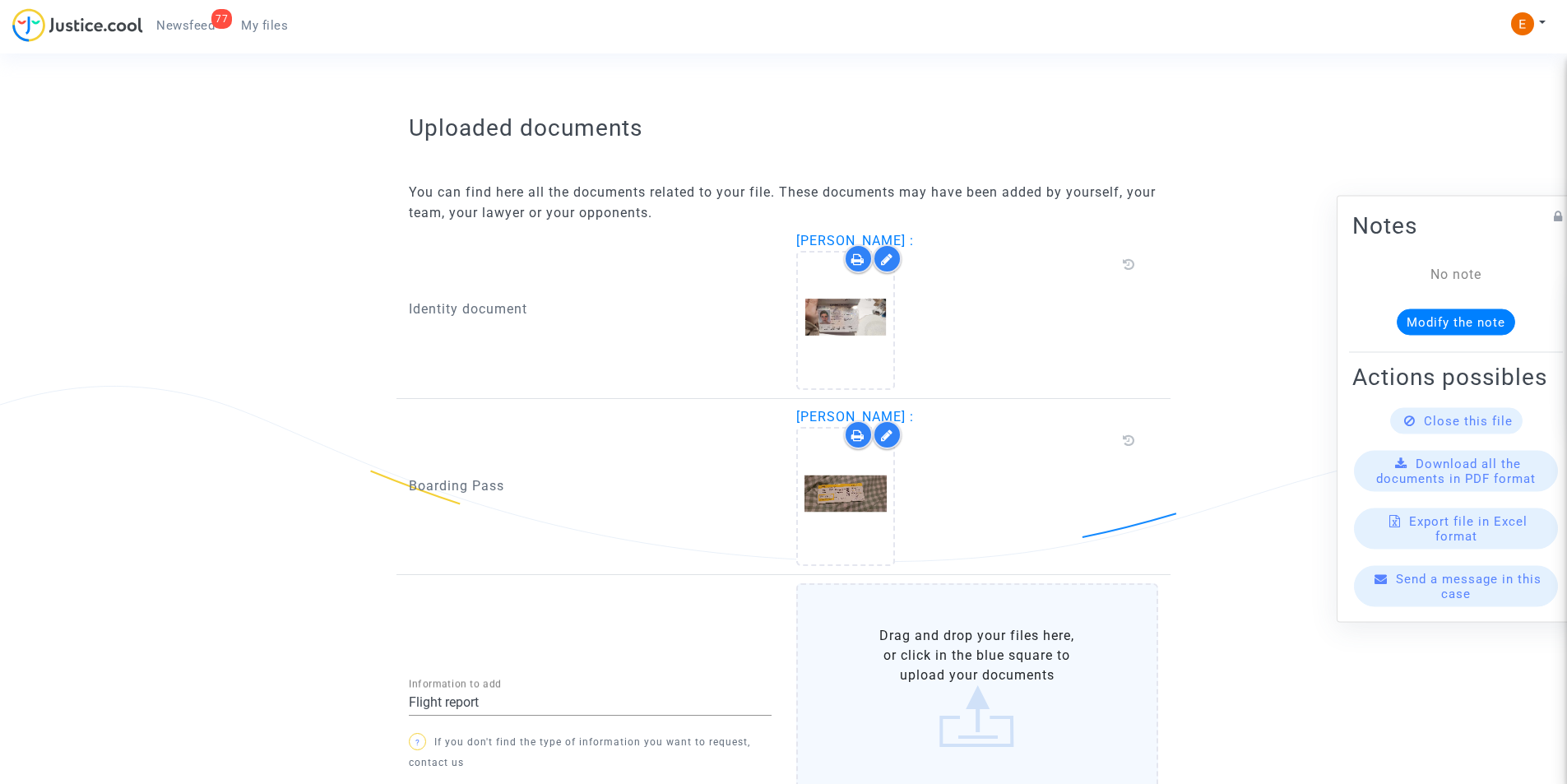
scroll to position [1008, 0]
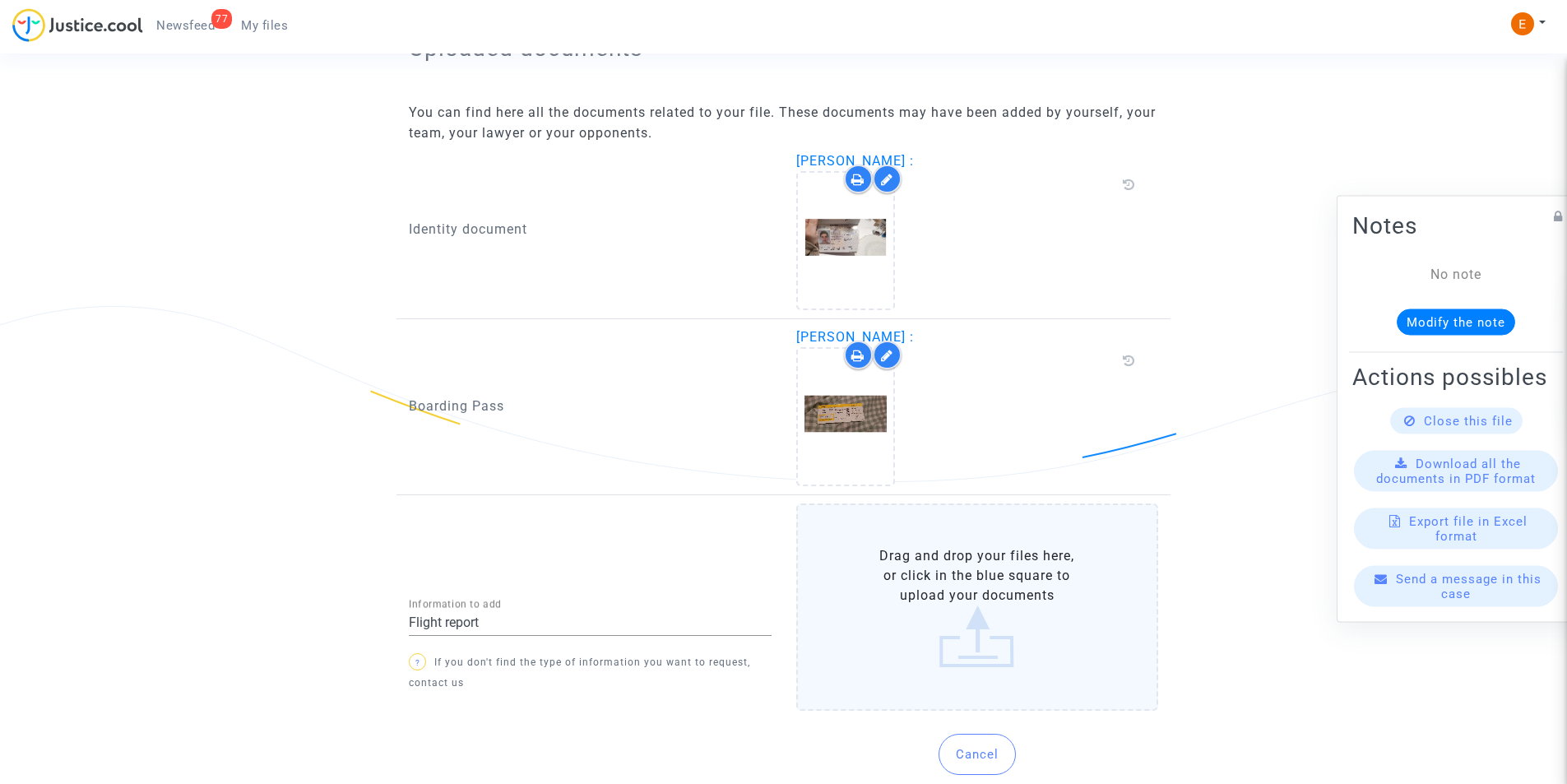
click at [970, 593] on label "Drag and drop your files here, or click in the blue square to upload your docum…" at bounding box center [977, 607] width 363 height 208
click at [0, 0] on input "Drag and drop your files here, or click in the blue square to upload your docum…" at bounding box center [0, 0] width 0 height 0
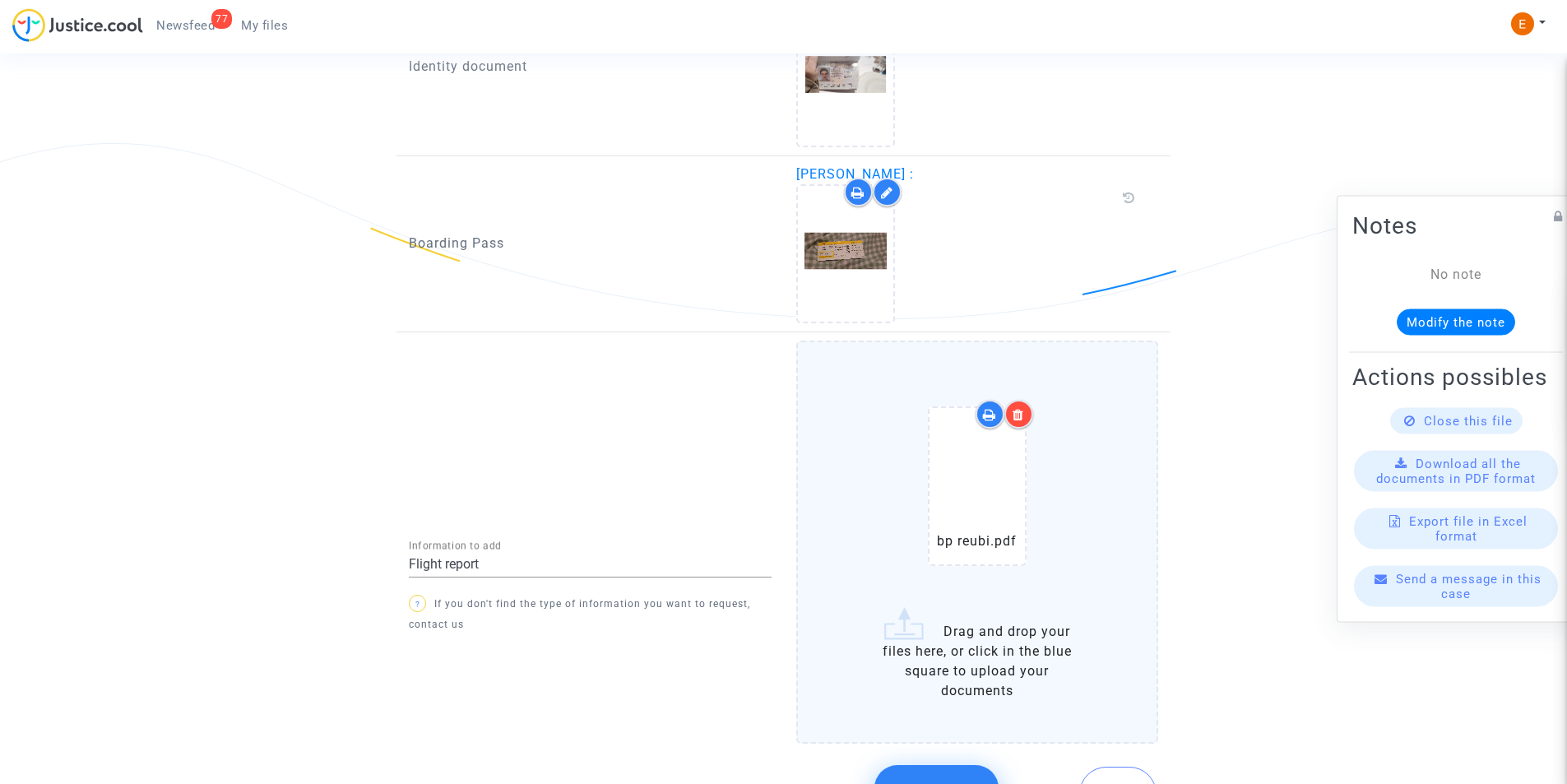
scroll to position [1275, 0]
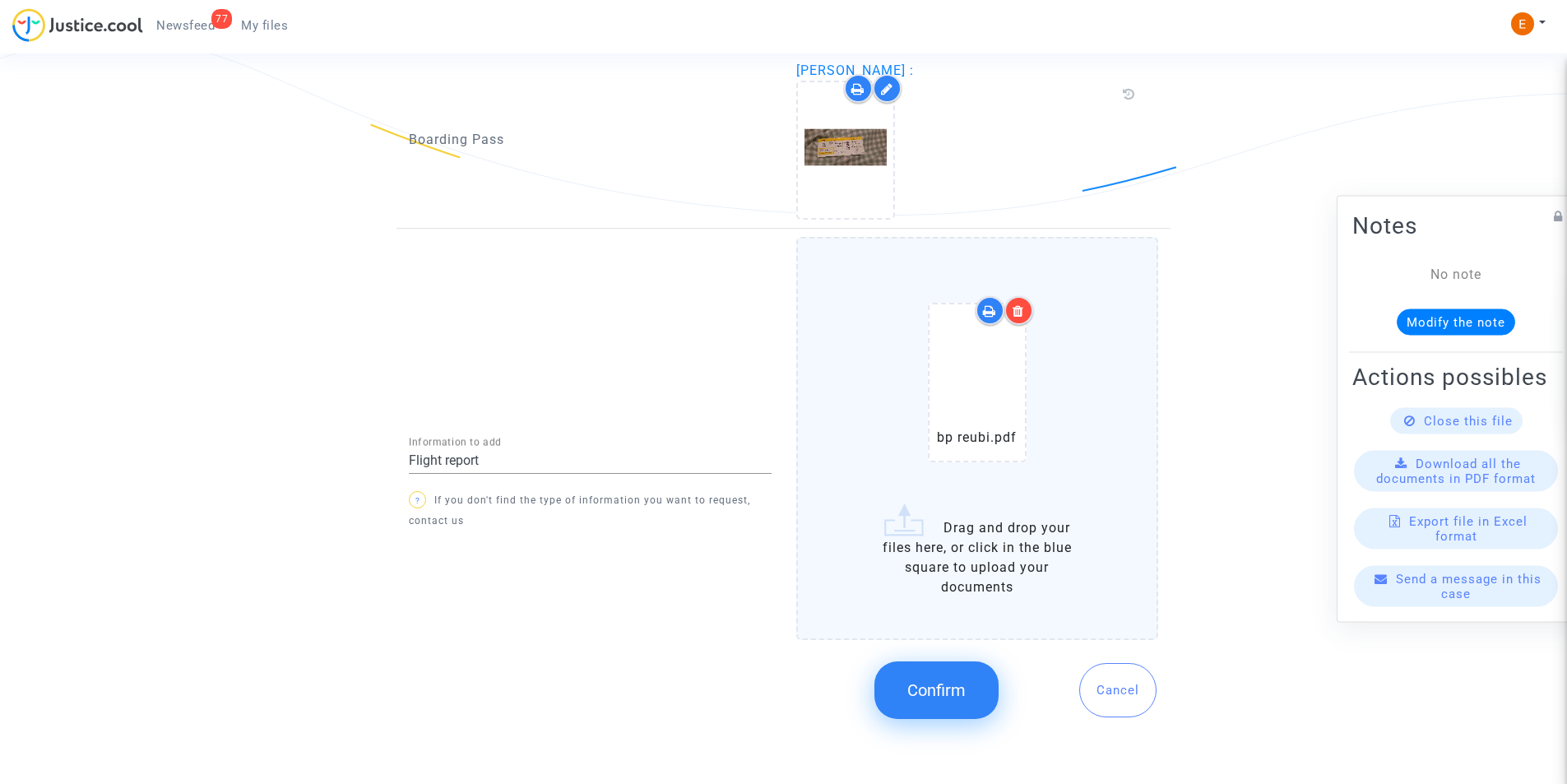
click at [966, 684] on button "Confirm" at bounding box center [936, 689] width 125 height 57
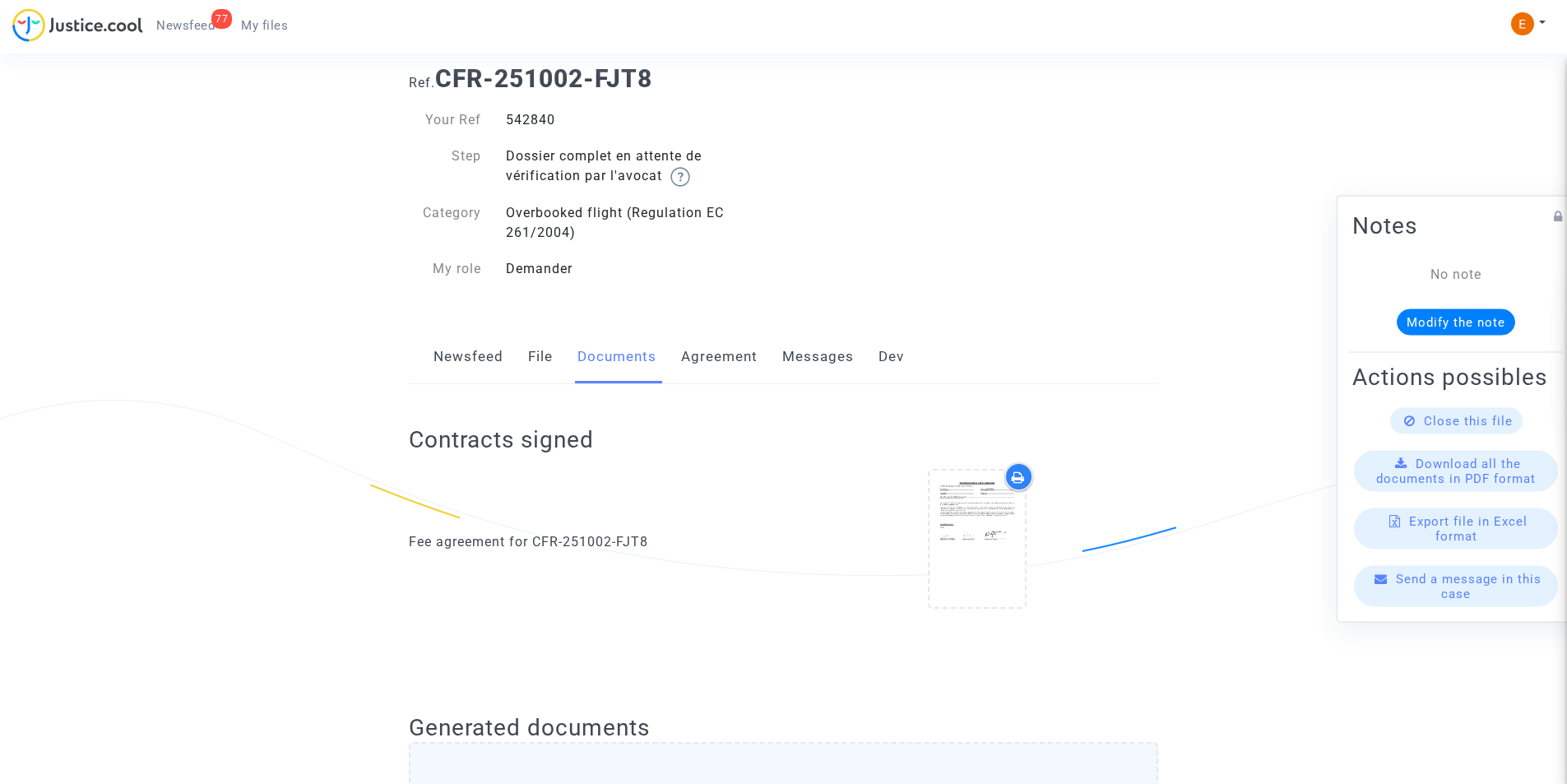
scroll to position [0, 0]
